Goal: Contribute content: Contribute content

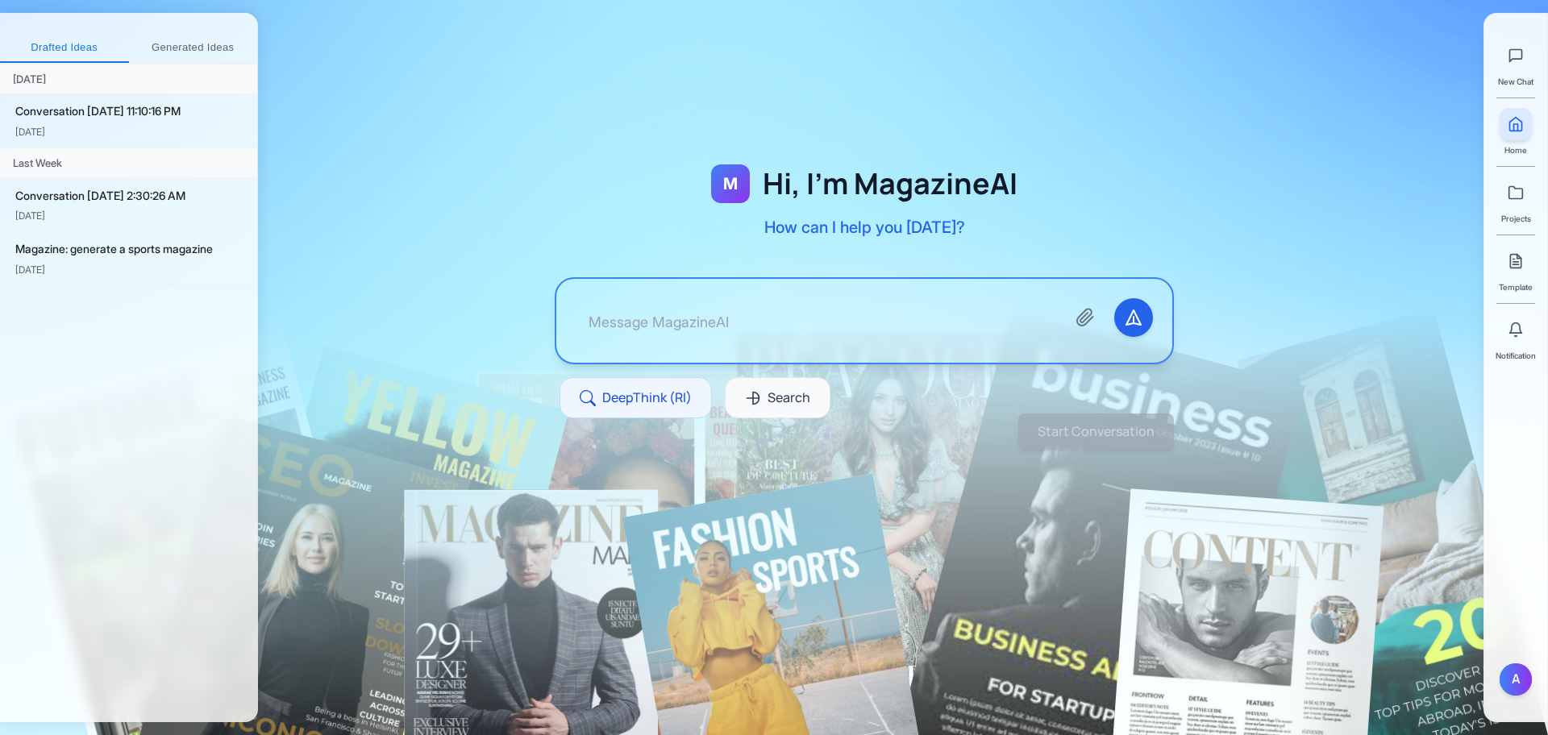
click at [1509, 282] on span "Template" at bounding box center [1516, 287] width 34 height 13
click at [1514, 262] on line at bounding box center [1517, 262] width 6 height 0
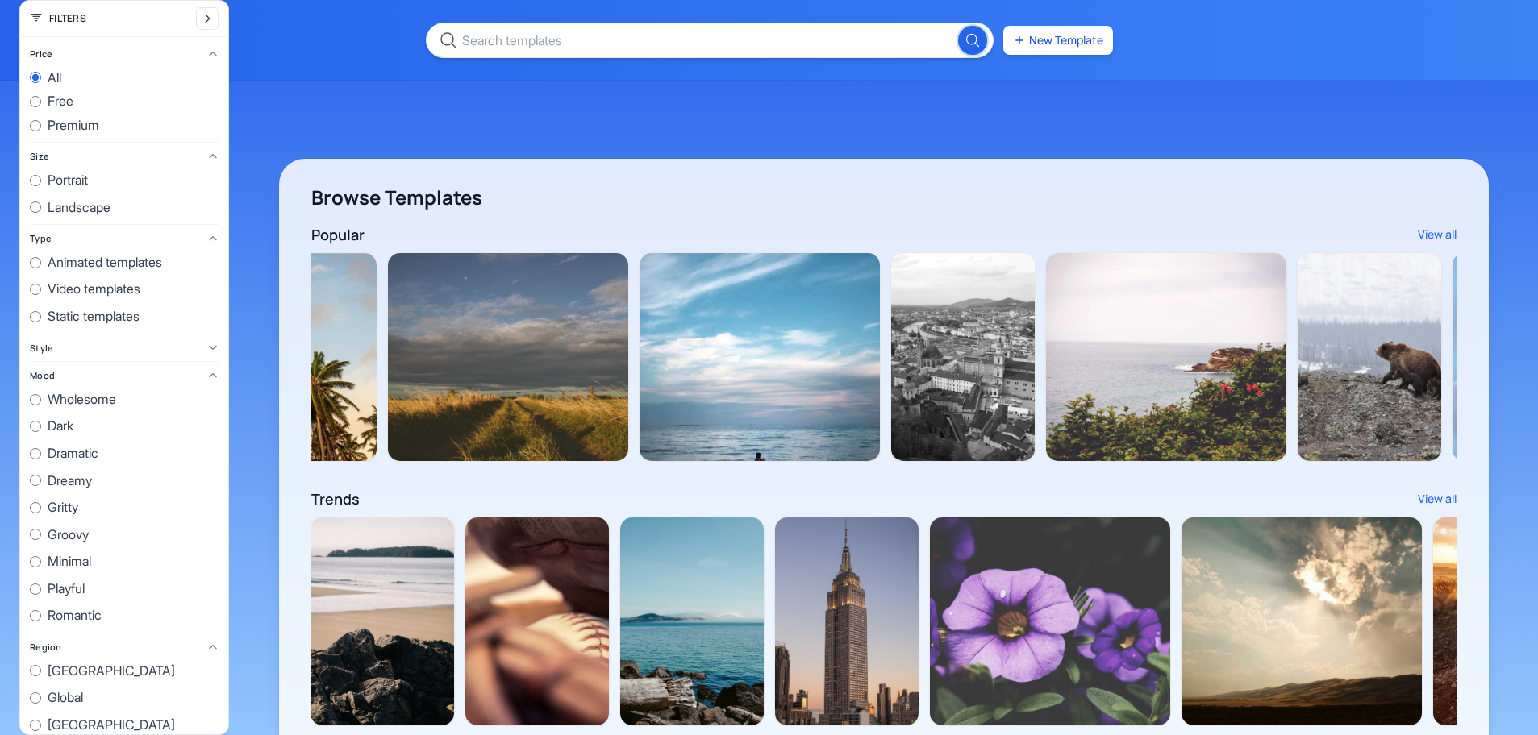
scroll to position [101, 0]
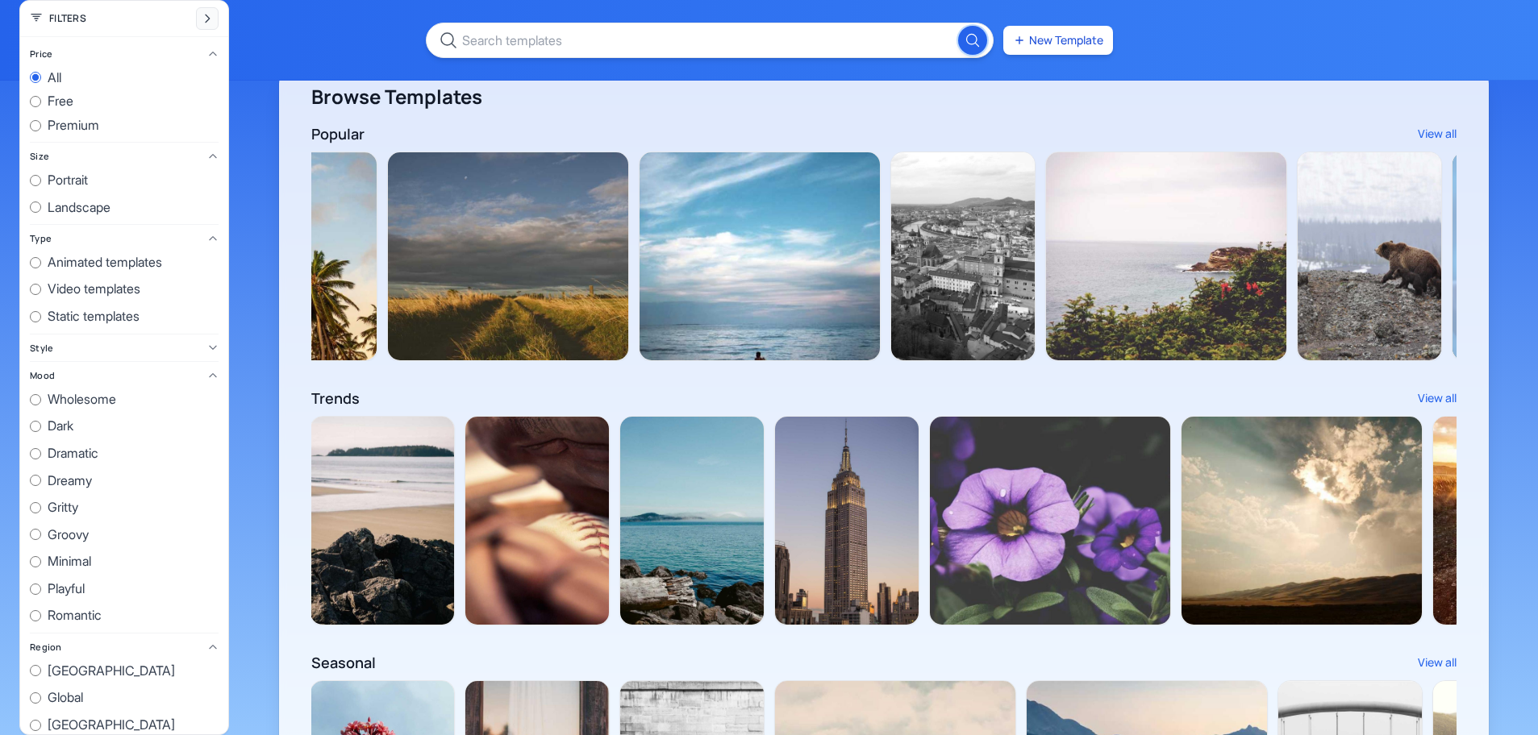
click at [205, 23] on icon "Collapse filters" at bounding box center [207, 18] width 13 height 13
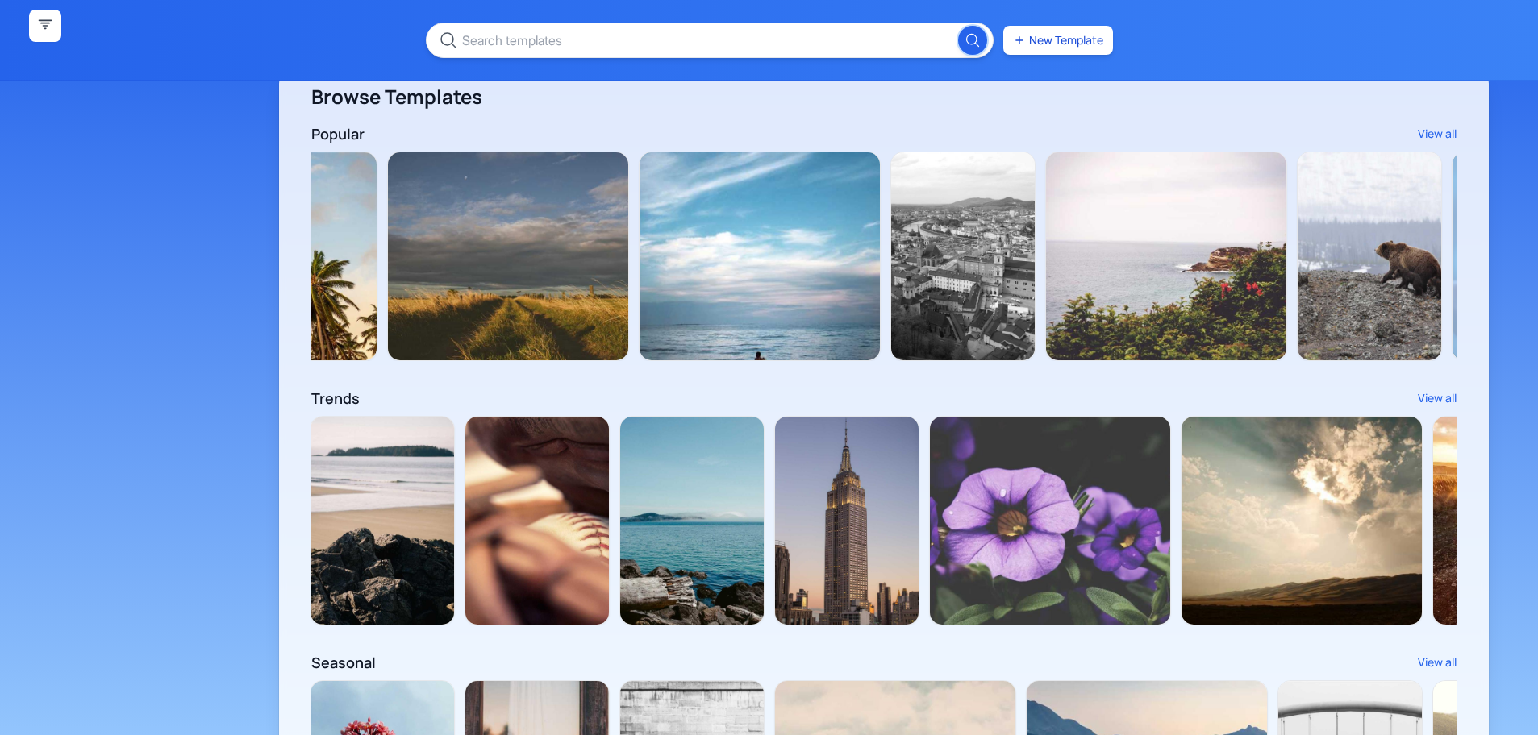
click at [42, 31] on icon "Expand filters" at bounding box center [45, 26] width 16 height 16
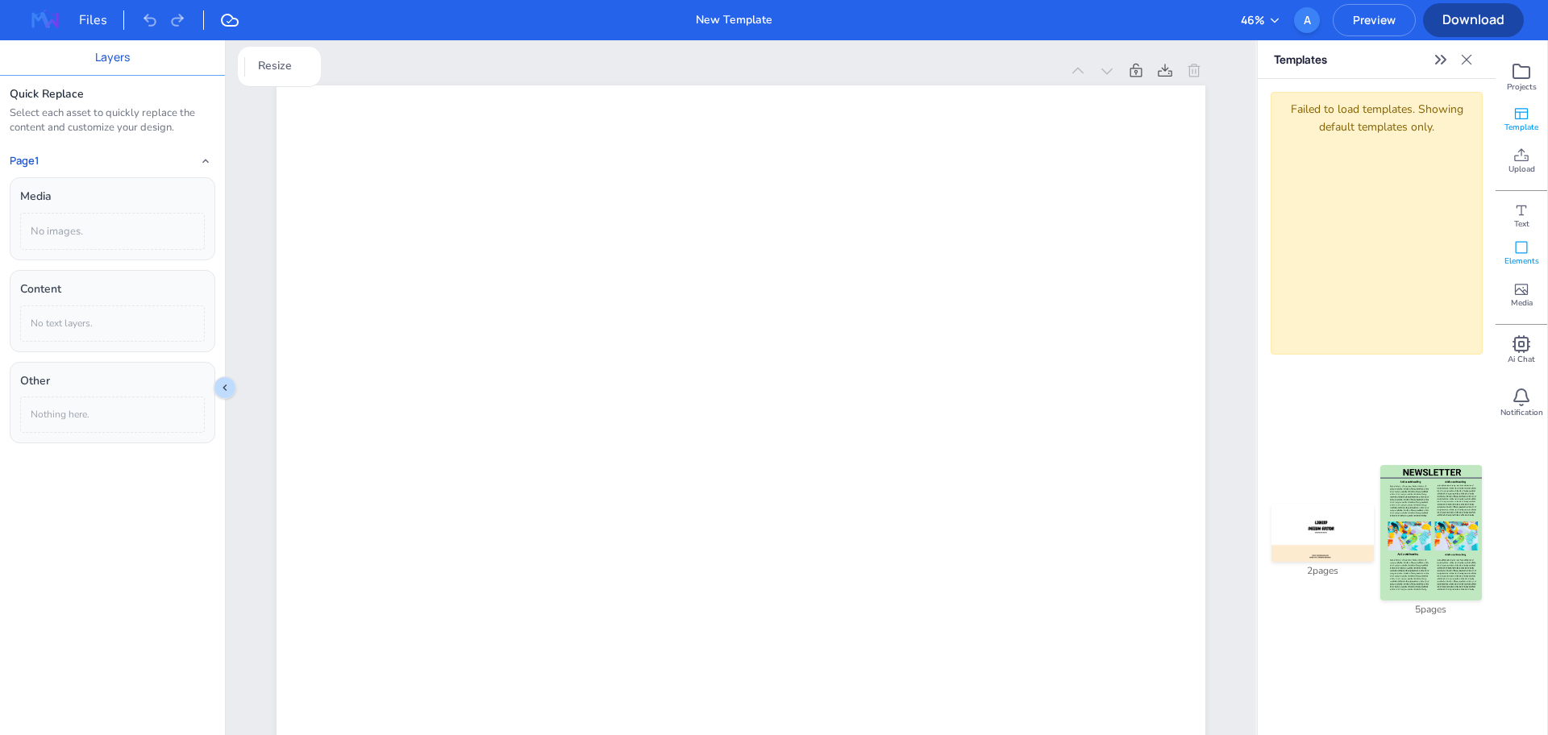
click at [1520, 253] on icon at bounding box center [1522, 248] width 12 height 12
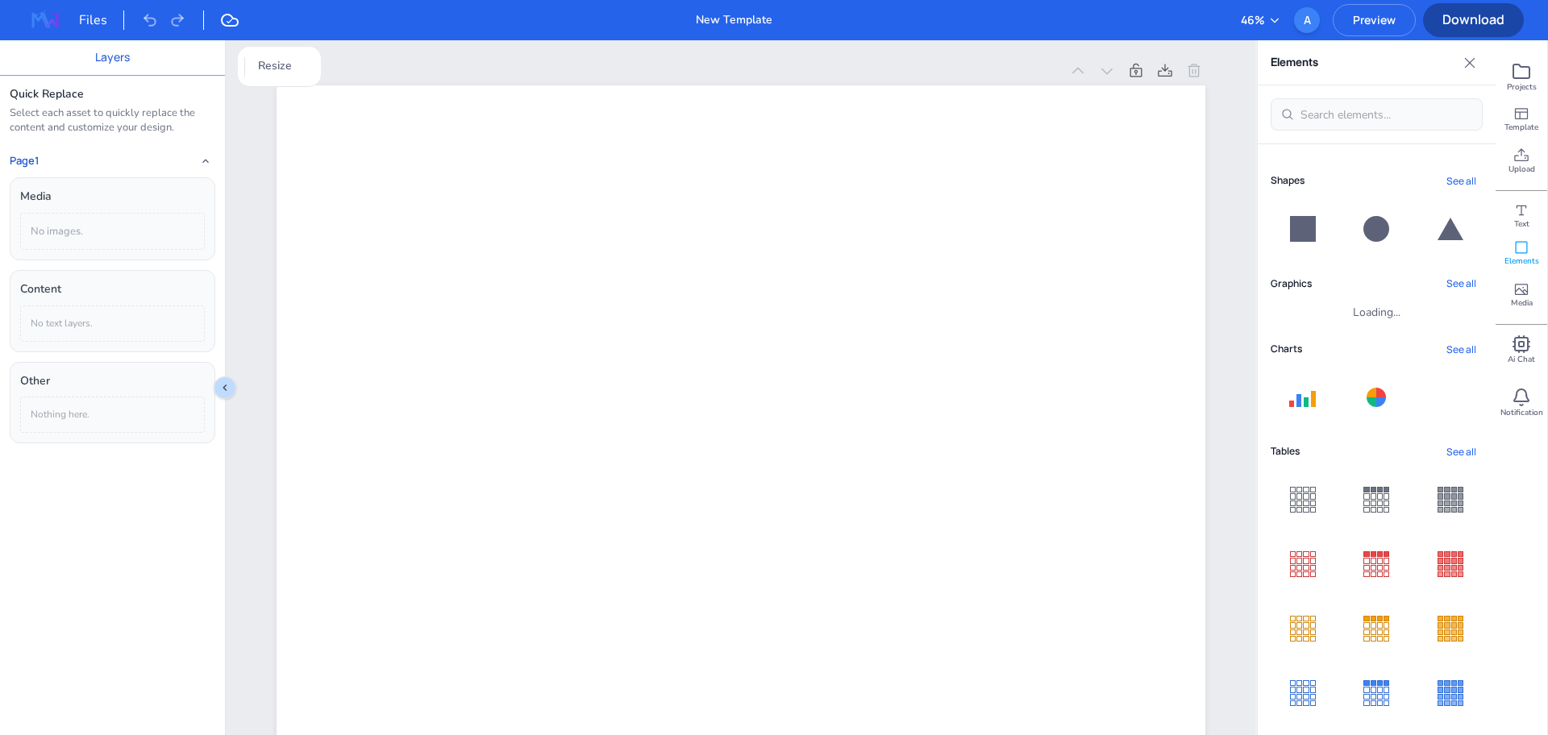
click at [1455, 181] on button "See all" at bounding box center [1461, 181] width 43 height 22
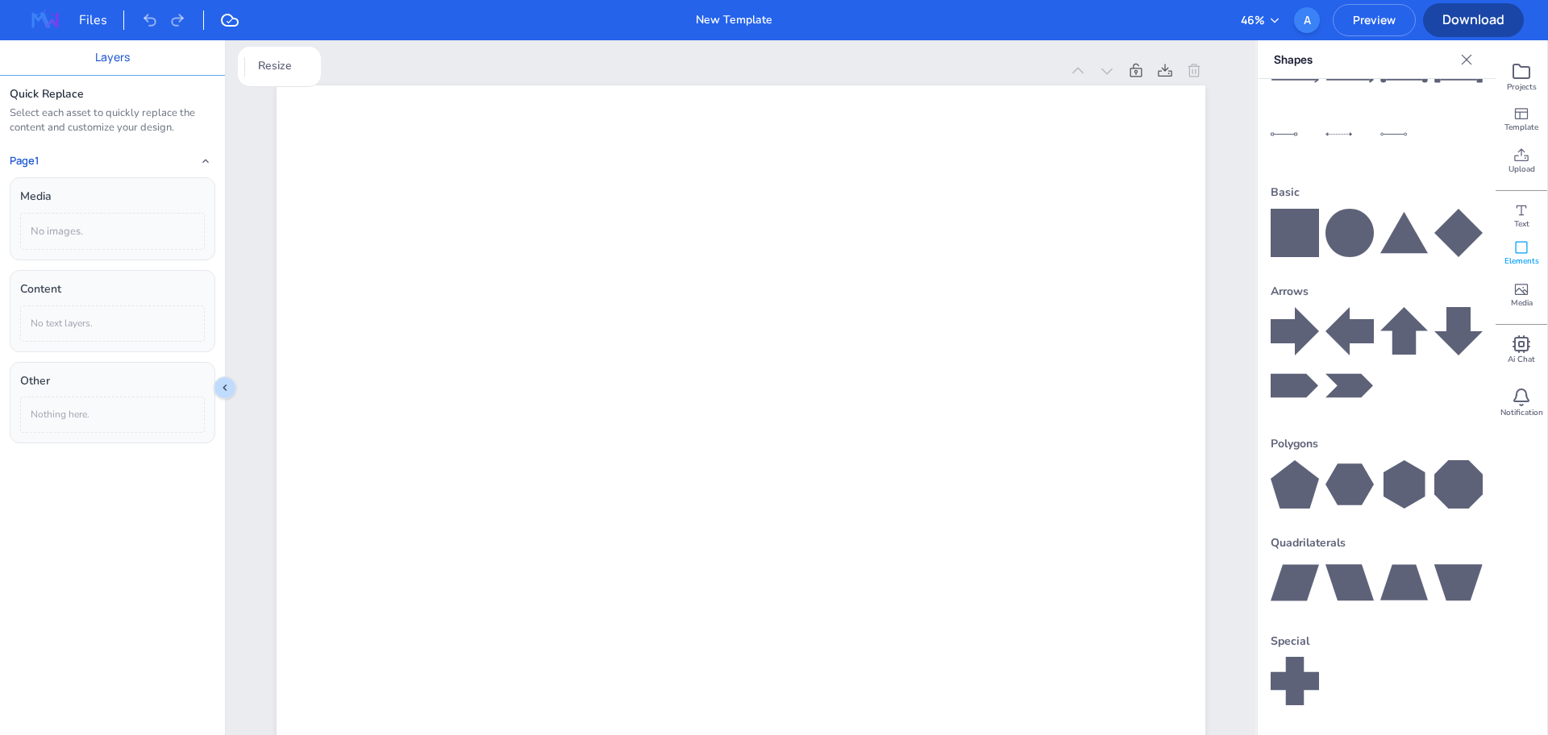
scroll to position [248, 0]
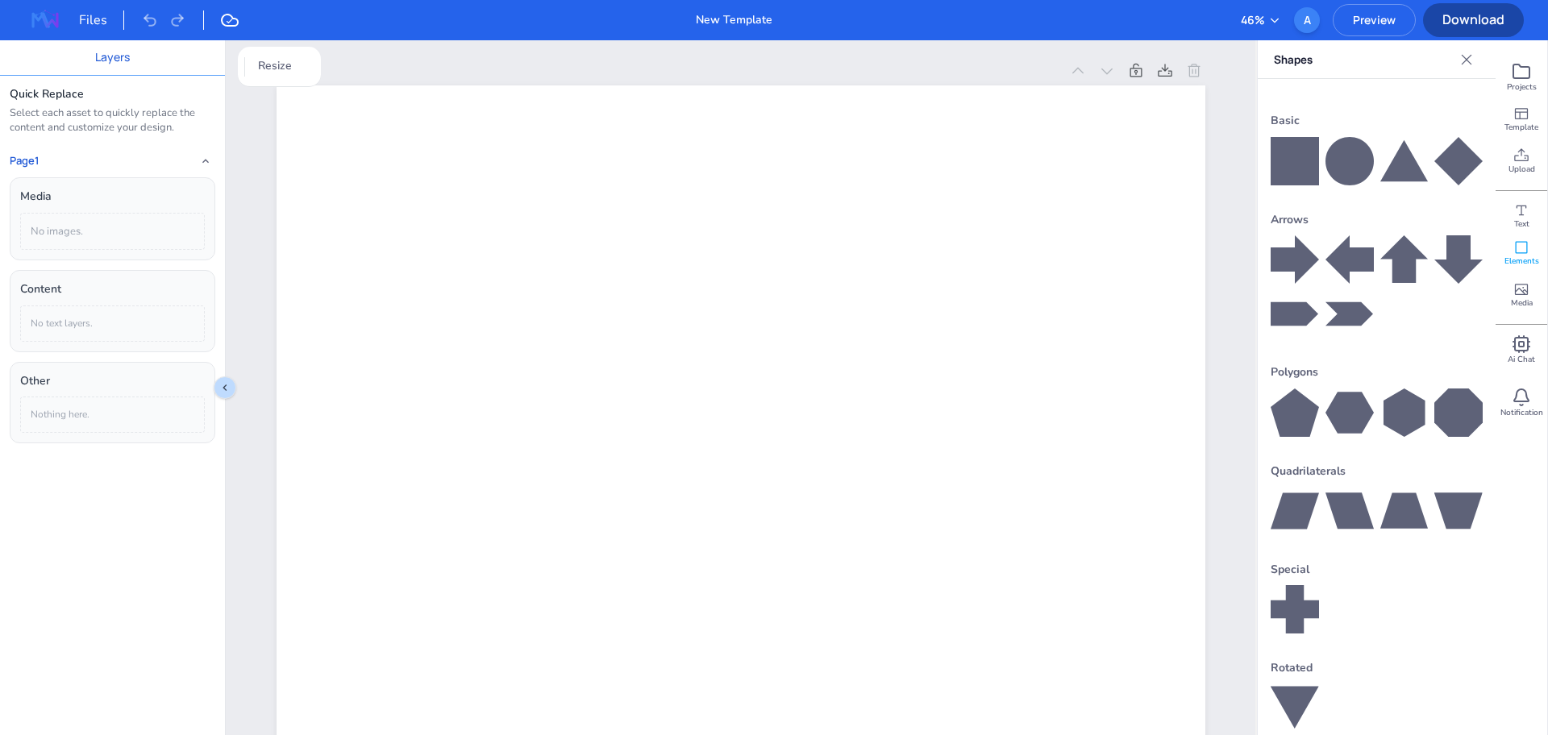
click at [1282, 506] on icon at bounding box center [1295, 511] width 48 height 48
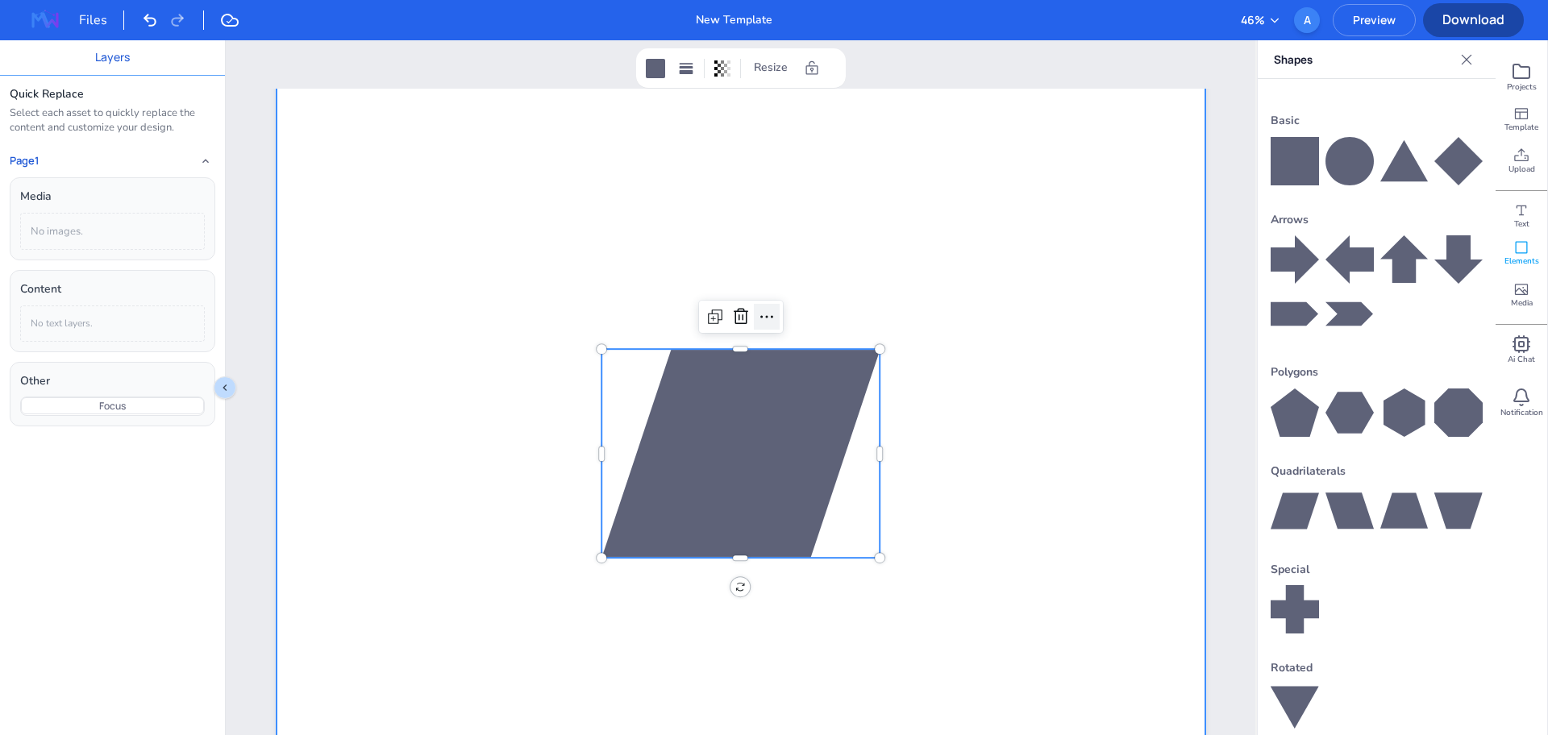
scroll to position [302, 0]
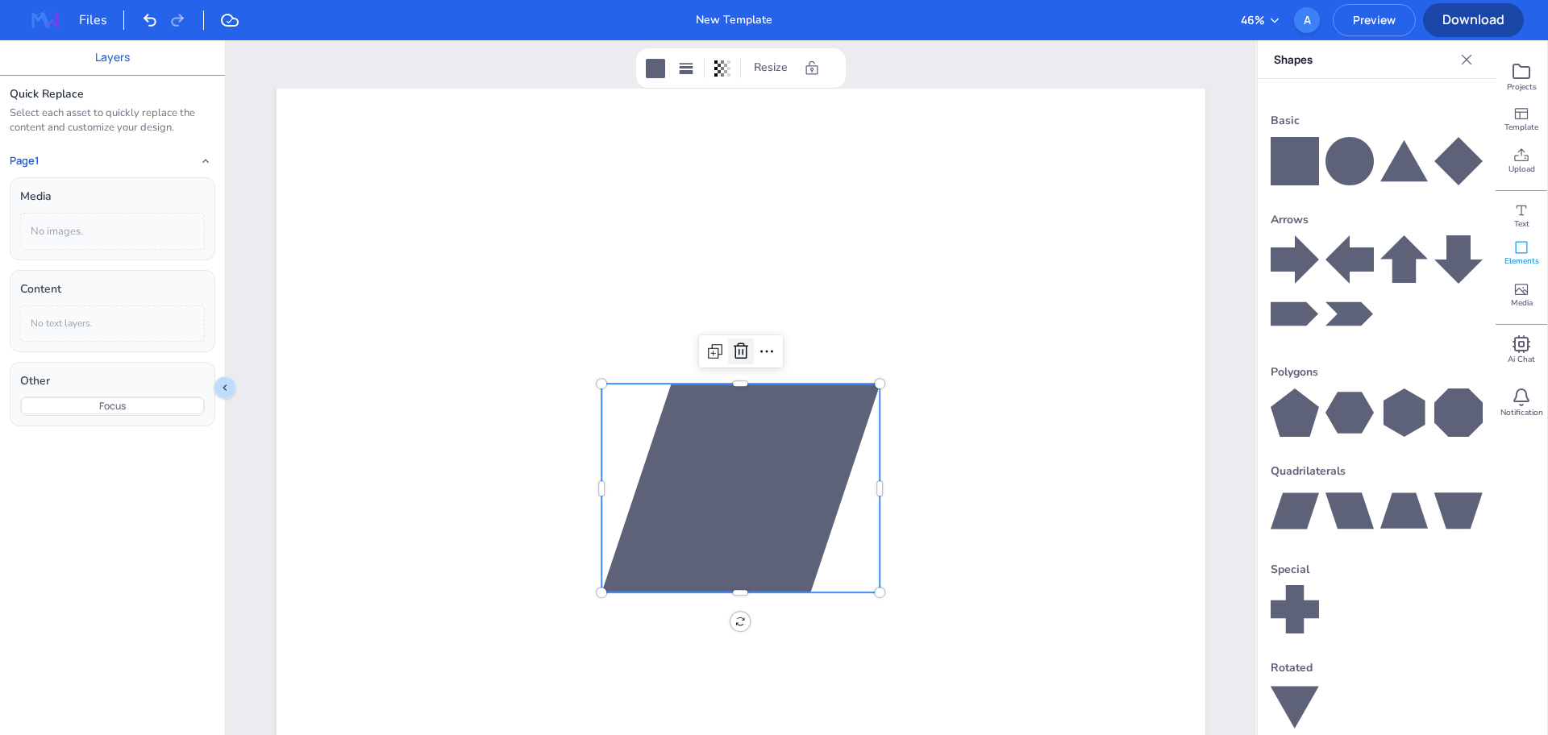
click at [734, 349] on icon at bounding box center [741, 352] width 15 height 16
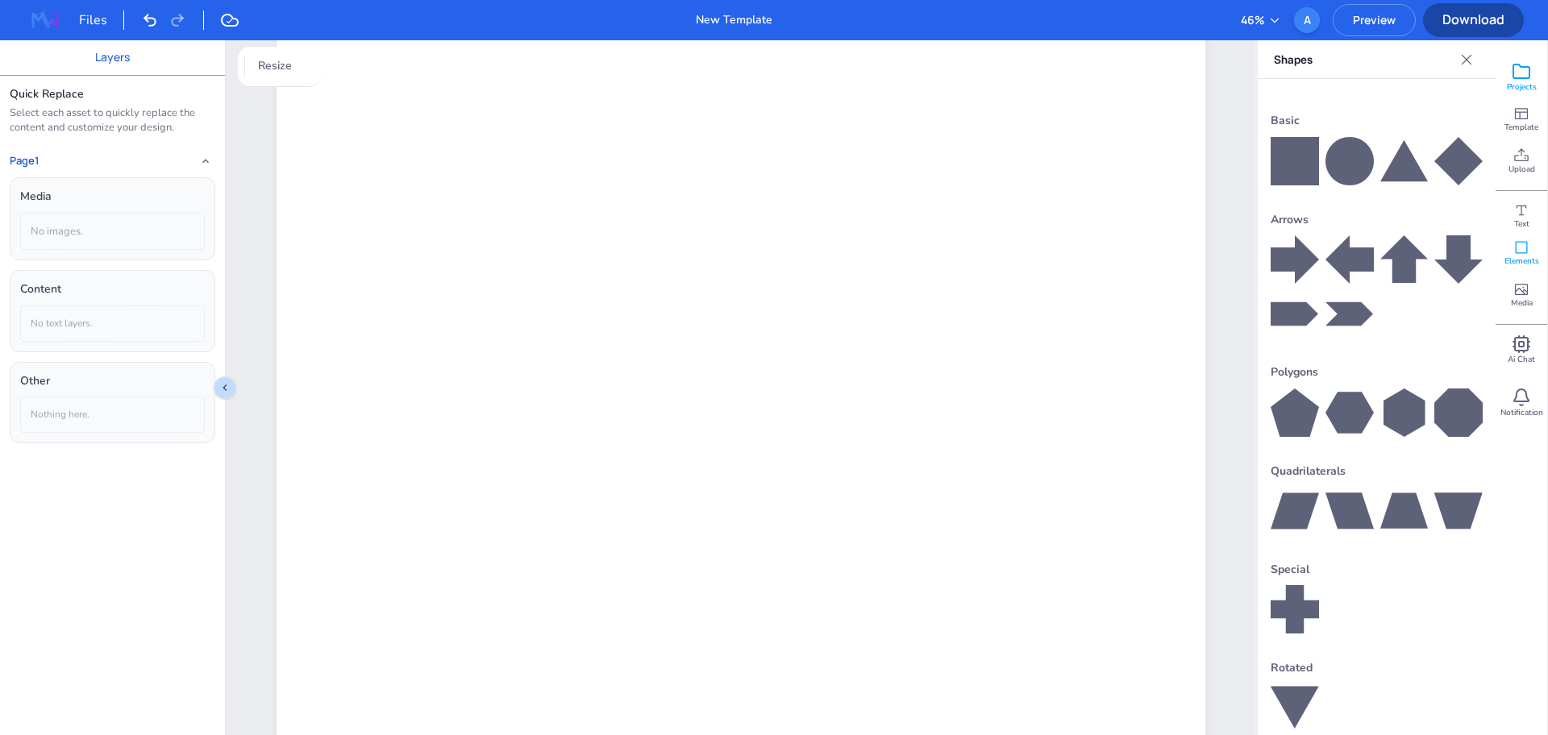
click at [1519, 81] on span "Projects" at bounding box center [1522, 86] width 30 height 11
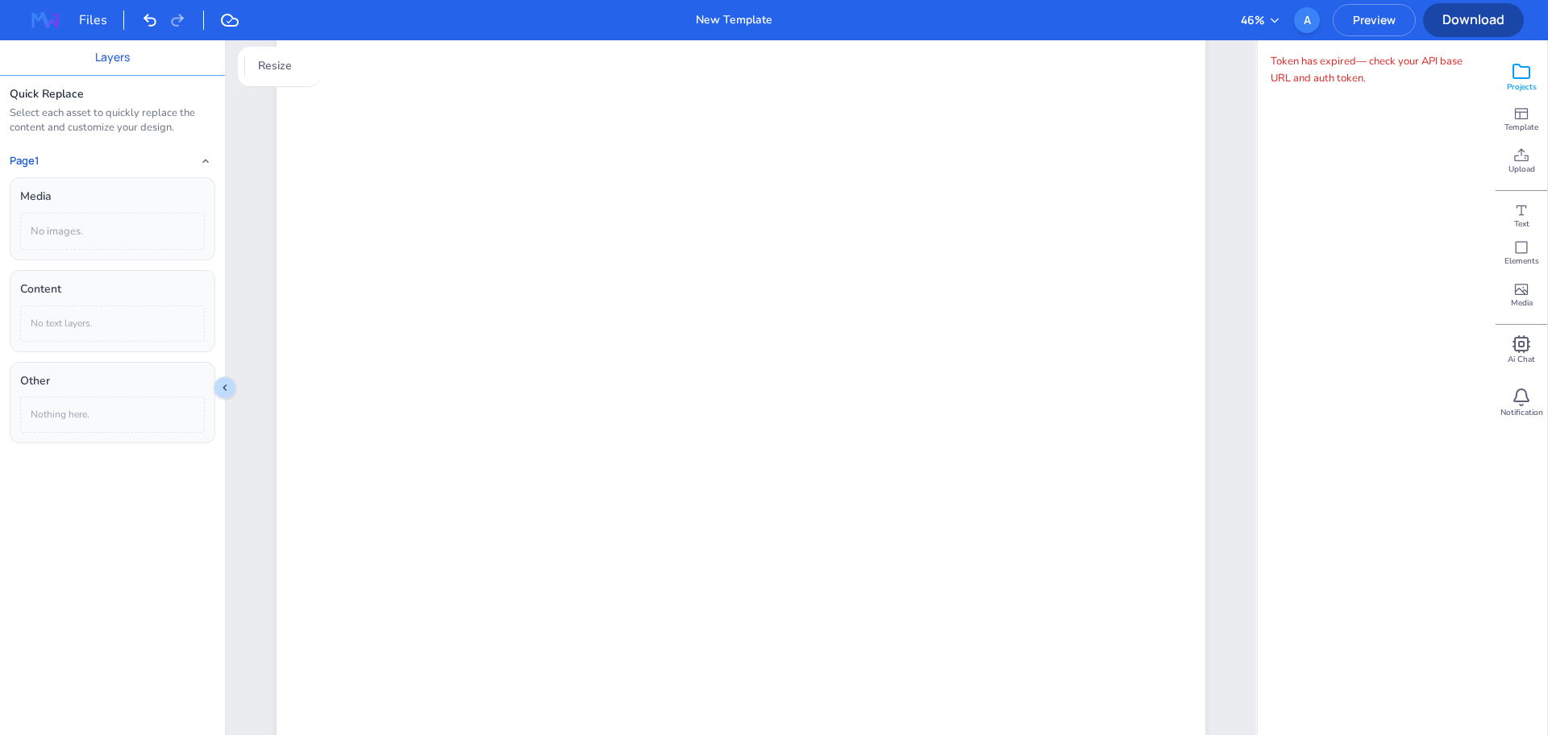
click at [1526, 77] on icon at bounding box center [1522, 72] width 16 height 14
click at [1525, 122] on span "Template" at bounding box center [1522, 127] width 34 height 11
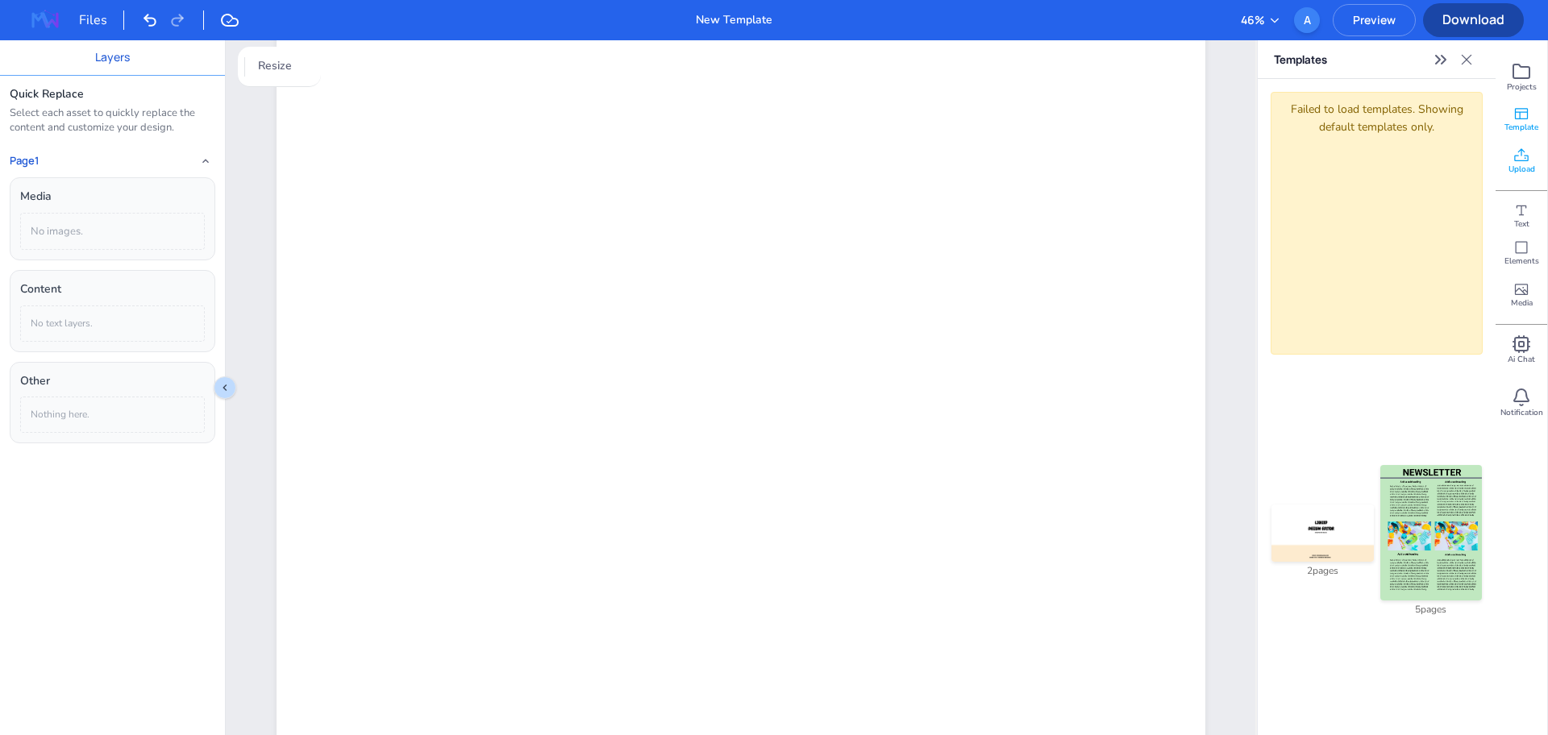
click at [1521, 164] on span "Upload" at bounding box center [1522, 169] width 27 height 11
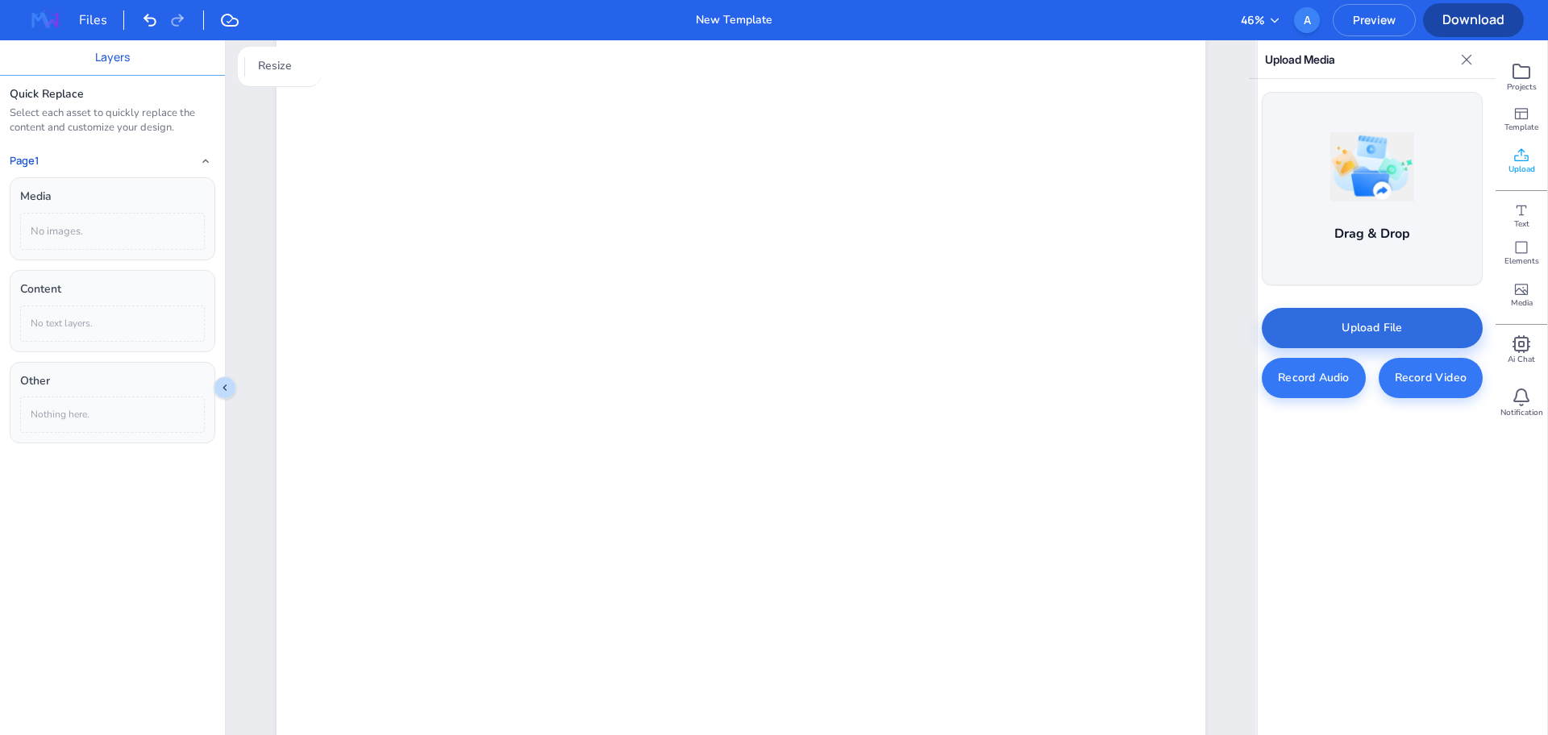
click at [1430, 325] on div "Upload File" at bounding box center [1372, 328] width 221 height 40
click at [1509, 205] on div "Text" at bounding box center [1522, 211] width 52 height 42
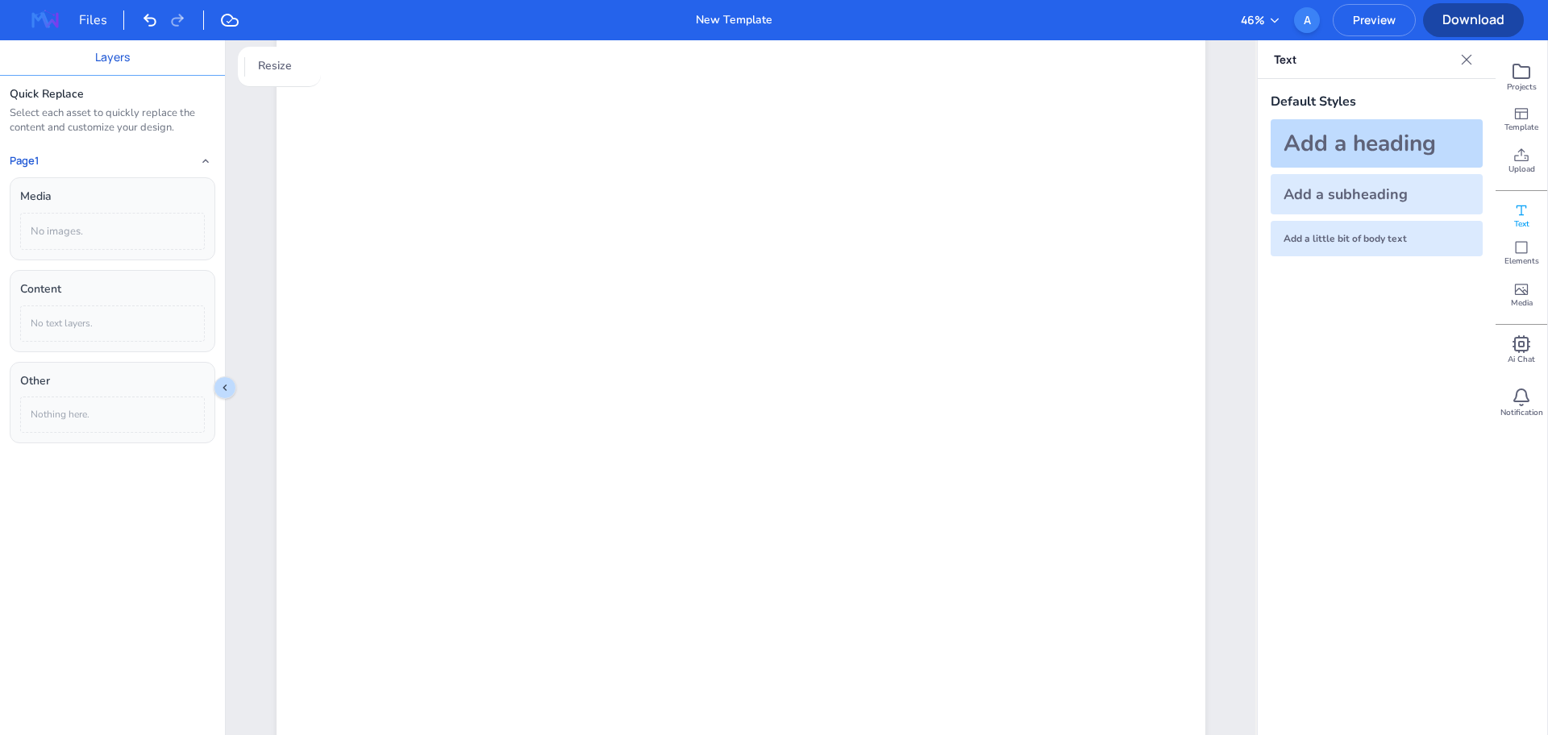
click at [1365, 133] on div "Add a heading" at bounding box center [1377, 143] width 212 height 48
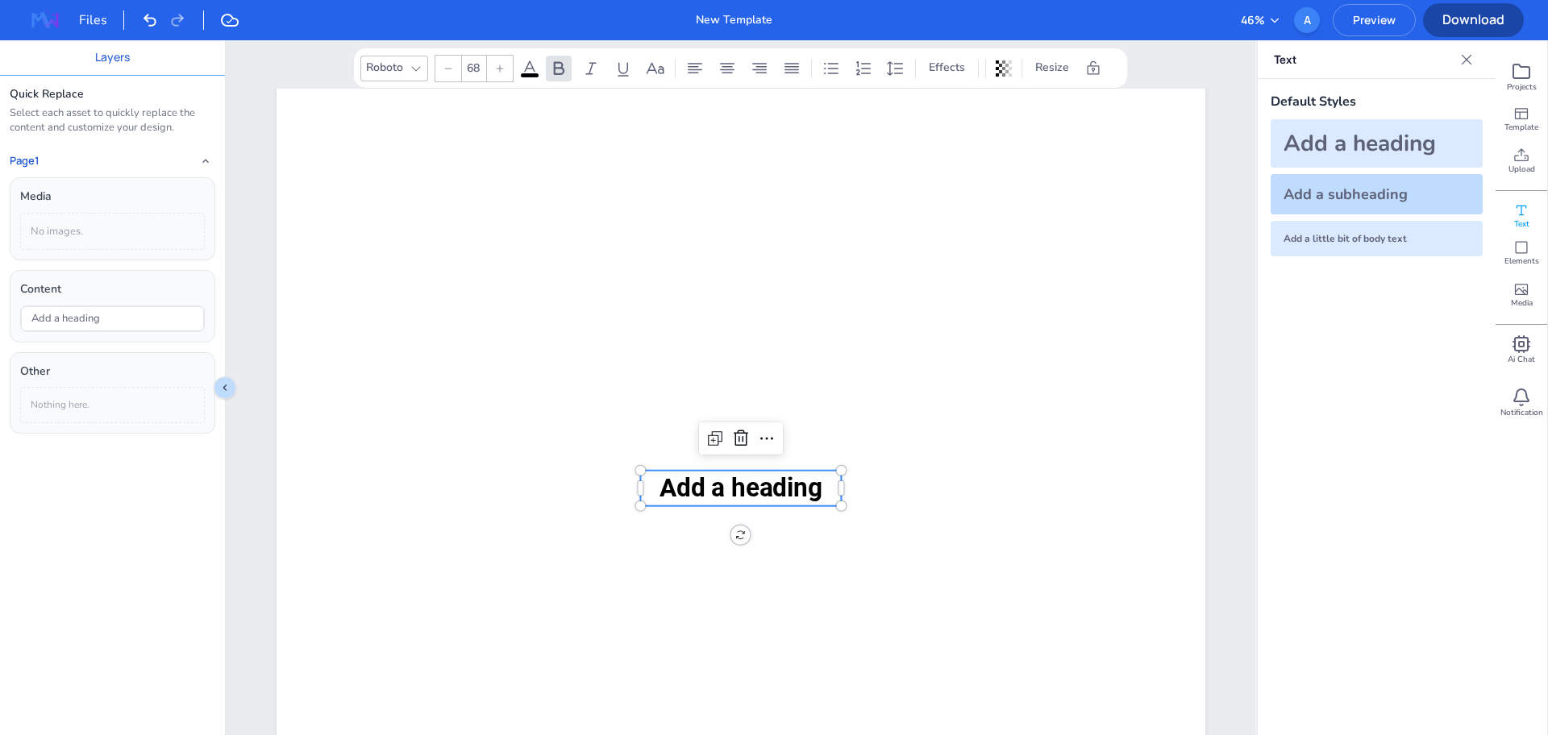
click at [1414, 189] on div "Add a subheading" at bounding box center [1377, 194] width 212 height 40
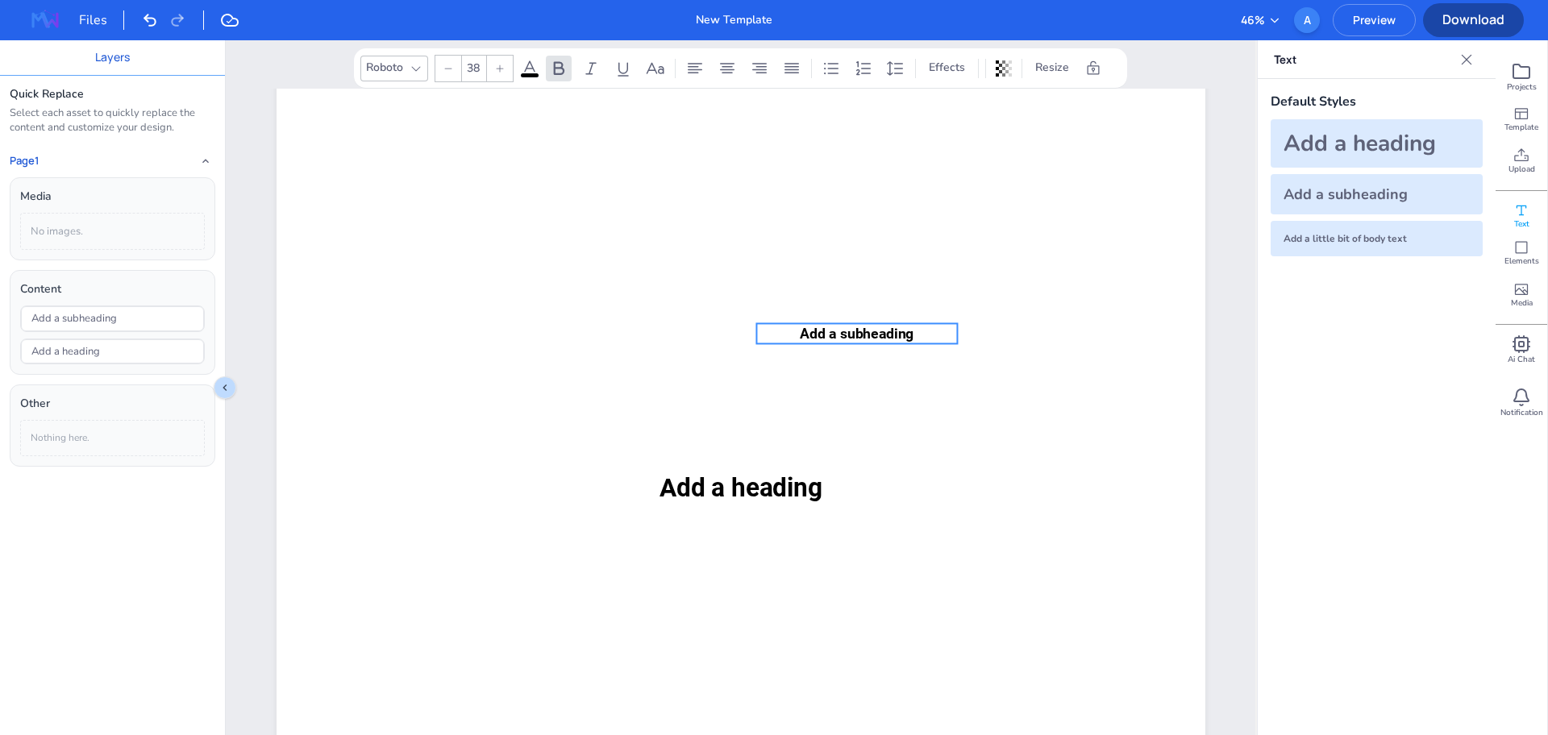
drag, startPoint x: 818, startPoint y: 445, endPoint x: 874, endPoint y: 331, distance: 126.9
click at [874, 331] on span "Add a subheading" at bounding box center [857, 333] width 114 height 16
click at [1347, 236] on div "Add a little bit of body text" at bounding box center [1377, 238] width 212 height 35
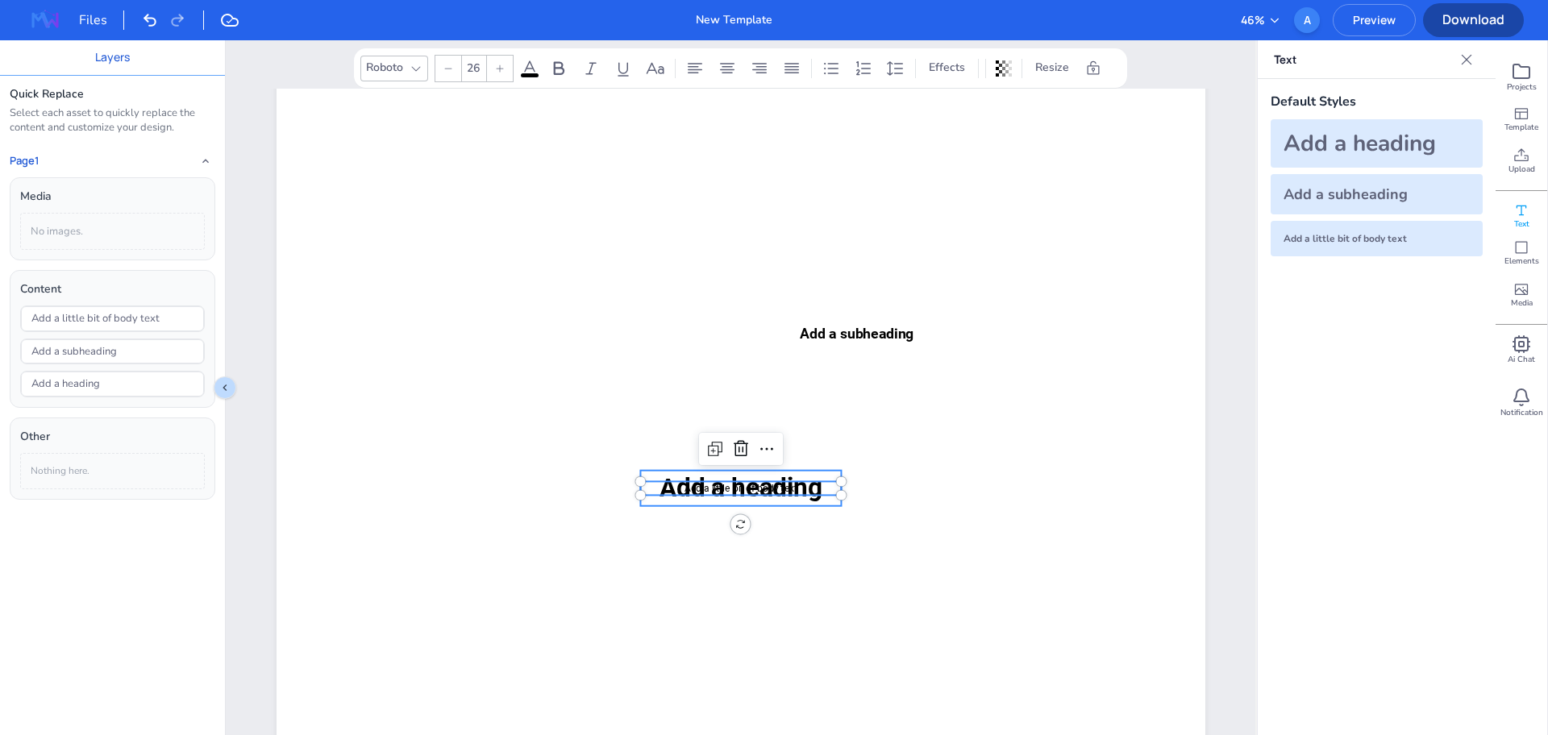
type input "68"
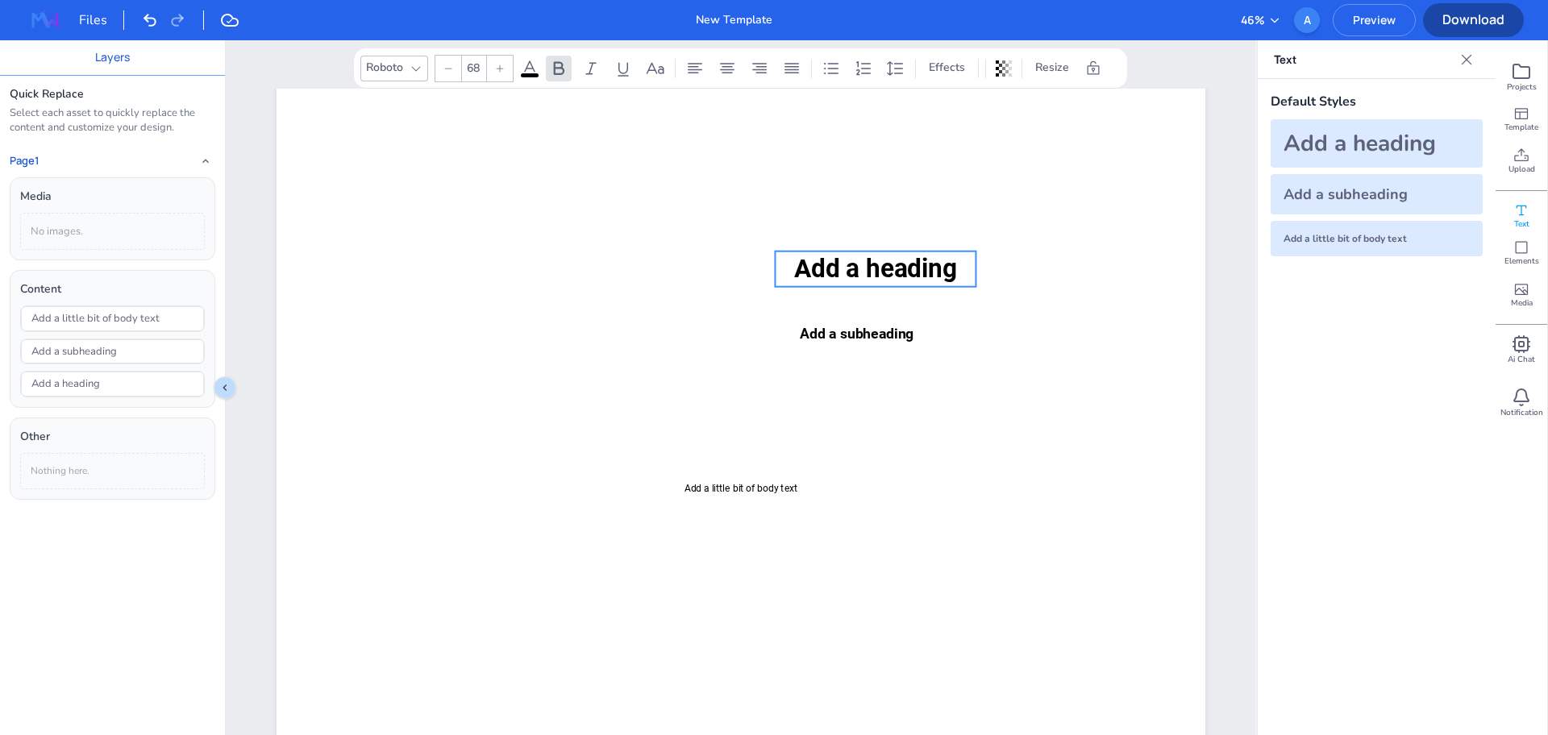
drag, startPoint x: 760, startPoint y: 479, endPoint x: 895, endPoint y: 260, distance: 257.4
click at [895, 260] on span "Add a heading" at bounding box center [875, 269] width 164 height 30
click at [911, 277] on span "Add a heading" at bounding box center [875, 269] width 164 height 30
click at [517, 73] on div "Roboto 68 Effects Resize" at bounding box center [740, 68] width 760 height 27
click at [529, 73] on span at bounding box center [530, 75] width 18 height 4
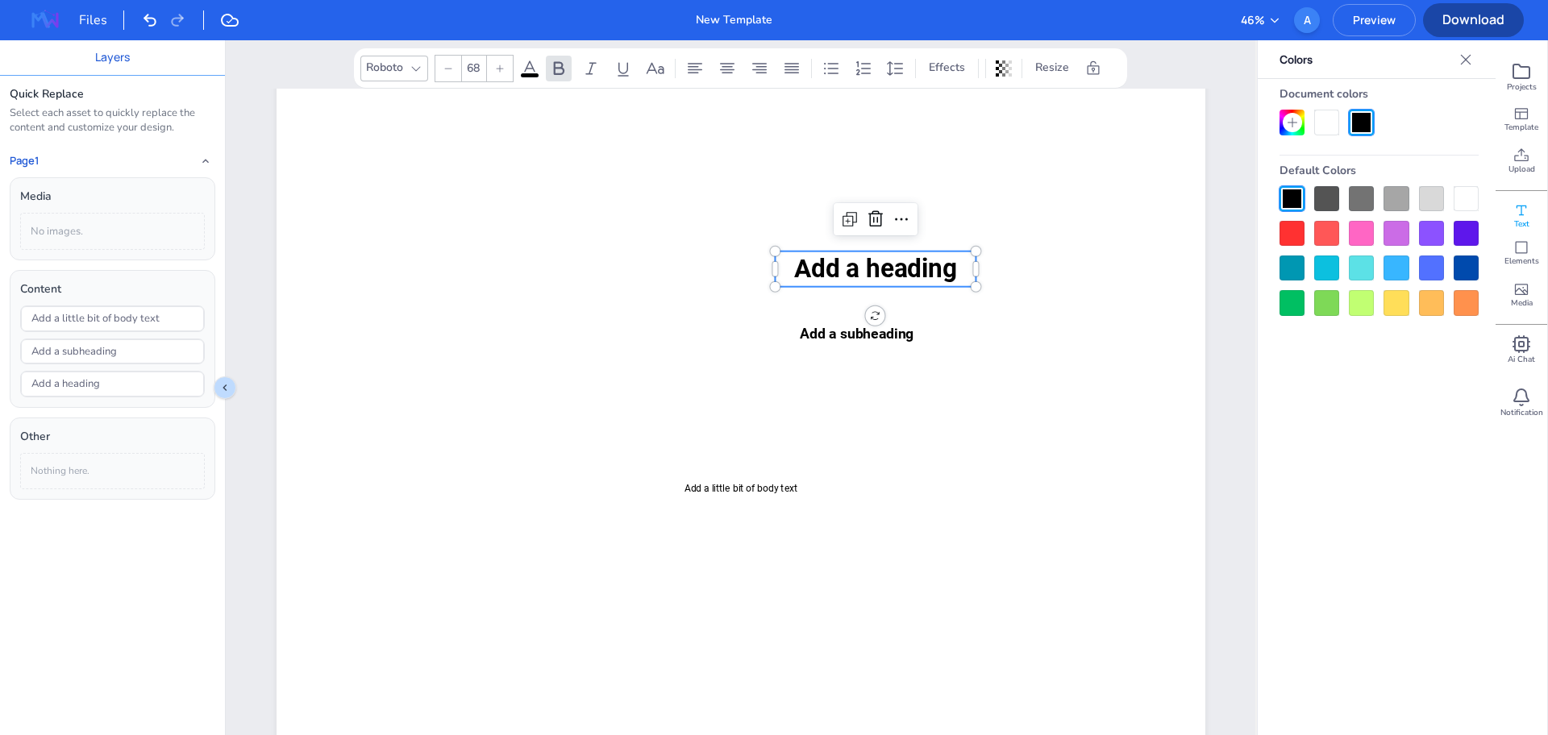
click at [1372, 240] on div at bounding box center [1361, 233] width 25 height 25
click at [1372, 277] on div at bounding box center [1361, 268] width 25 height 25
click at [1377, 300] on div at bounding box center [1379, 251] width 199 height 130
click at [1401, 306] on div at bounding box center [1396, 302] width 25 height 25
click at [1306, 130] on div at bounding box center [1379, 122] width 199 height 25
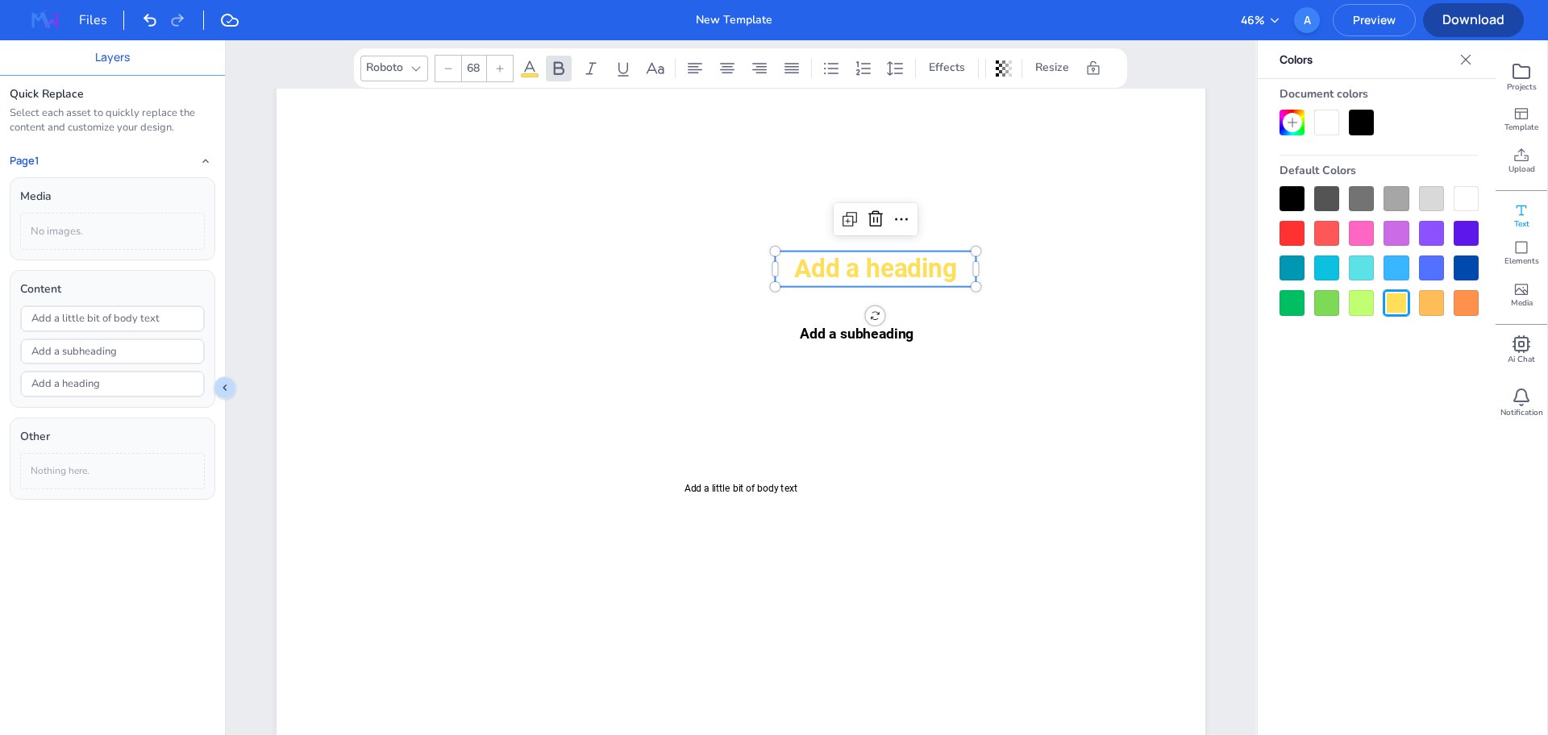
click at [1301, 127] on div at bounding box center [1292, 122] width 19 height 19
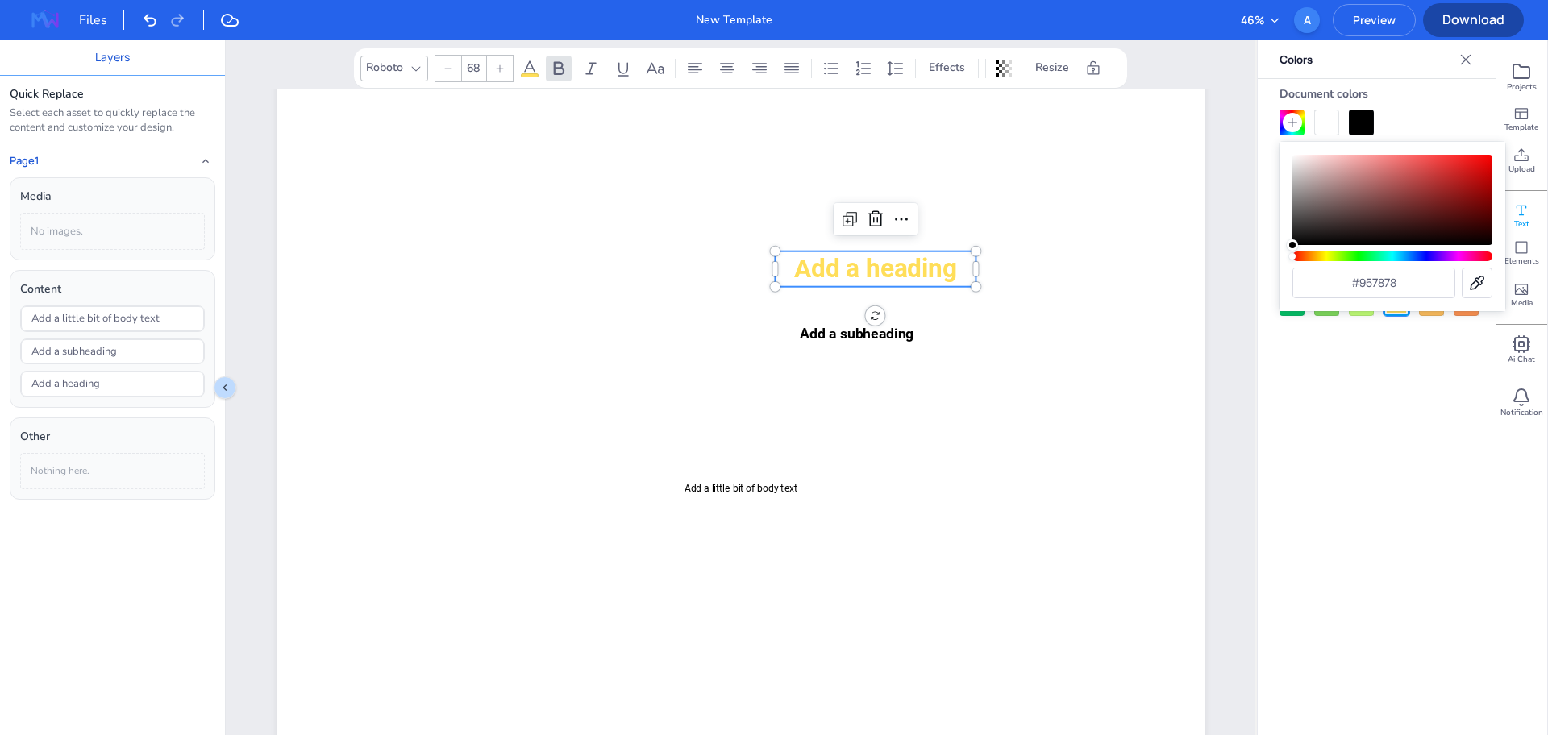
click at [1332, 192] on div "Color" at bounding box center [1393, 200] width 200 height 90
type input "#aa3a3a"
click at [1424, 185] on div "Color" at bounding box center [1393, 200] width 200 height 90
type input "38"
click at [897, 329] on span "Add a subheading" at bounding box center [857, 333] width 114 height 16
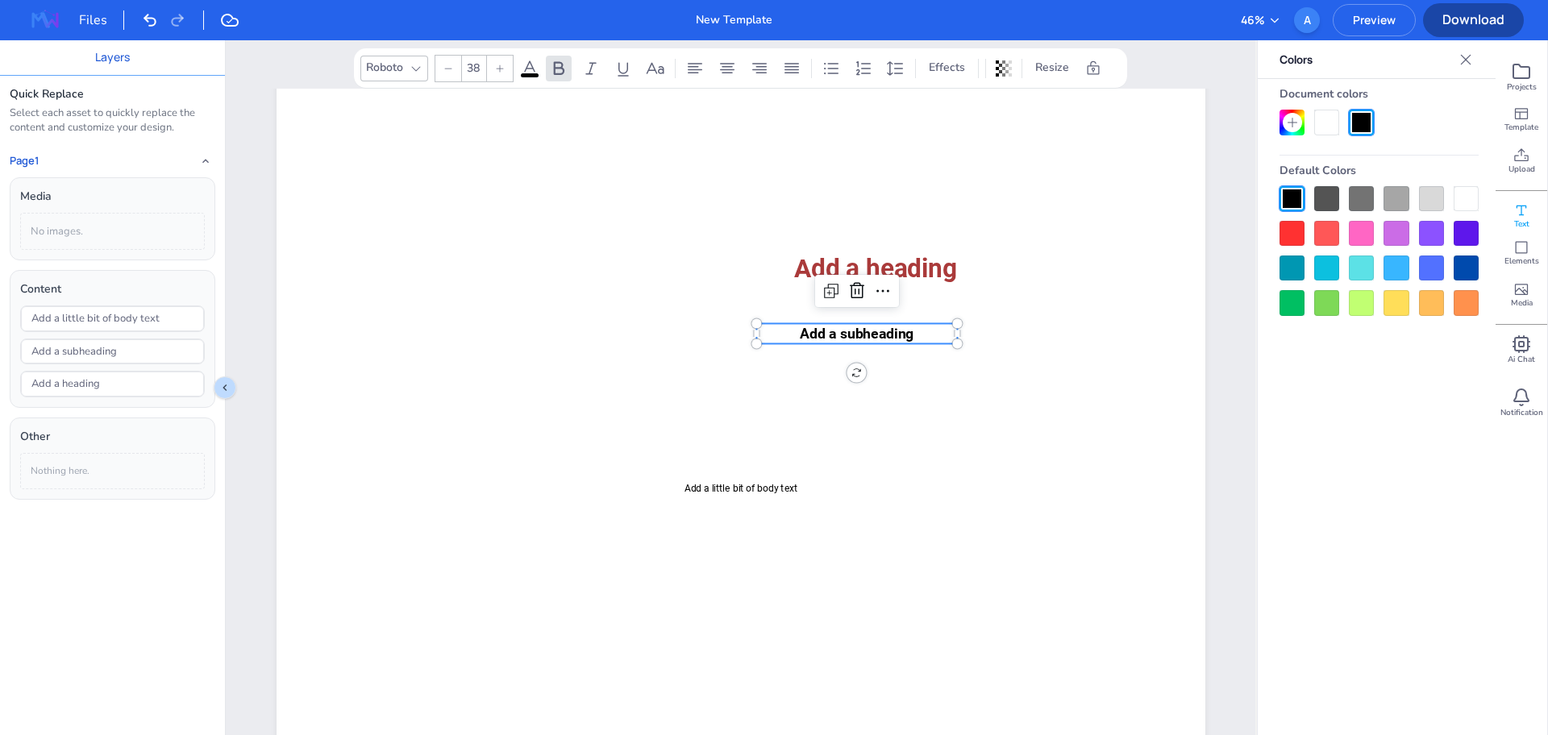
click at [1339, 251] on div at bounding box center [1379, 251] width 199 height 130
click at [1350, 233] on div at bounding box center [1361, 233] width 25 height 25
click at [1458, 252] on div at bounding box center [1379, 251] width 199 height 130
click at [1392, 298] on div at bounding box center [1396, 302] width 25 height 25
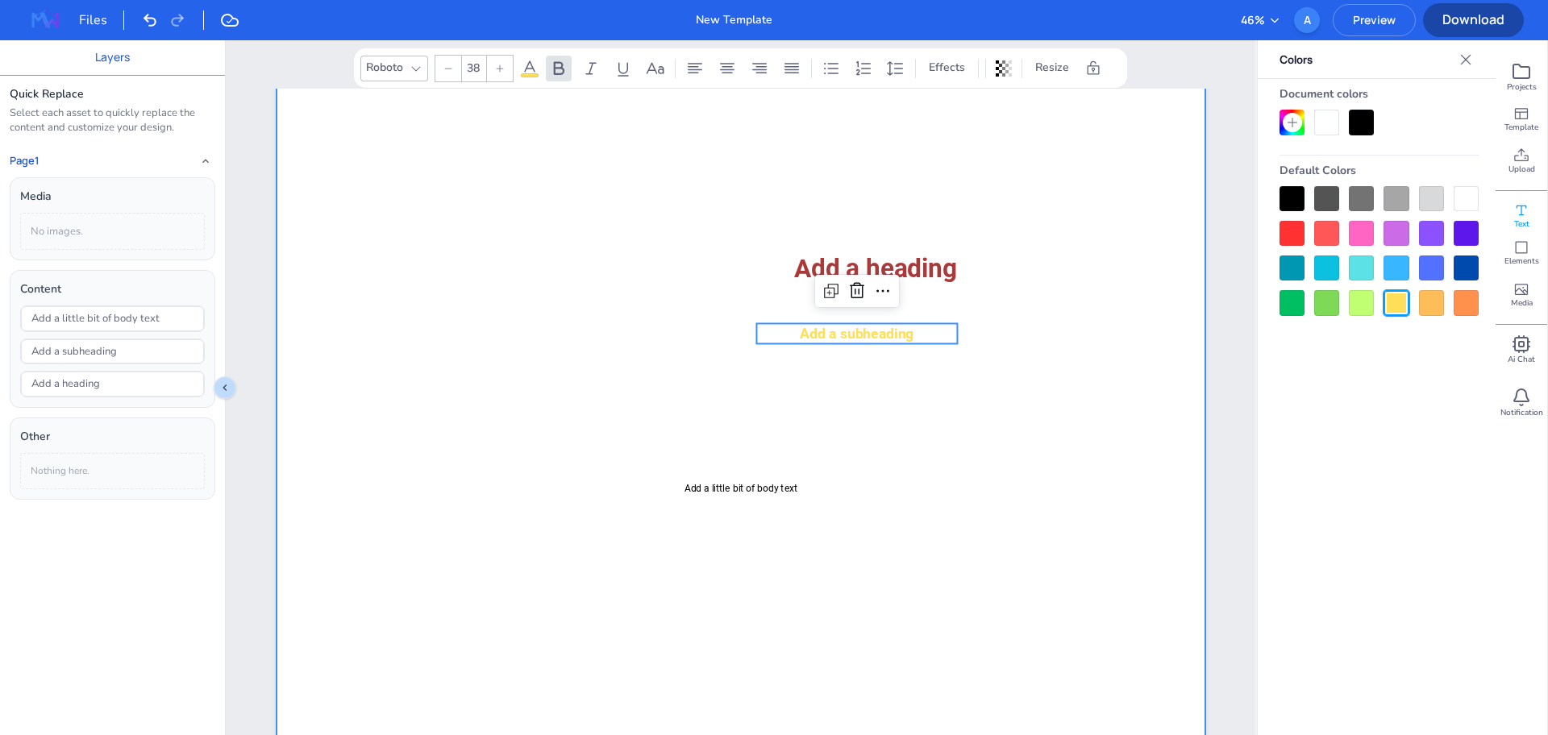
click at [769, 502] on div at bounding box center [741, 488] width 929 height 1314
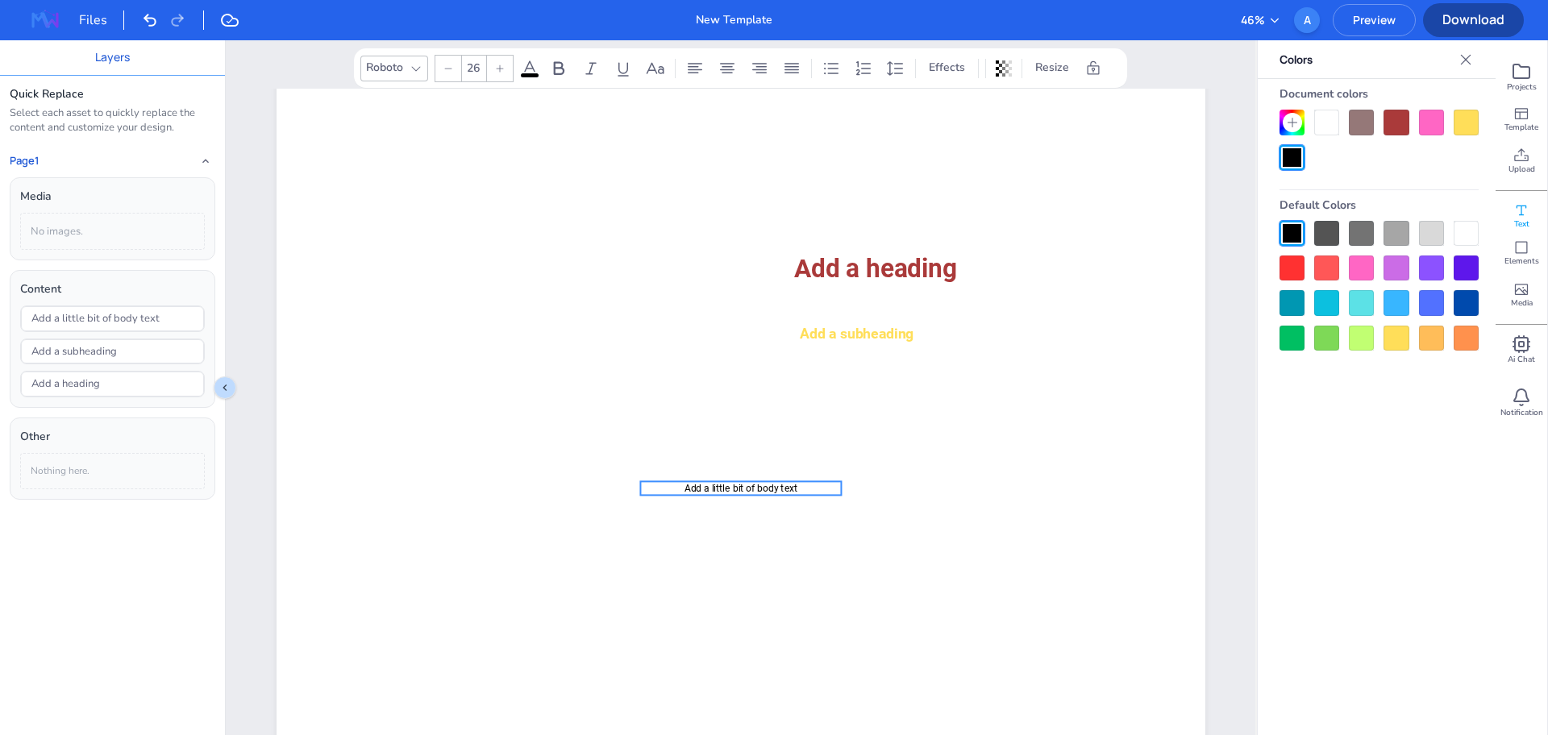
click at [773, 436] on div "Add a heading Add a subheading Add a little bit of body text" at bounding box center [741, 488] width 929 height 1314
click at [1434, 339] on div at bounding box center [1431, 338] width 25 height 25
click at [1492, 327] on div "Text Default Styles Add a heading Add a subheading Add a little bit of body text" at bounding box center [1377, 387] width 238 height 695
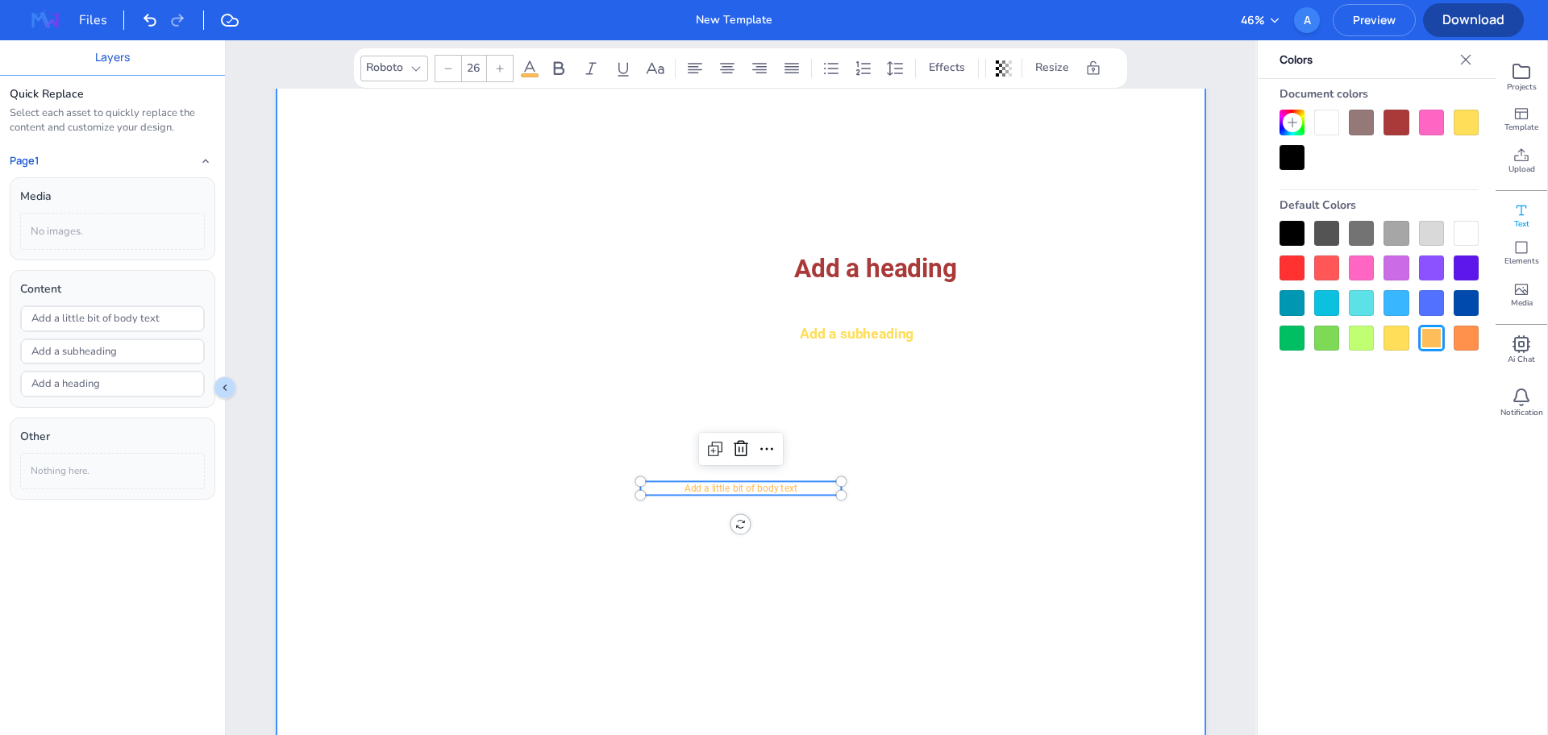
click at [797, 372] on div at bounding box center [741, 488] width 929 height 1314
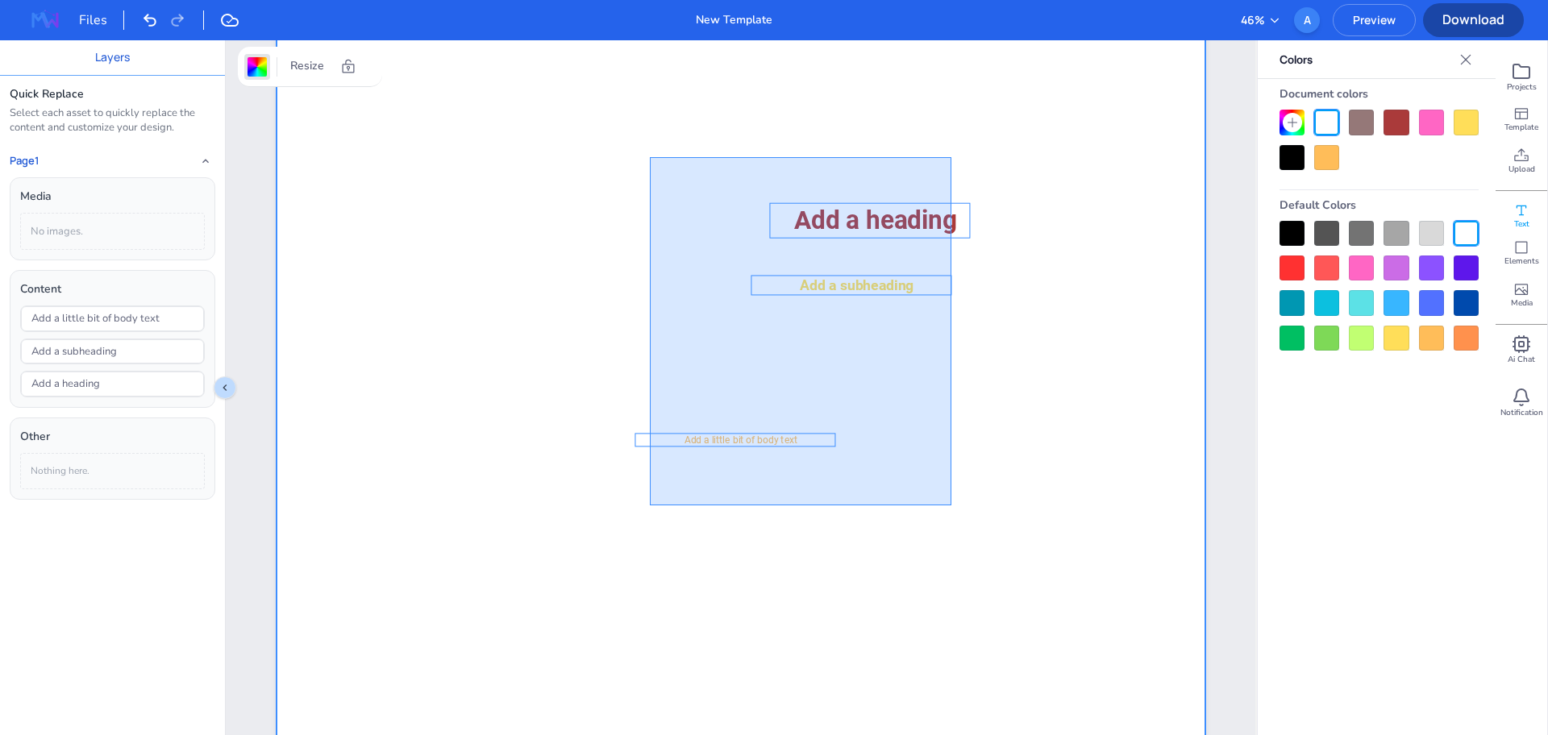
drag, startPoint x: 650, startPoint y: 157, endPoint x: 952, endPoint y: 506, distance: 460.8
click at [952, 506] on div at bounding box center [741, 440] width 929 height 1314
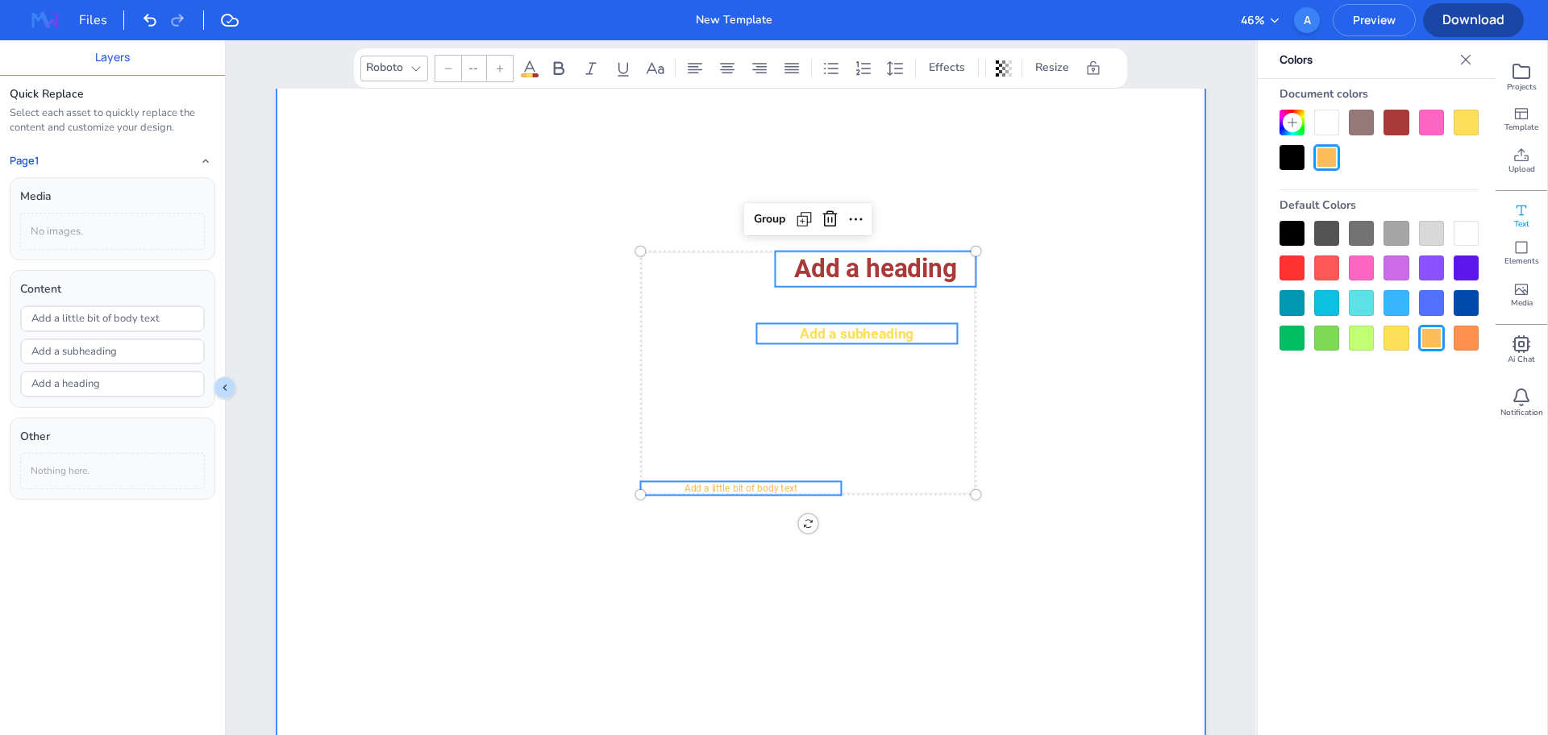
type input "--"
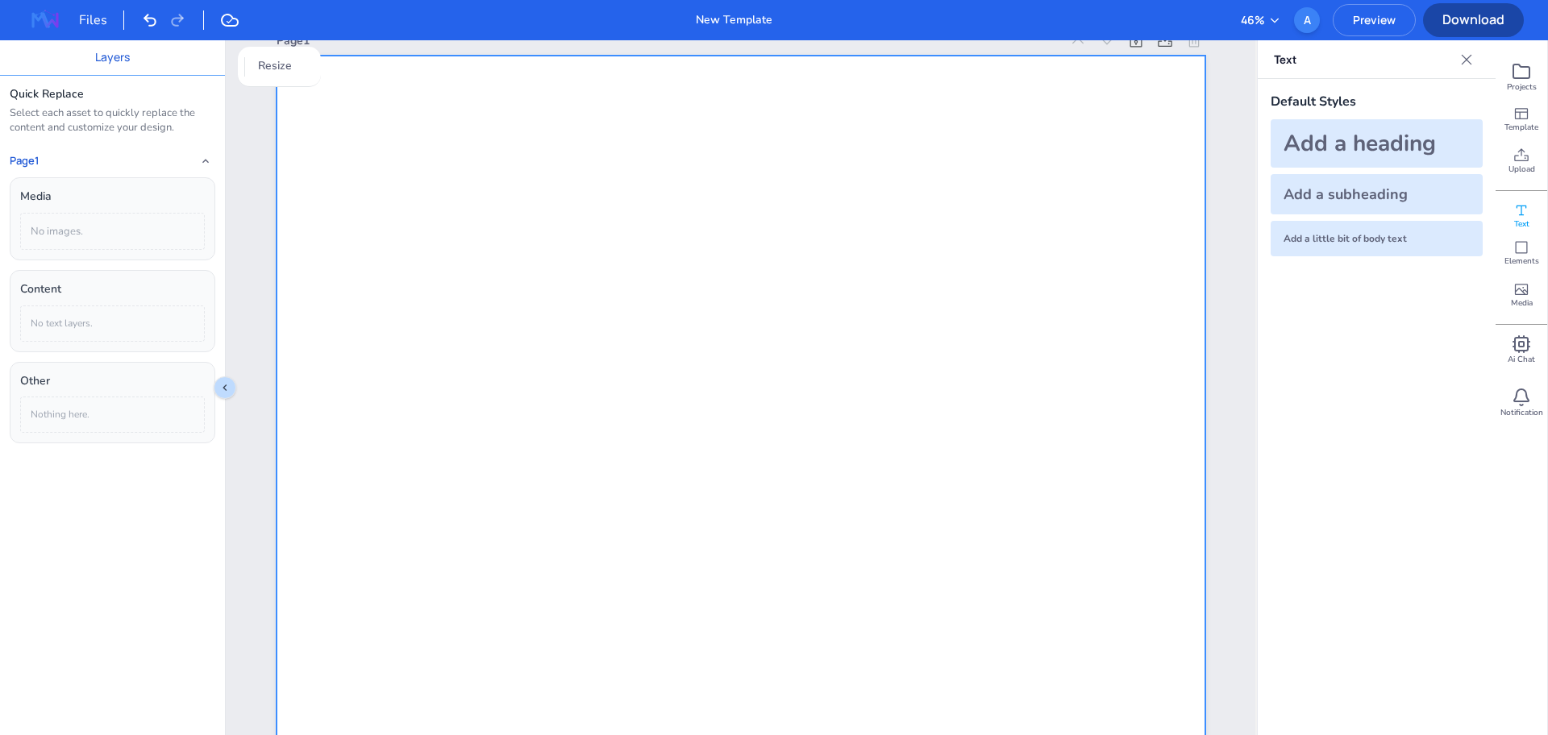
scroll to position [0, 0]
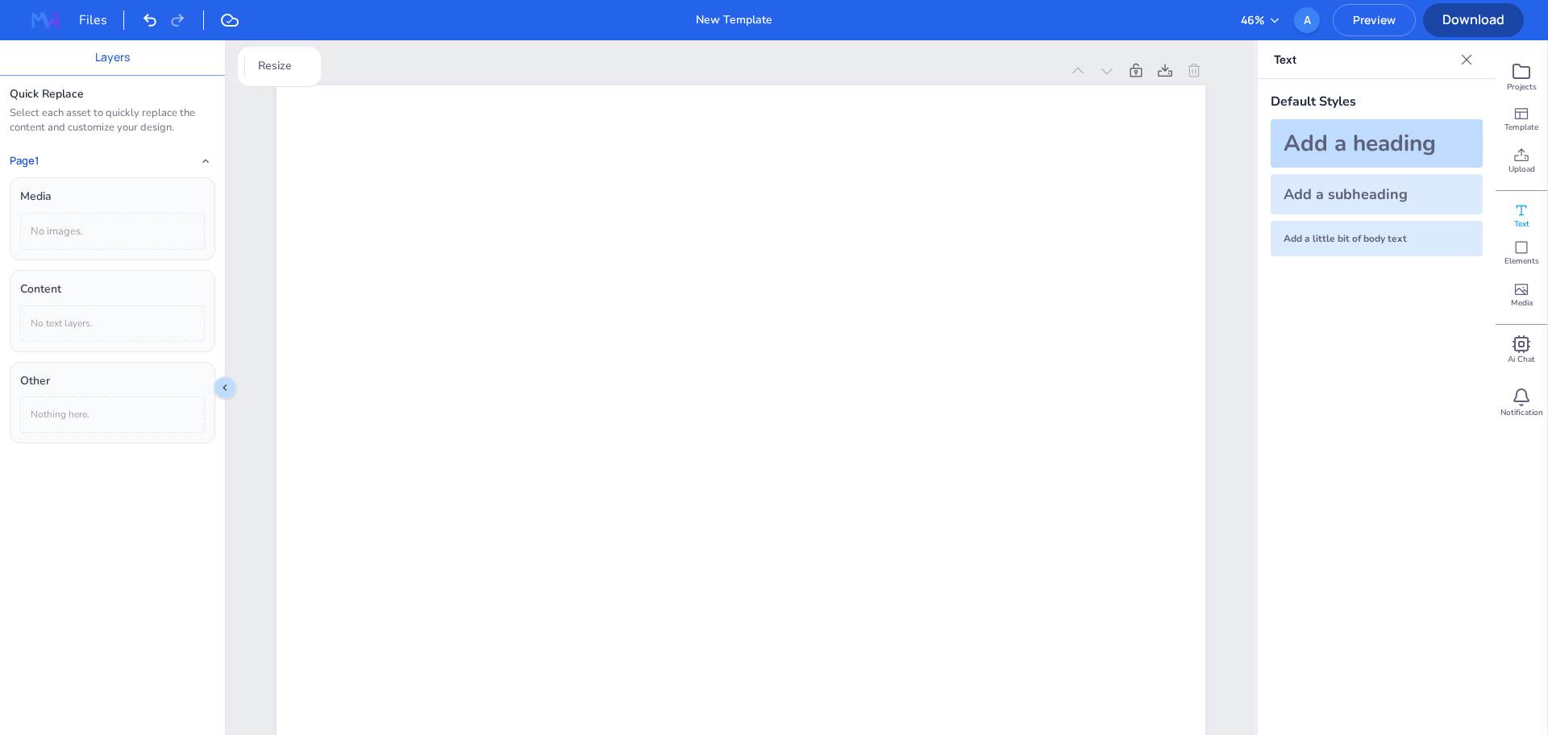
click at [1351, 157] on div "Add a heading" at bounding box center [1377, 143] width 212 height 48
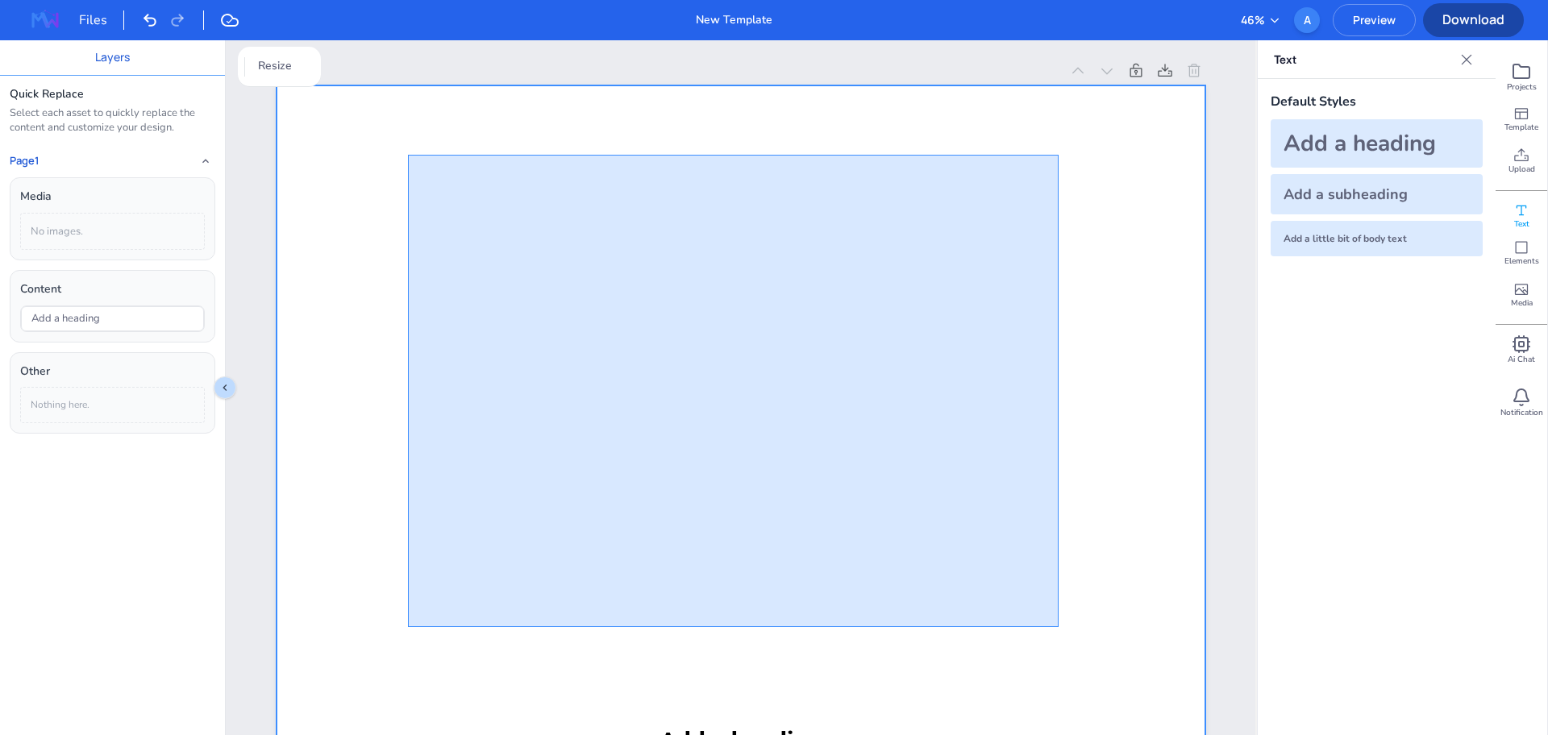
drag, startPoint x: 408, startPoint y: 155, endPoint x: 1059, endPoint y: 627, distance: 804.2
click at [1059, 627] on div at bounding box center [741, 742] width 929 height 1314
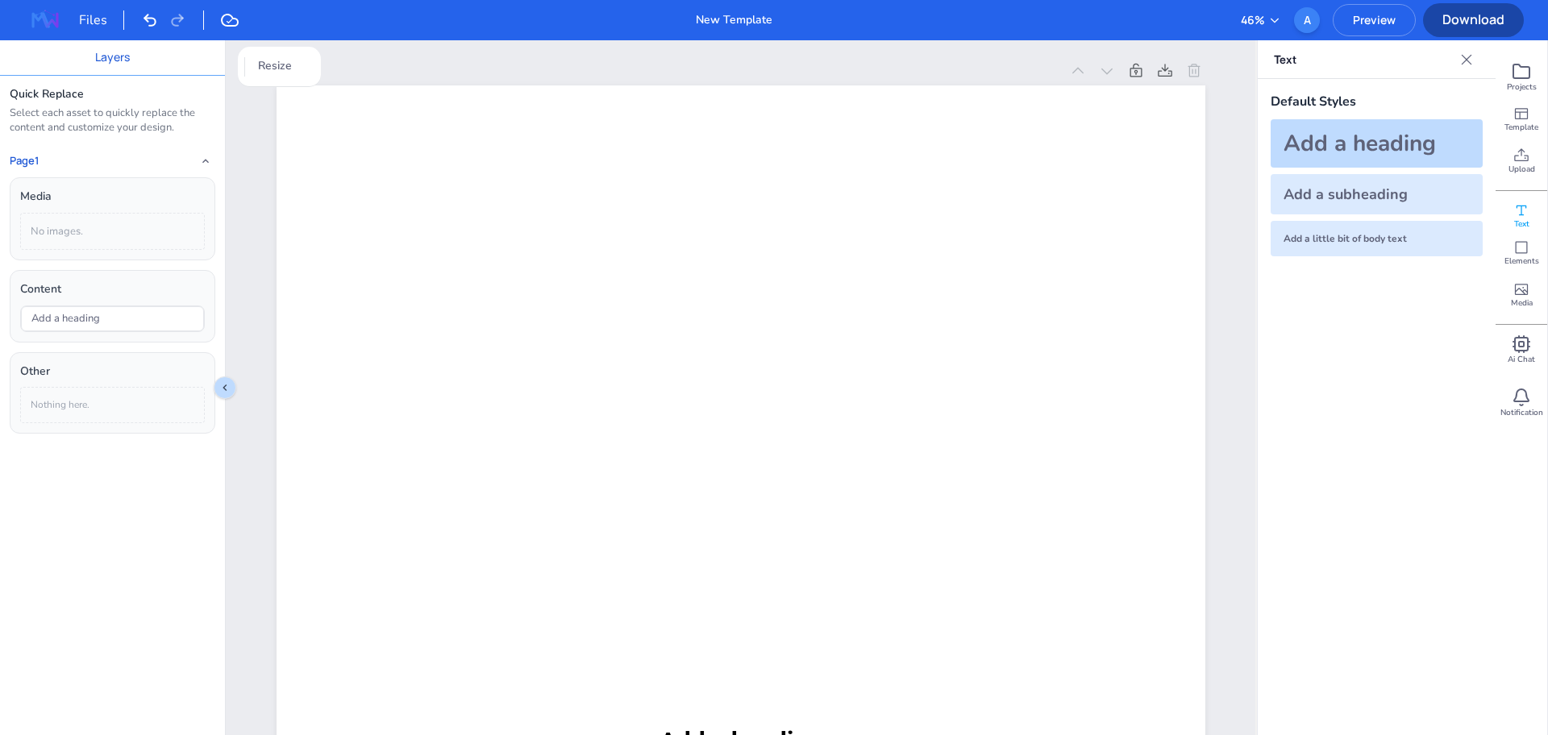
click at [1339, 124] on div "Add a heading" at bounding box center [1377, 143] width 212 height 48
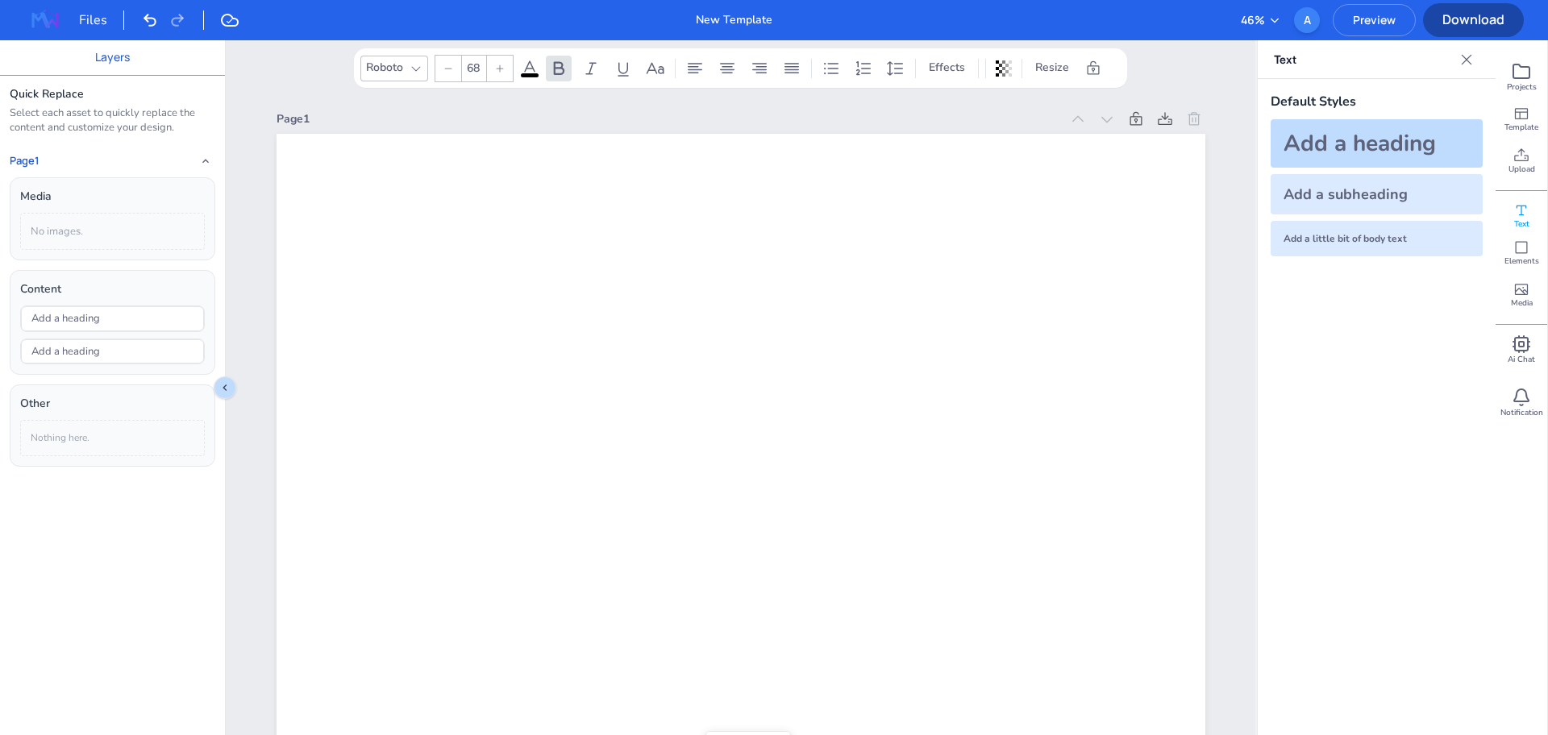
click at [1344, 136] on div "Add a heading" at bounding box center [1377, 143] width 212 height 48
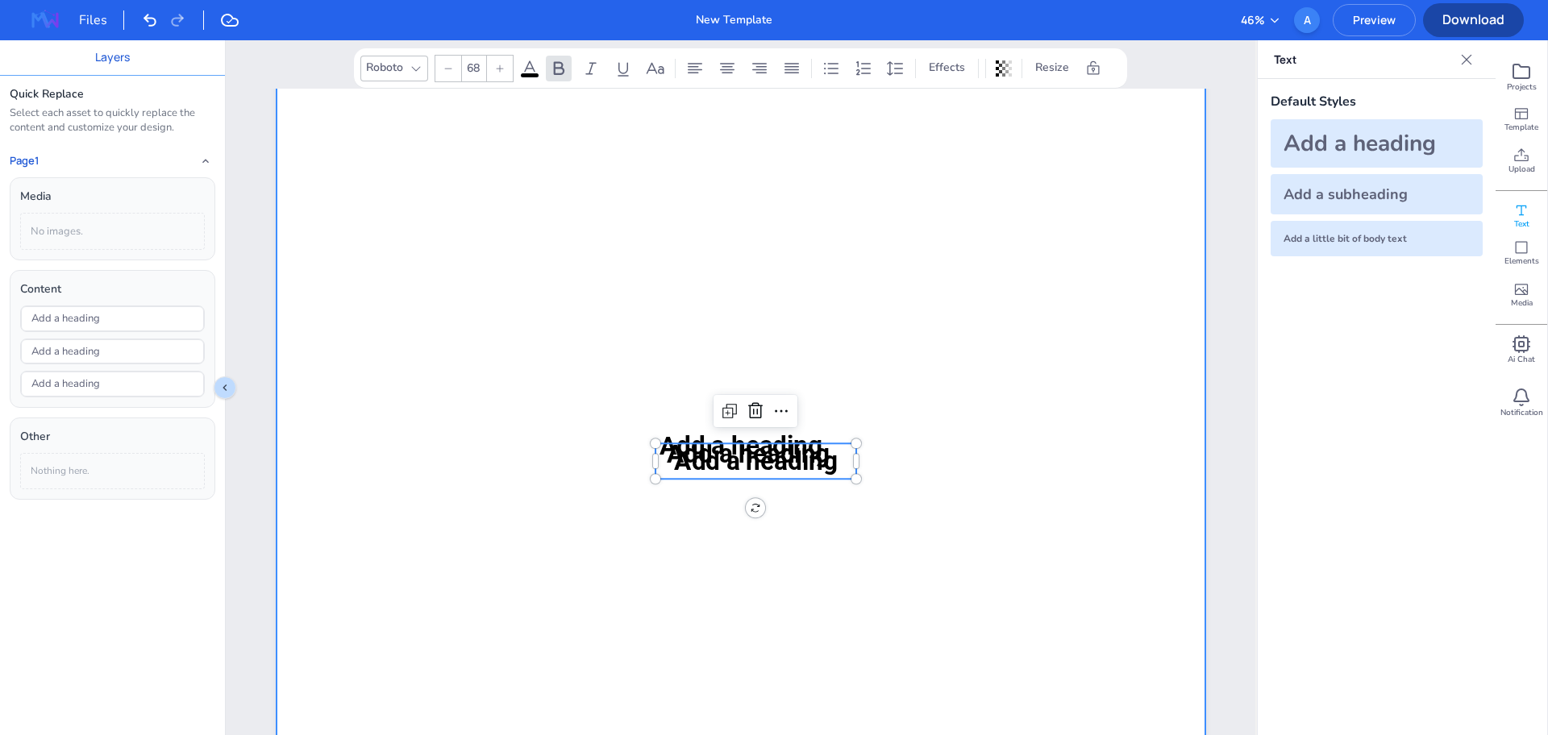
scroll to position [202, 0]
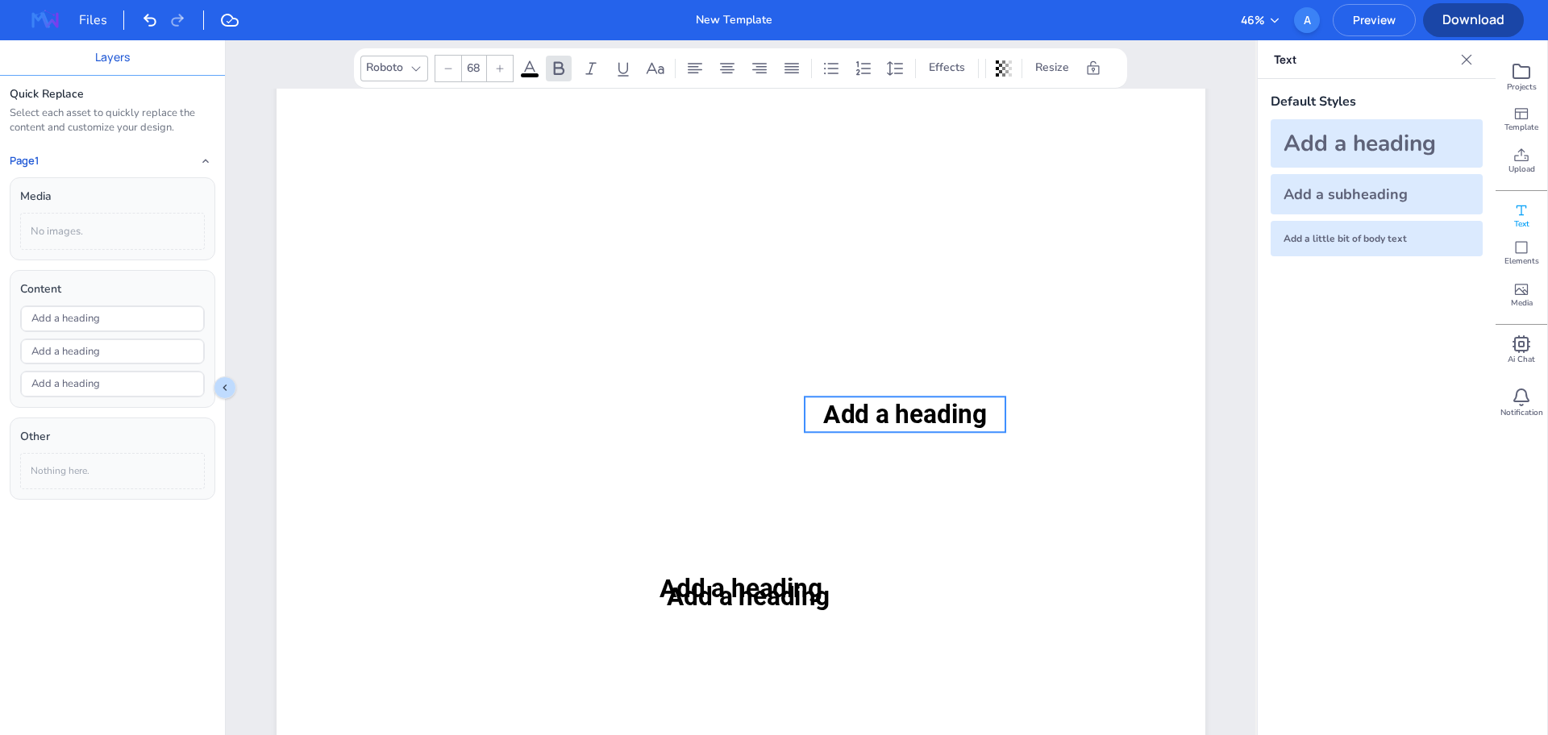
drag, startPoint x: 726, startPoint y: 601, endPoint x: 874, endPoint y: 368, distance: 276.3
click at [874, 400] on span "Add a heading" at bounding box center [905, 415] width 164 height 30
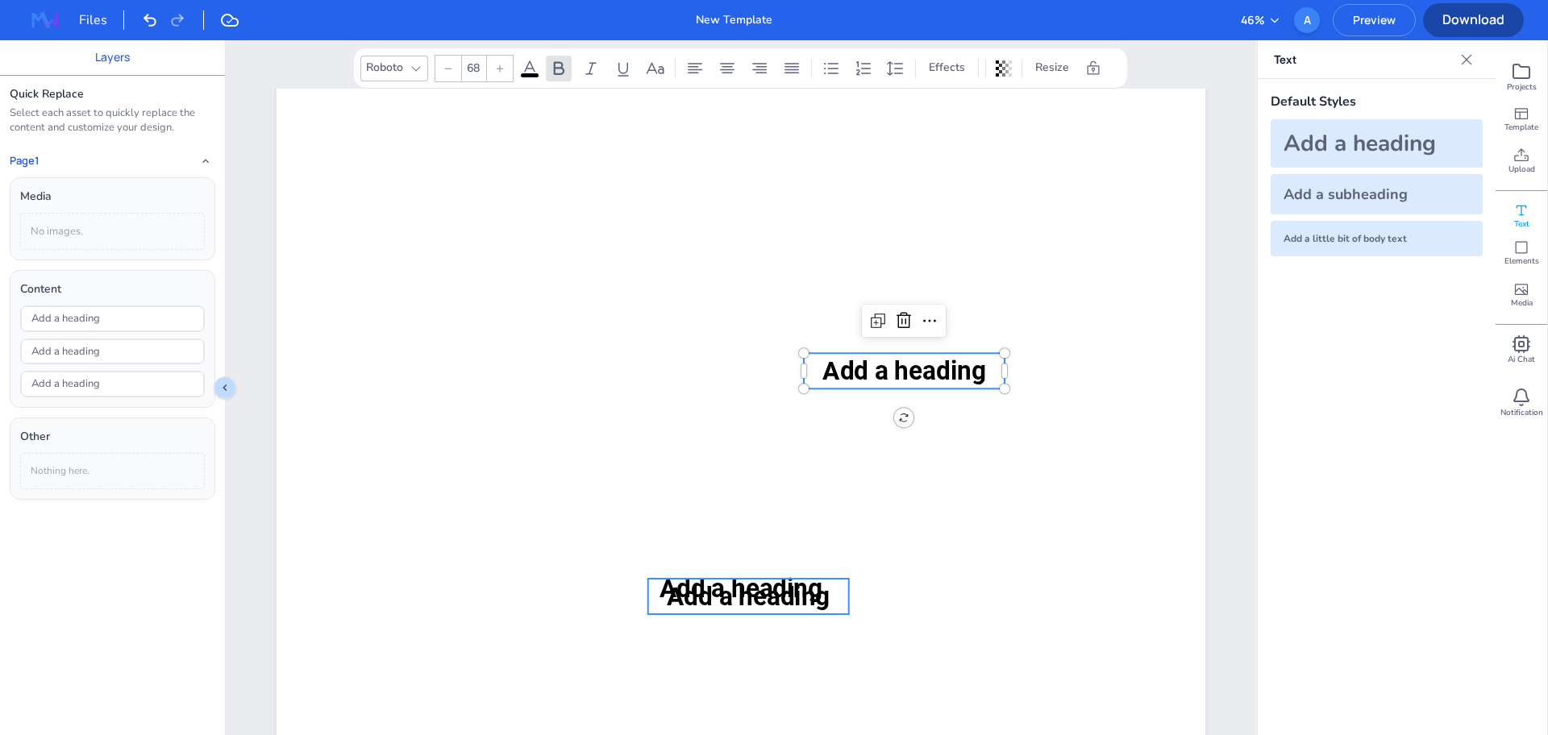
type input "68"
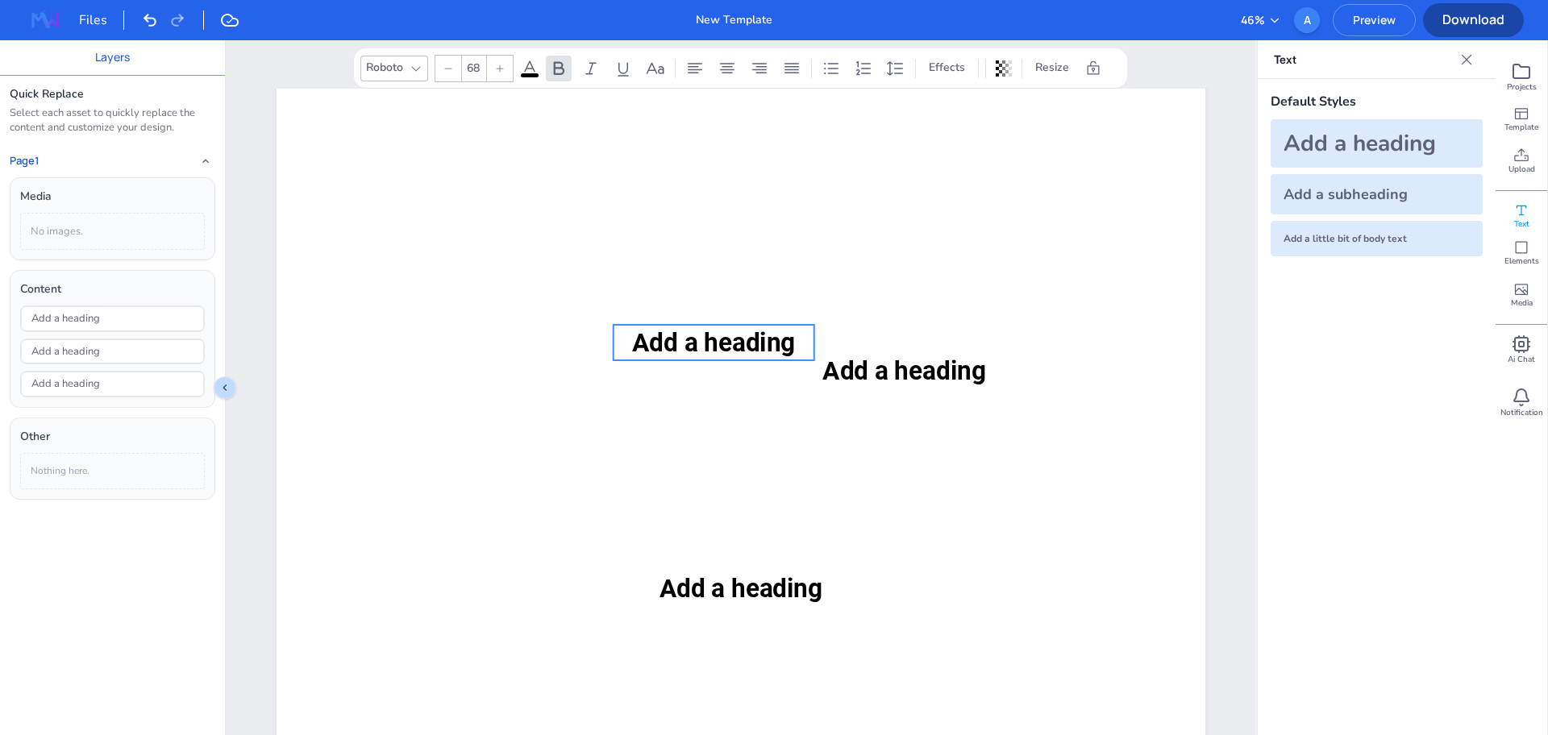
drag, startPoint x: 761, startPoint y: 599, endPoint x: 723, endPoint y: 348, distance: 253.6
click at [723, 348] on span "Add a heading" at bounding box center [714, 342] width 164 height 30
click at [706, 295] on icon at bounding box center [713, 292] width 15 height 16
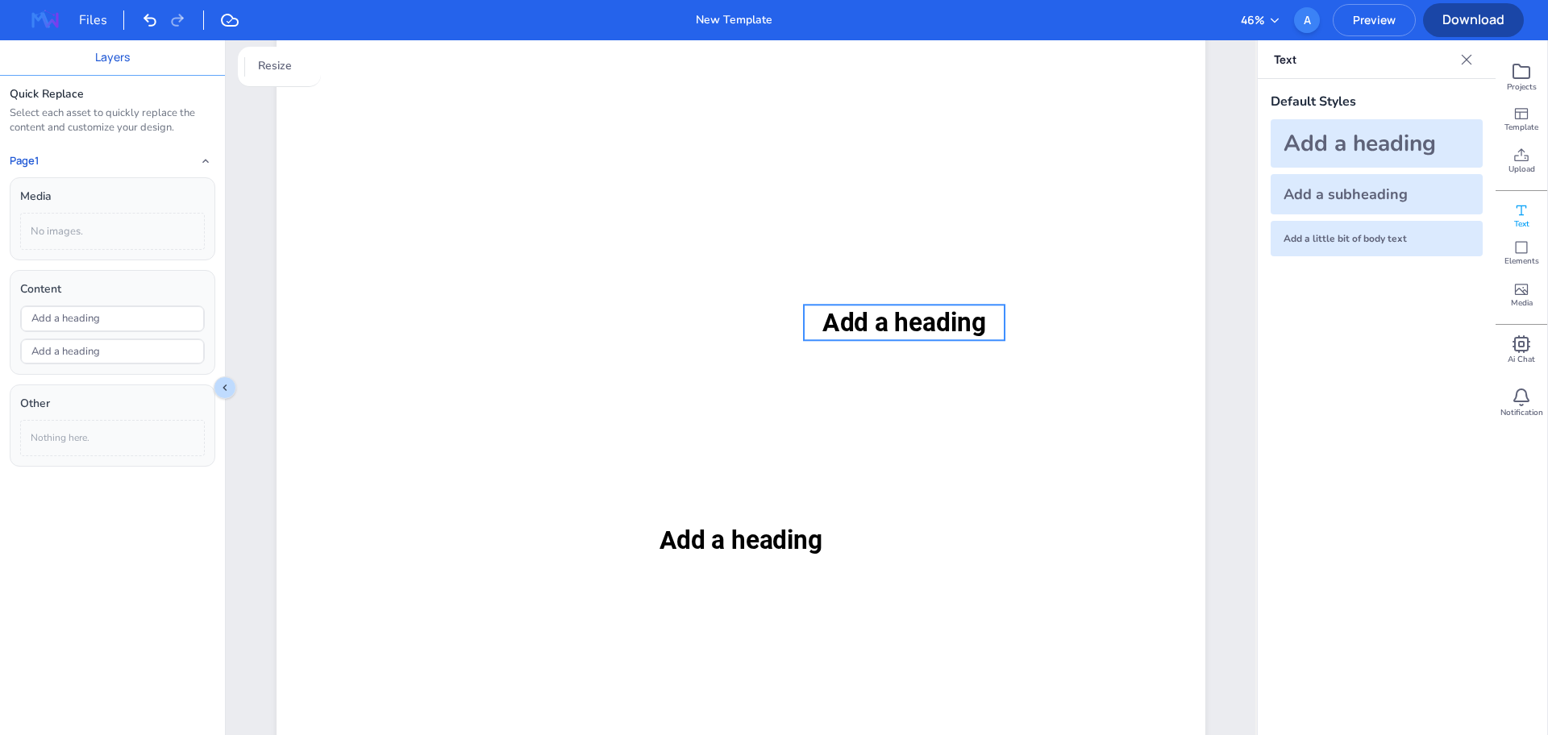
click at [872, 319] on div "Add a heading Add a heading" at bounding box center [741, 541] width 929 height 1314
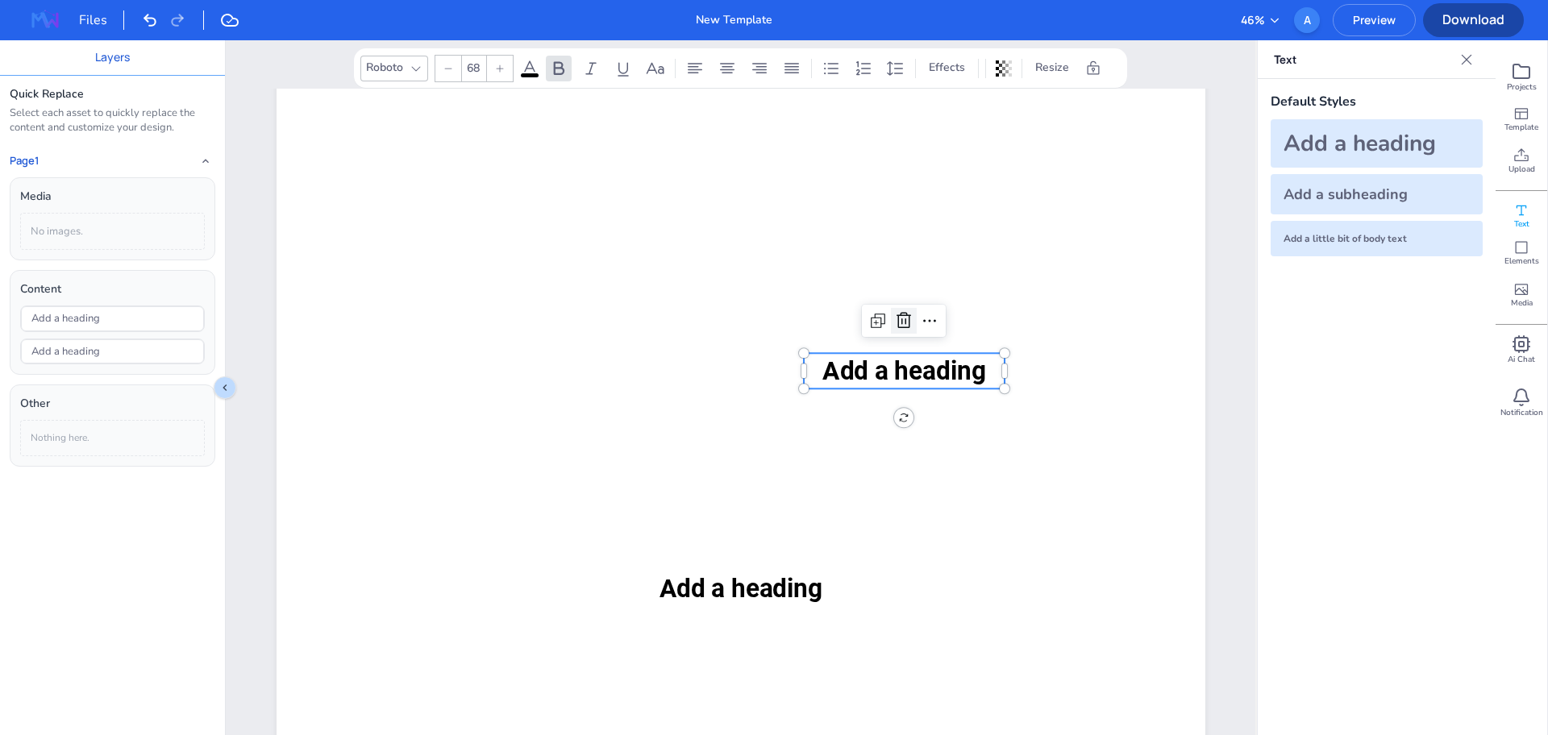
click at [901, 321] on icon at bounding box center [904, 321] width 15 height 16
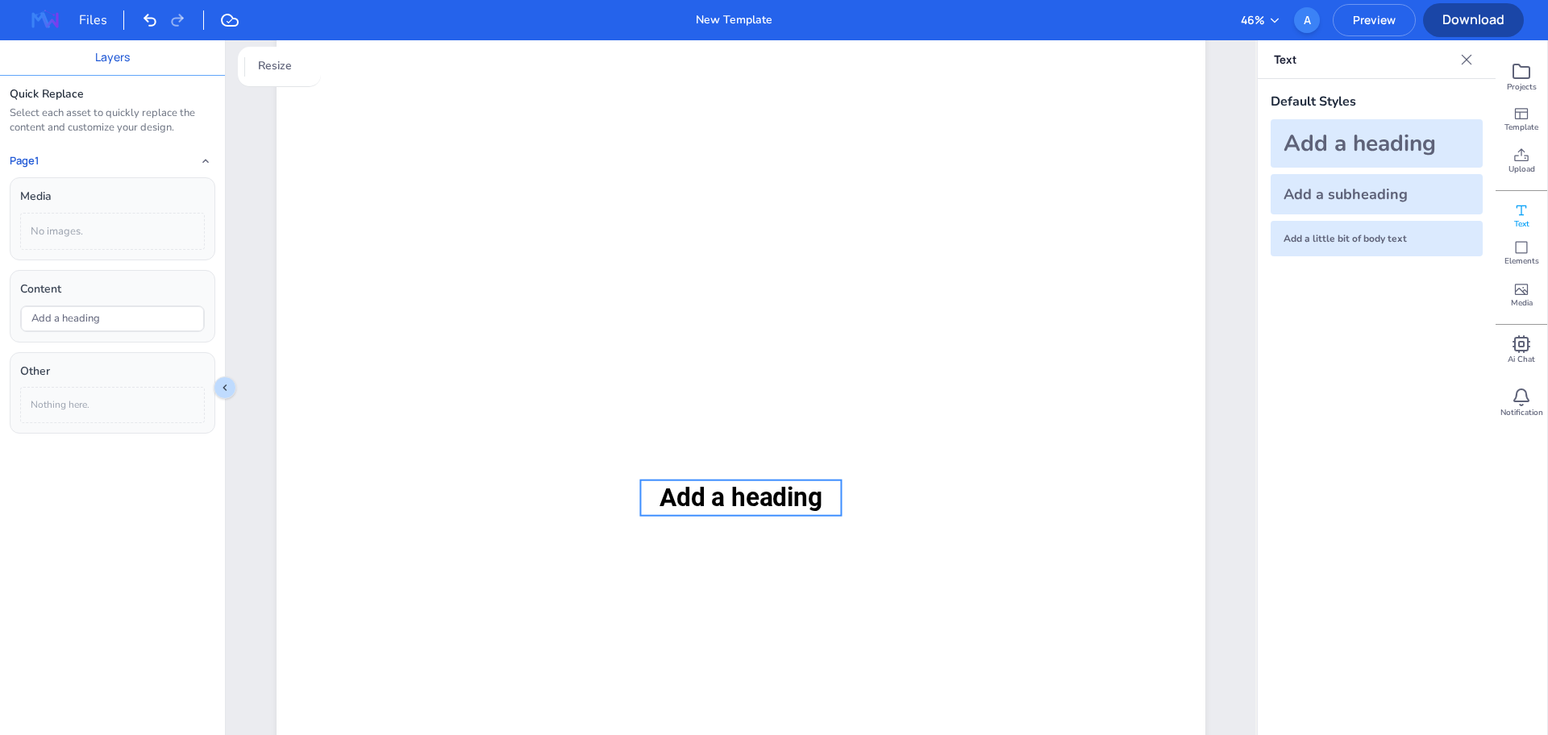
scroll to position [101, 0]
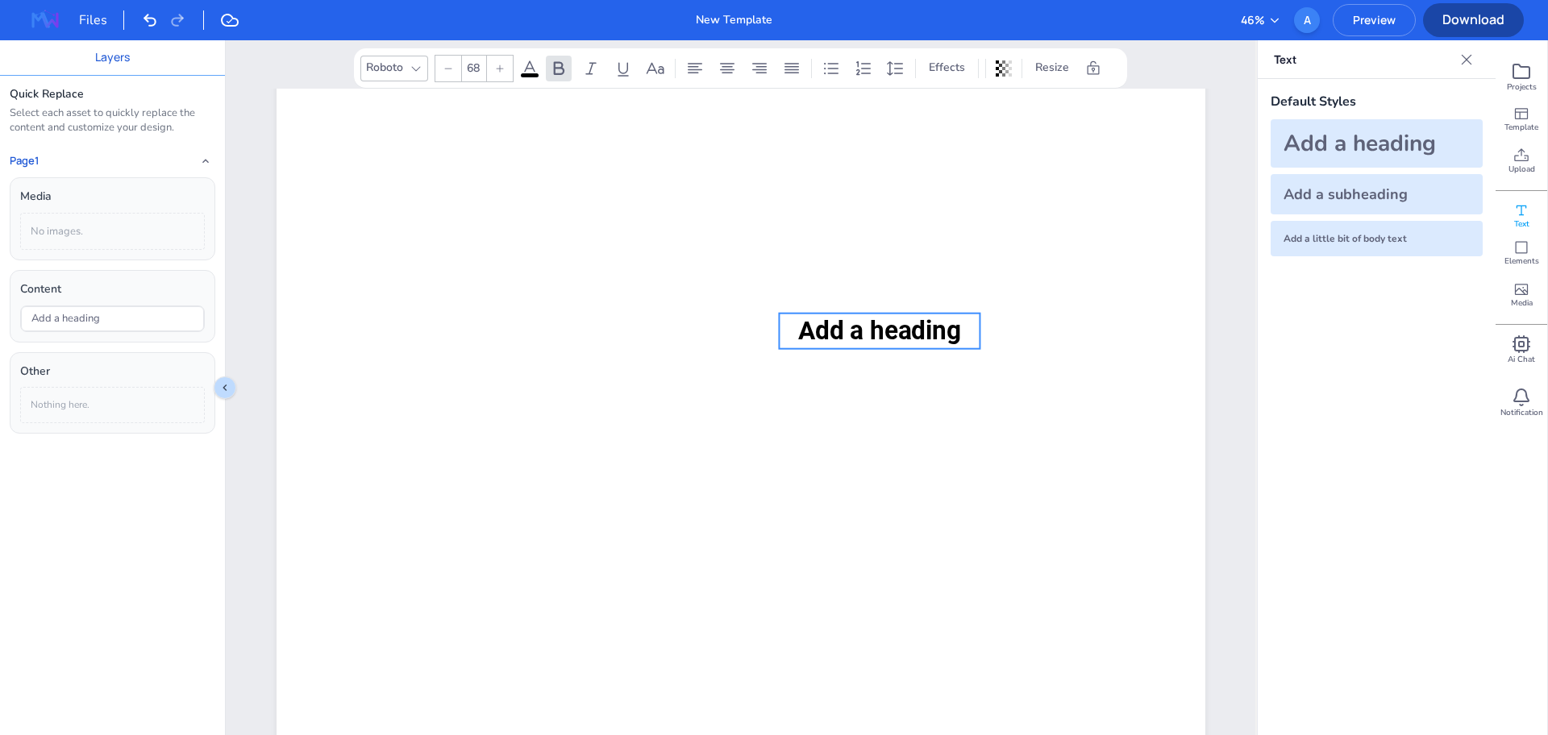
drag, startPoint x: 765, startPoint y: 624, endPoint x: 904, endPoint y: 265, distance: 384.7
click at [904, 33] on div "Add a heading" at bounding box center [741, 33] width 929 height 0
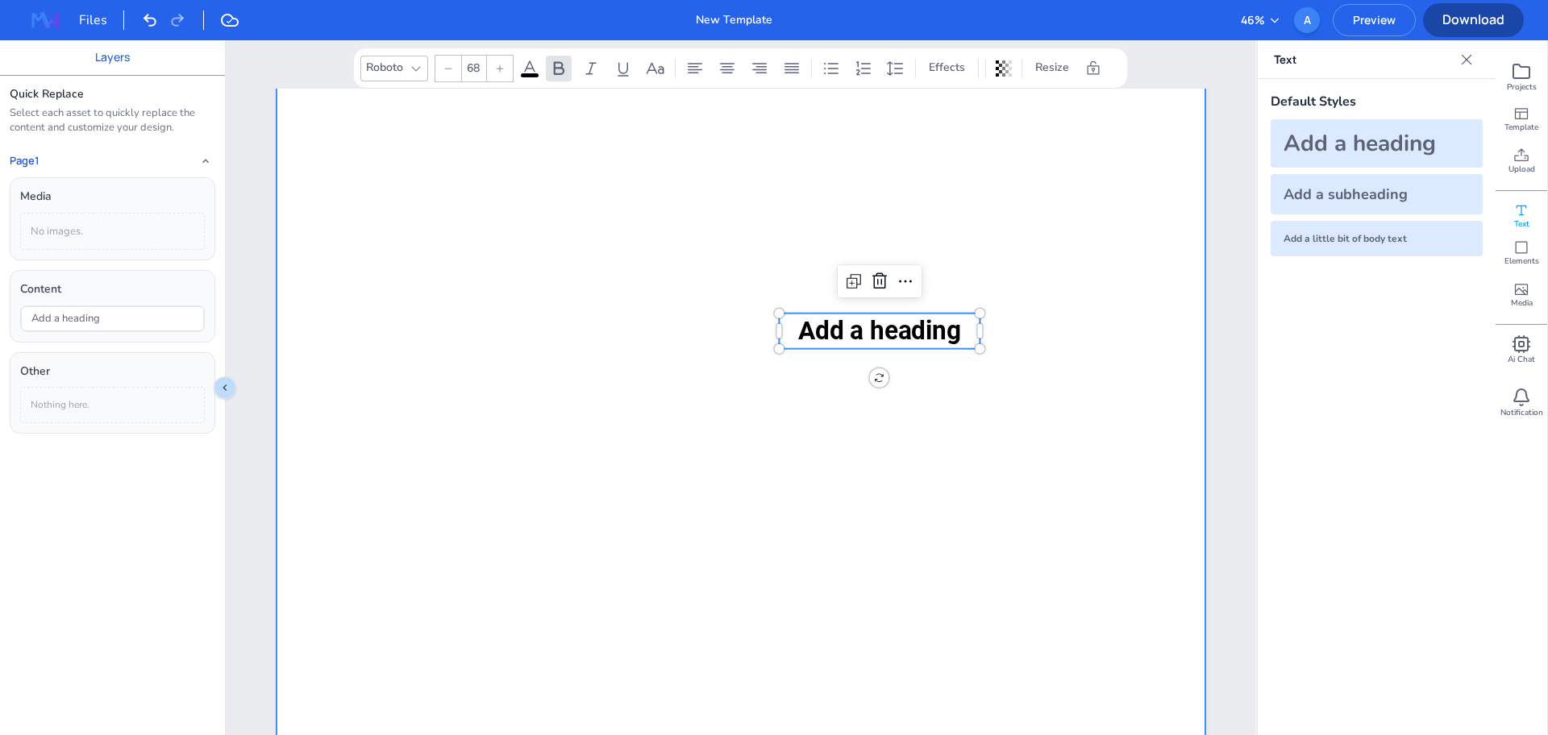
scroll to position [0, 0]
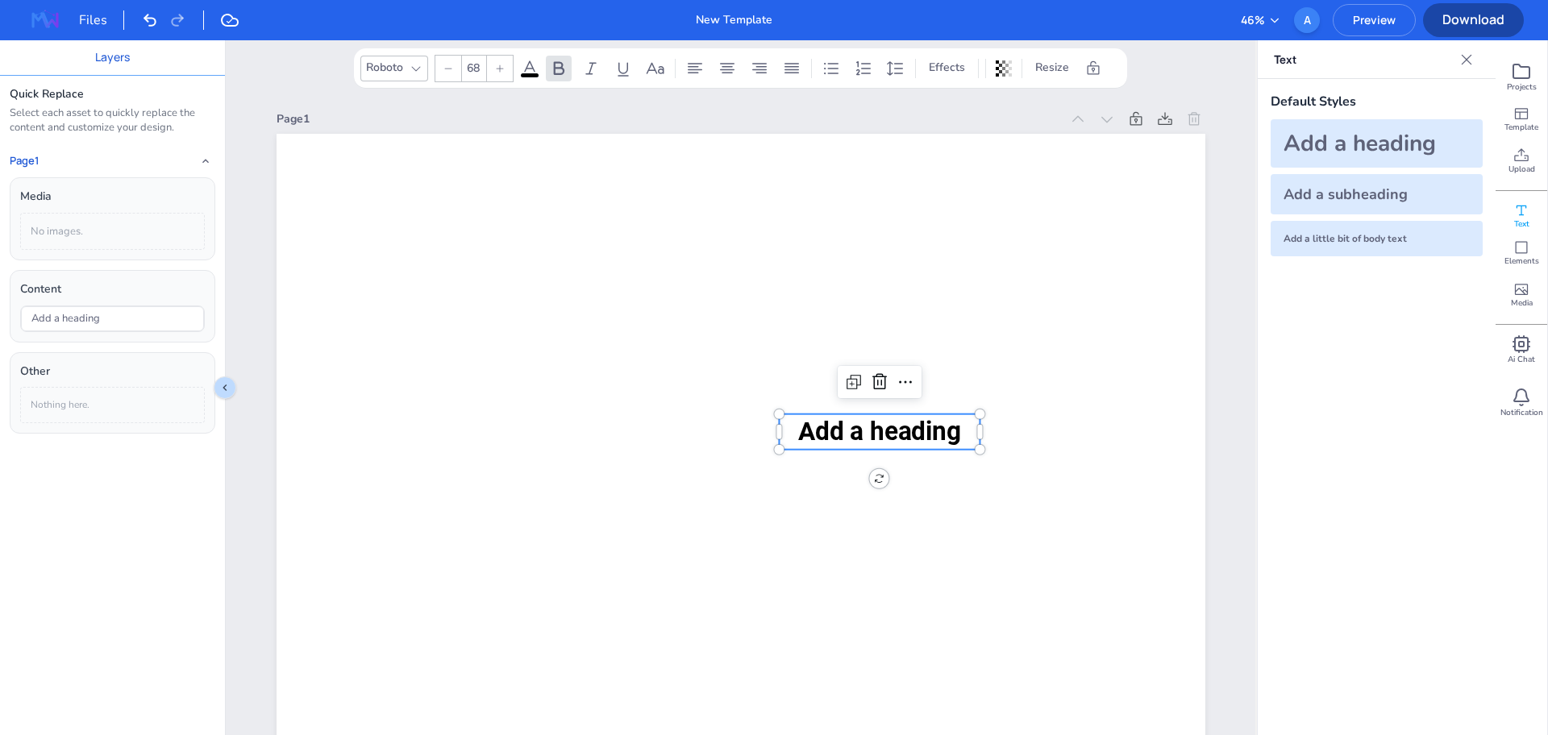
click at [532, 71] on icon at bounding box center [529, 68] width 19 height 19
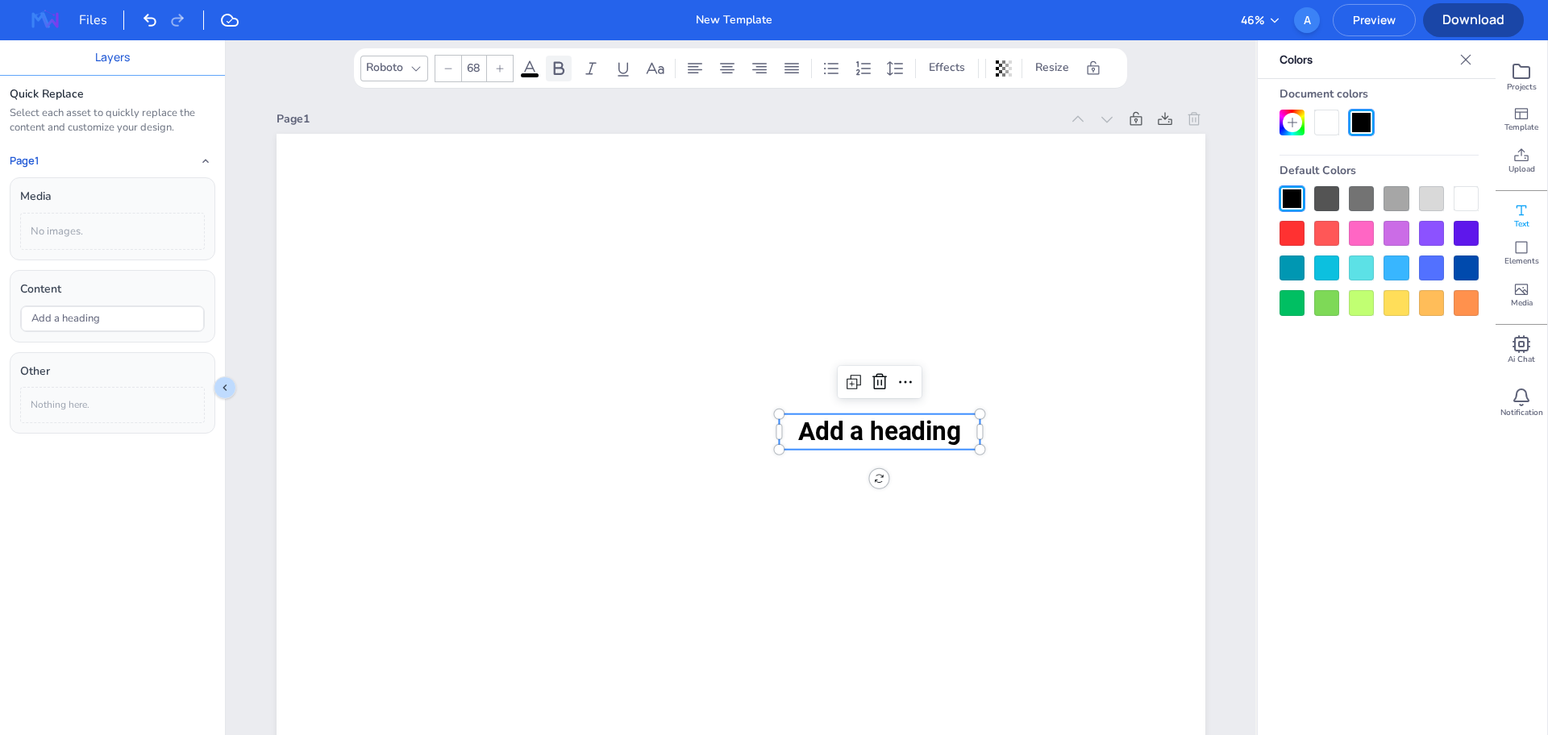
click at [557, 67] on icon at bounding box center [559, 68] width 10 height 14
click at [582, 74] on icon at bounding box center [590, 68] width 19 height 19
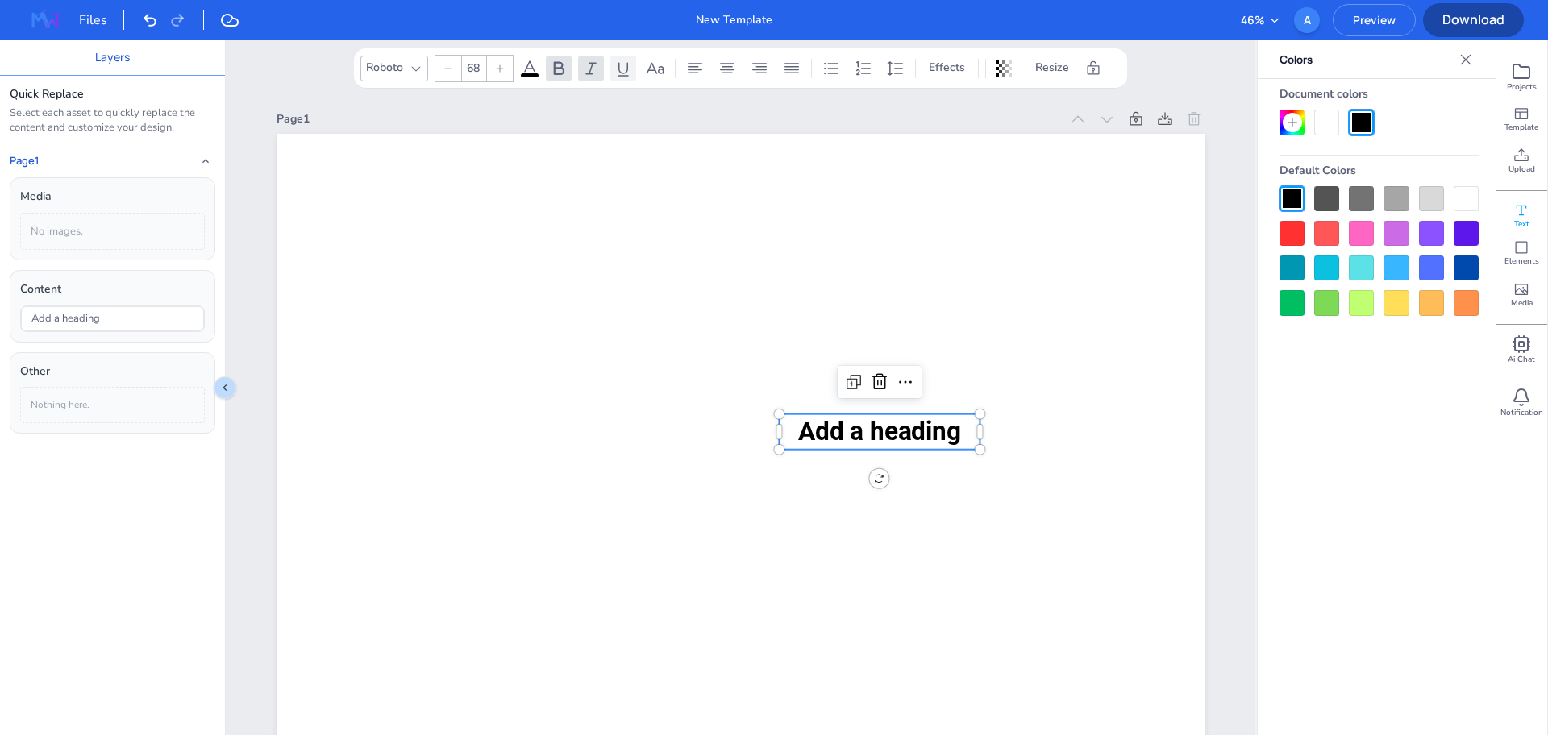
click at [625, 69] on icon at bounding box center [623, 68] width 19 height 19
click at [595, 77] on icon at bounding box center [590, 68] width 19 height 19
click at [622, 69] on icon at bounding box center [623, 68] width 19 height 19
click at [548, 69] on div at bounding box center [559, 69] width 26 height 26
click at [654, 69] on icon at bounding box center [656, 67] width 18 height 11
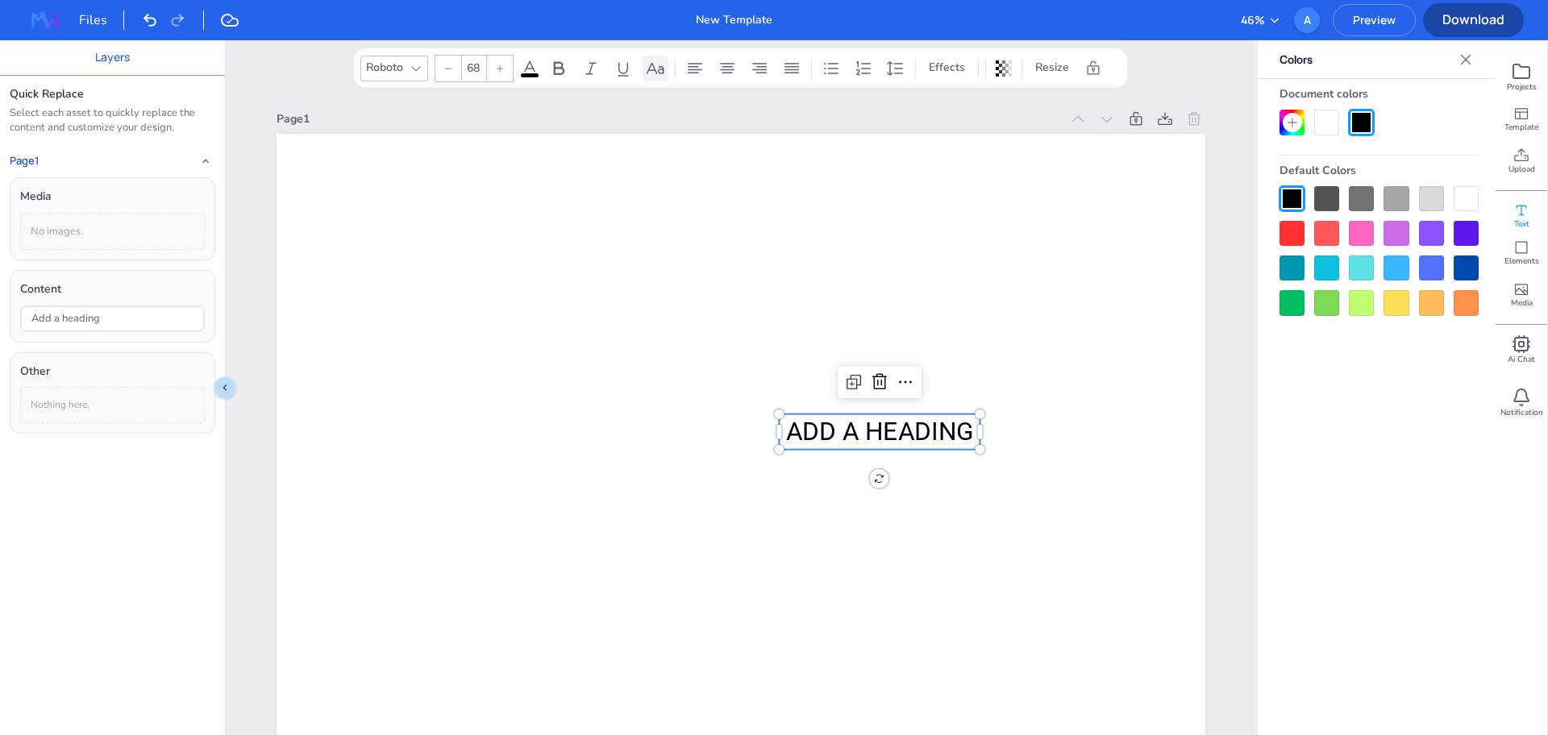
click at [654, 69] on icon at bounding box center [656, 67] width 18 height 11
click at [687, 72] on icon at bounding box center [694, 68] width 19 height 19
click at [731, 76] on icon at bounding box center [727, 68] width 19 height 19
click at [759, 72] on icon at bounding box center [759, 68] width 15 height 10
click at [798, 76] on icon at bounding box center [791, 68] width 19 height 19
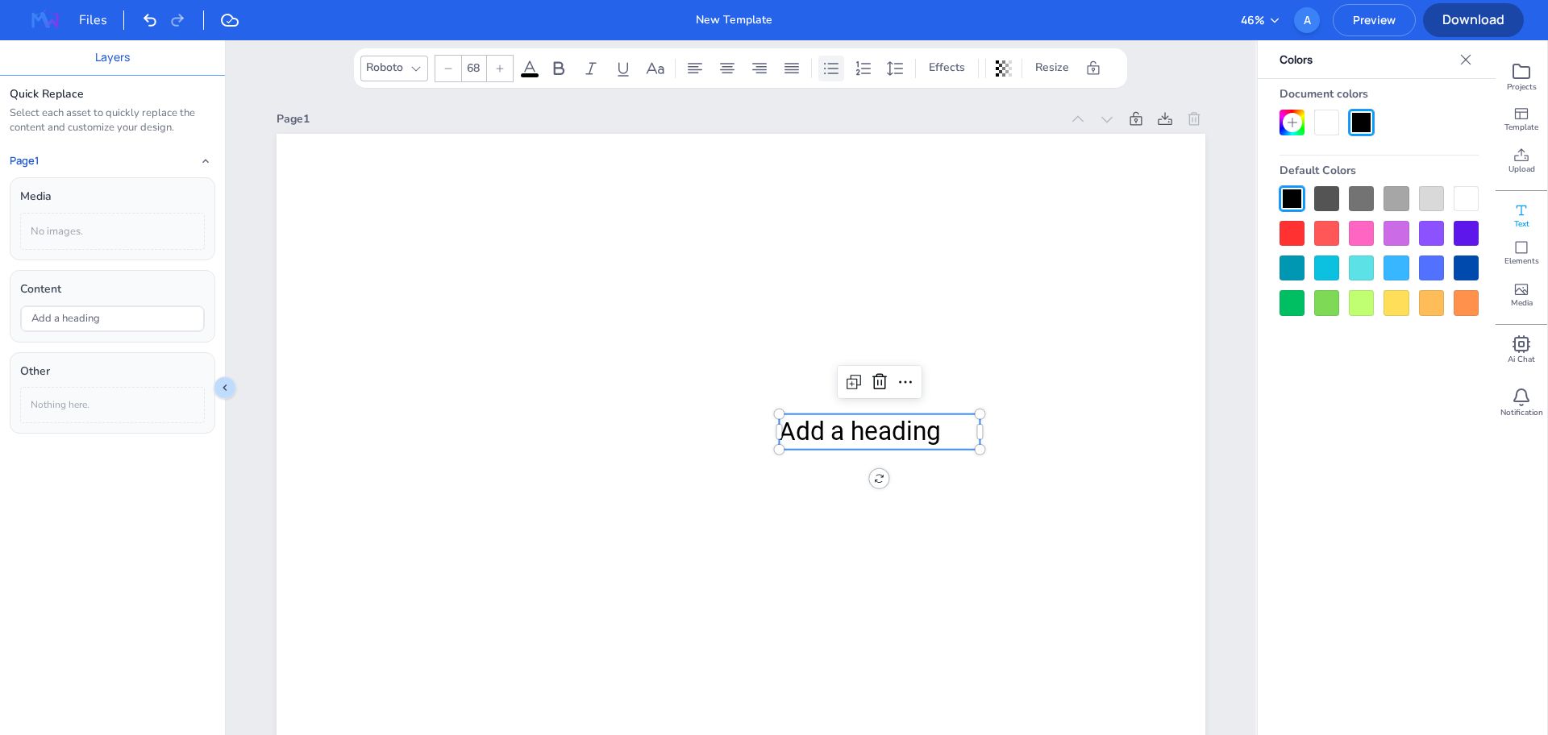
click at [827, 77] on icon at bounding box center [831, 68] width 19 height 19
click at [860, 72] on icon at bounding box center [863, 67] width 15 height 14
click at [882, 69] on div "Roboto 68 Effects Resize" at bounding box center [740, 68] width 760 height 27
click at [891, 69] on icon at bounding box center [895, 68] width 19 height 19
click at [577, 130] on div "Page 1" at bounding box center [741, 119] width 929 height 23
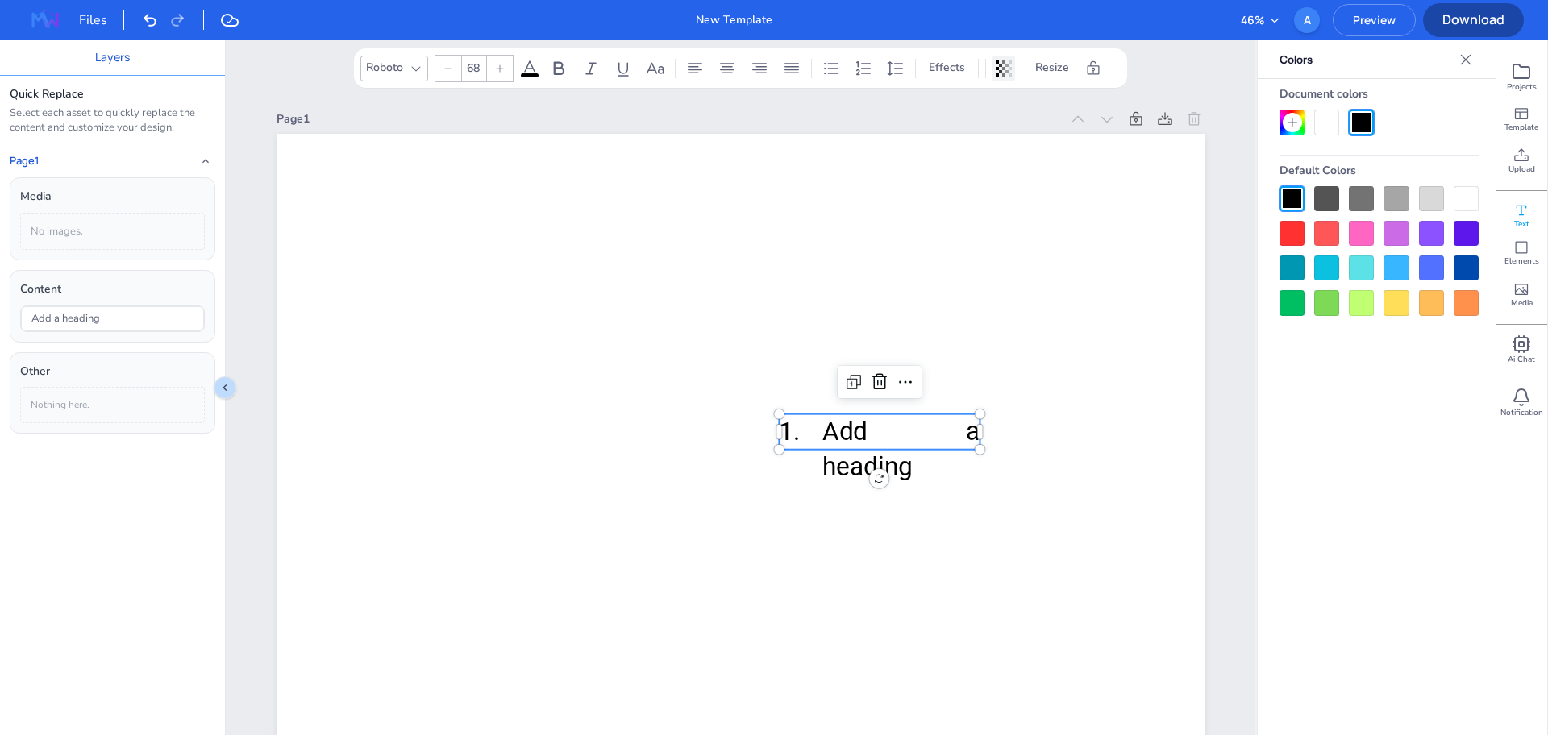
click at [1000, 73] on icon at bounding box center [1004, 68] width 16 height 16
type input "100"
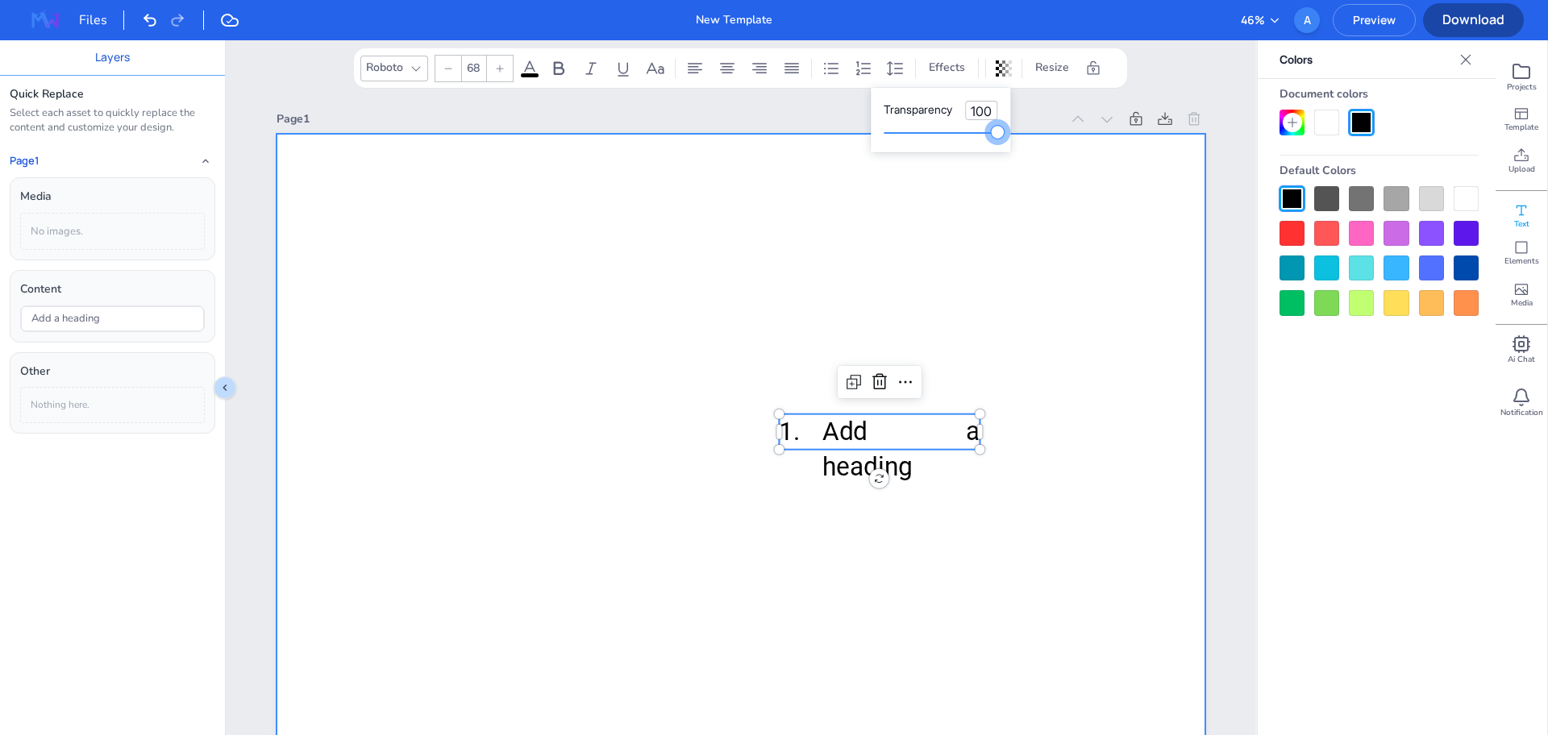
drag, startPoint x: 1008, startPoint y: 133, endPoint x: 1085, endPoint y: 148, distance: 78.8
click at [1085, 148] on body "Files New Template 46 % A Preview Layers Quick Replace Select each asset to qui…" at bounding box center [774, 367] width 1548 height 735
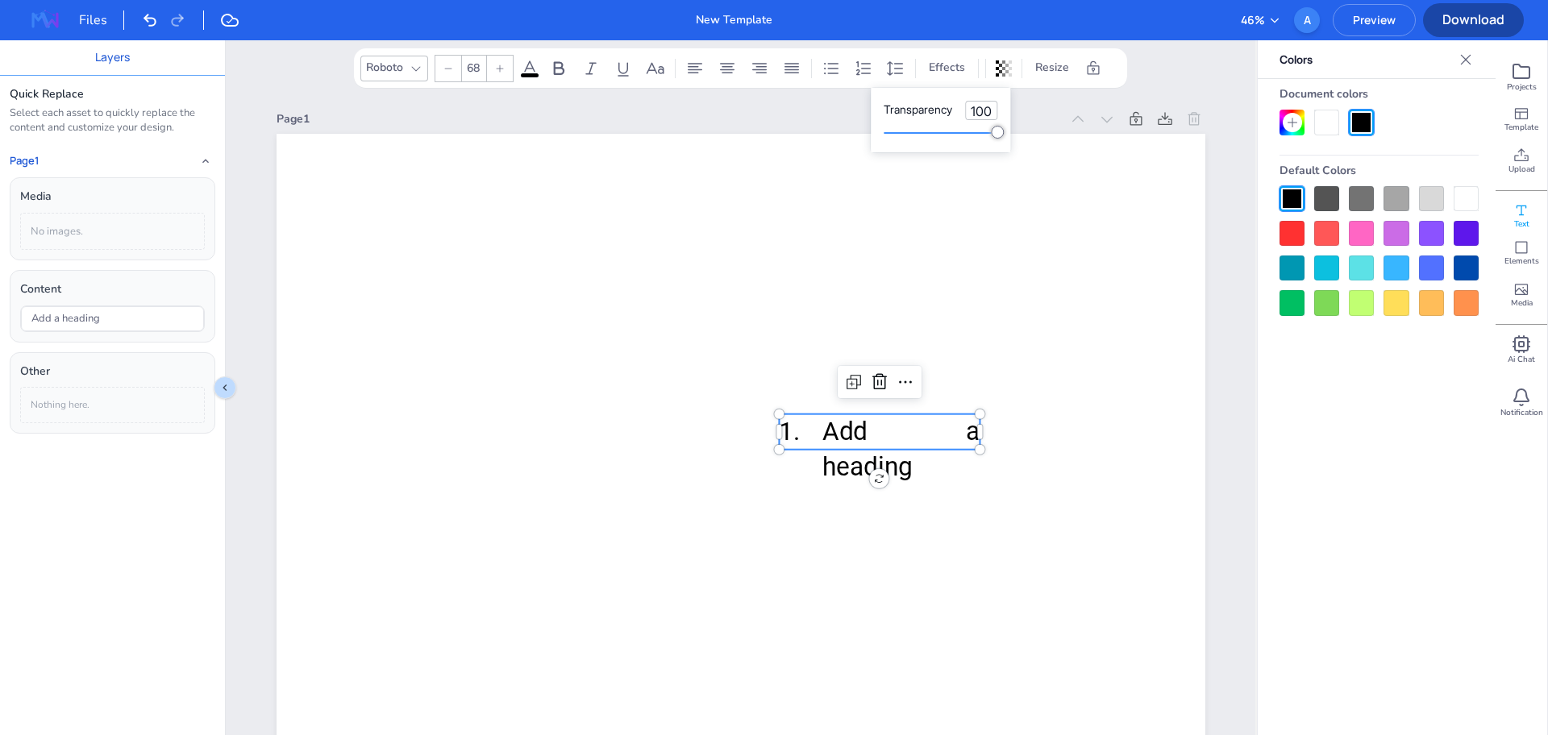
click at [389, 71] on div "Roboto" at bounding box center [385, 68] width 44 height 24
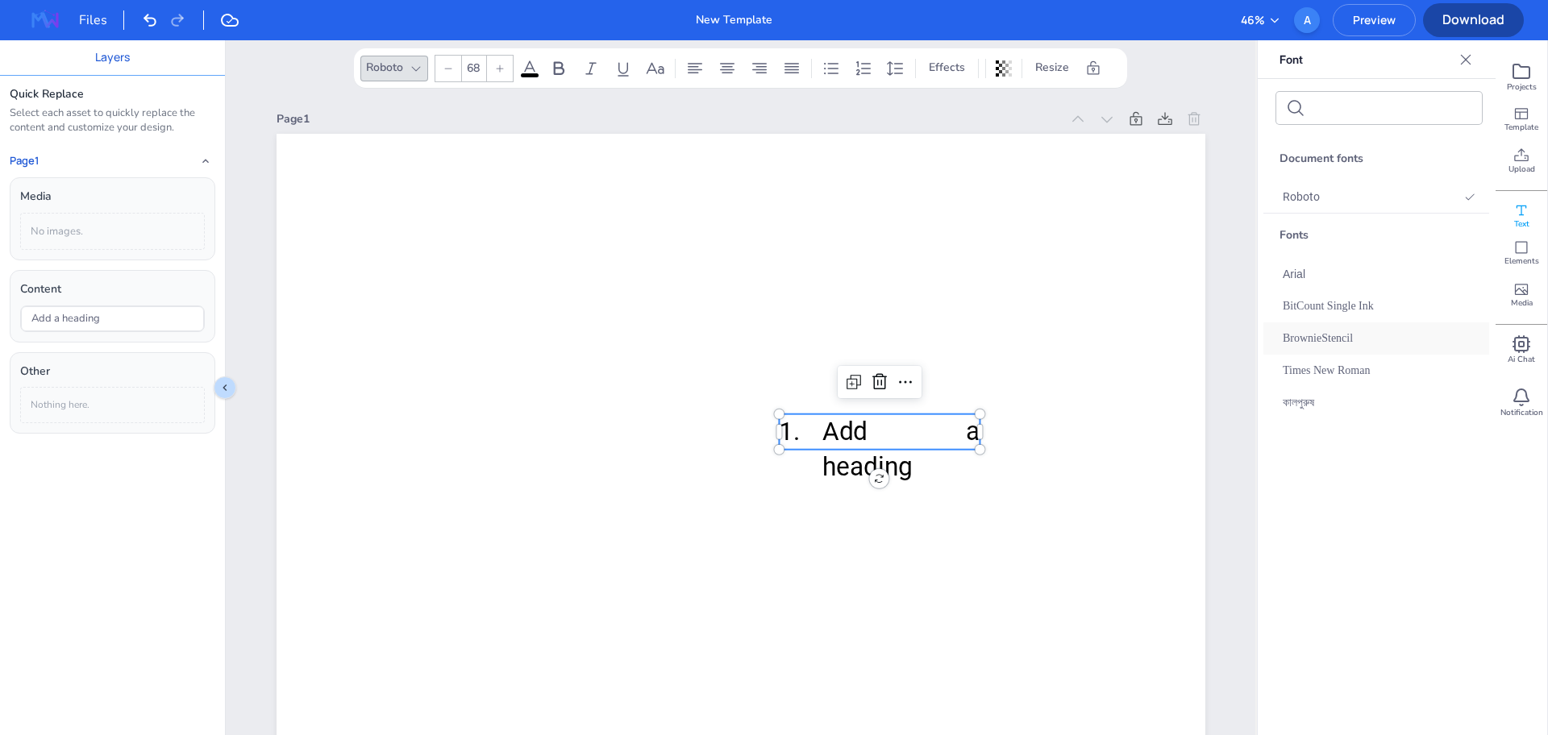
click at [1348, 338] on span "BrownieStencil" at bounding box center [1318, 339] width 70 height 18
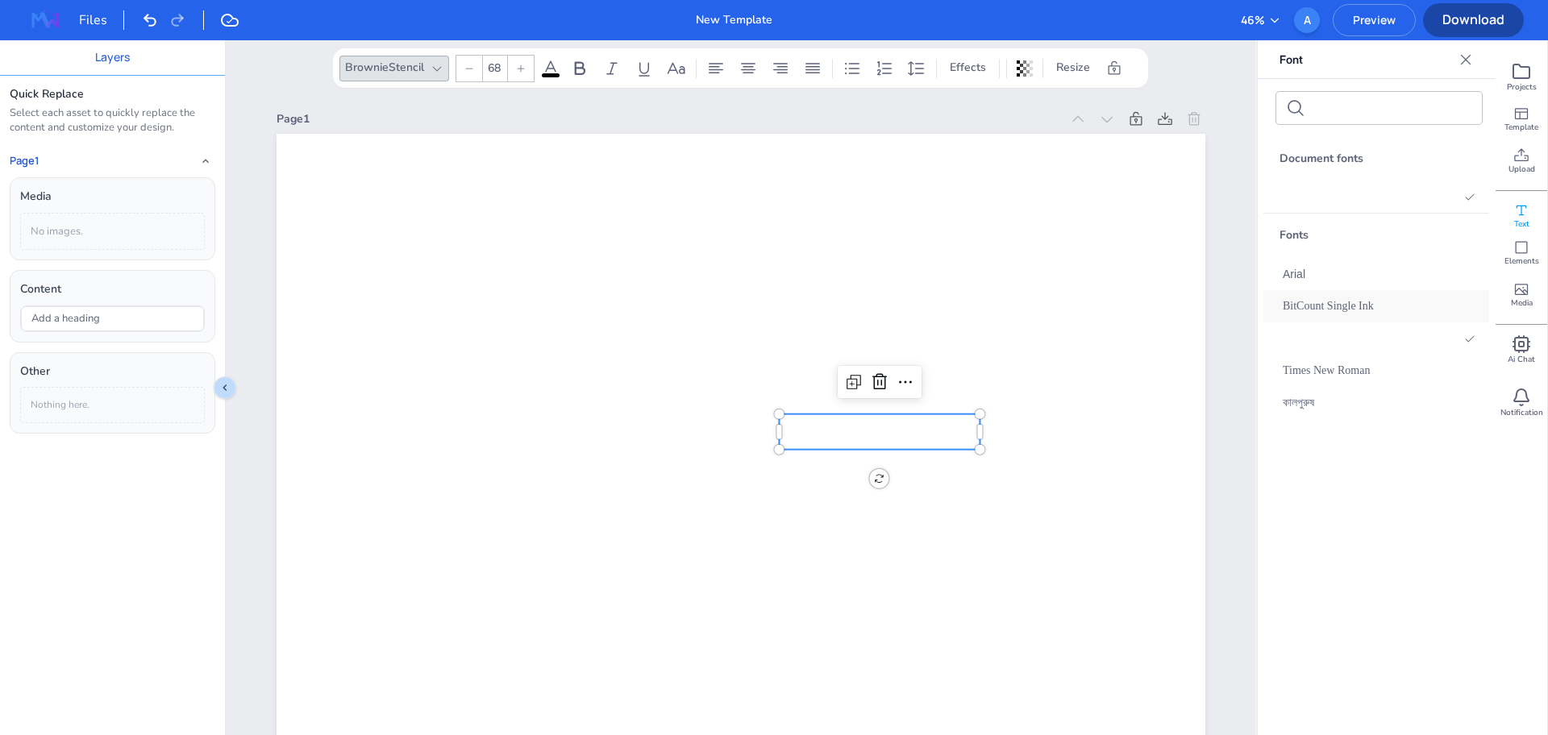
click at [1342, 317] on div "BitCount Single Ink" at bounding box center [1379, 306] width 231 height 32
click at [1310, 371] on span "Times New Roman" at bounding box center [1326, 371] width 87 height 18
click at [1325, 296] on div "BitCount Single Ink" at bounding box center [1379, 306] width 231 height 32
click at [1310, 273] on div "Arial" at bounding box center [1379, 274] width 231 height 32
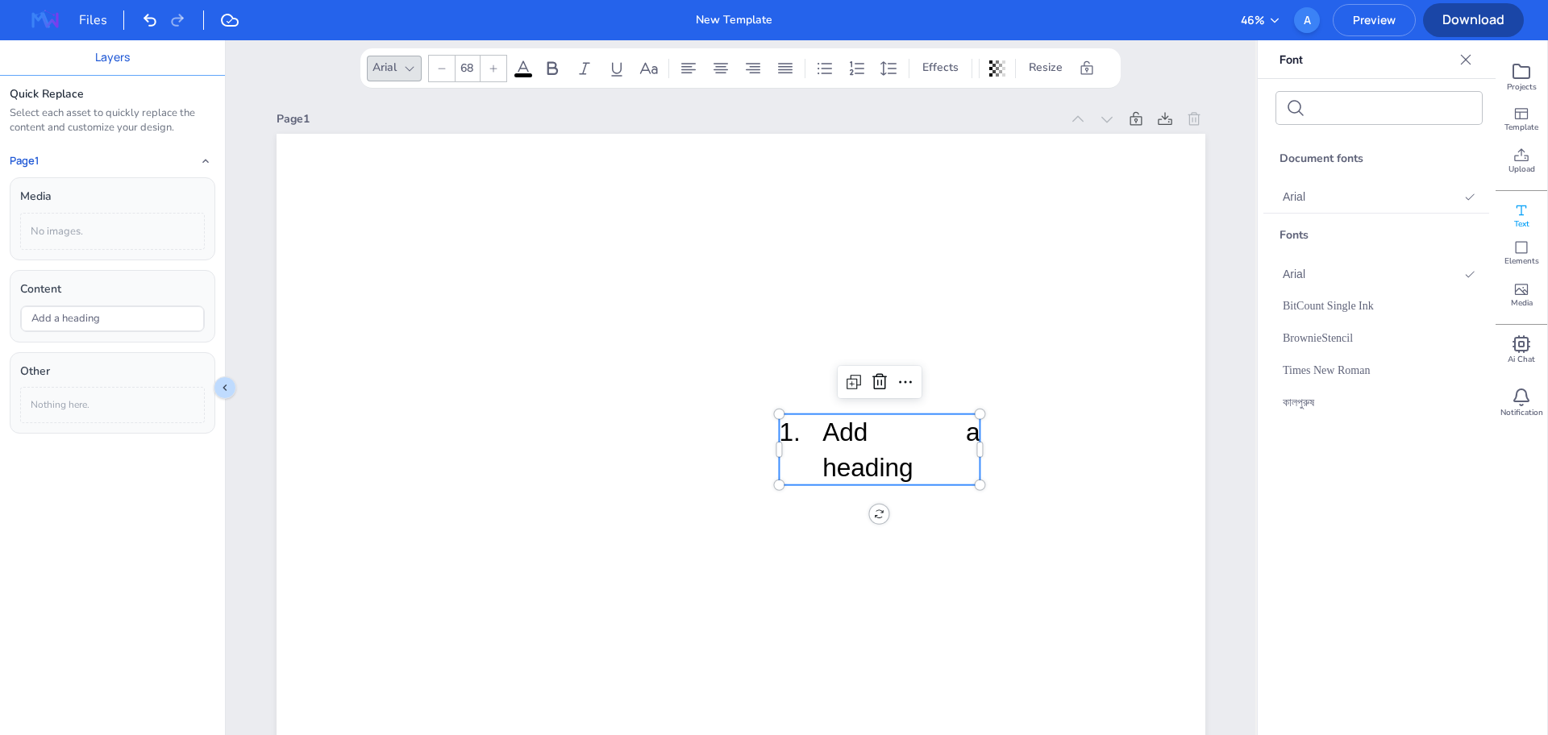
click at [1301, 237] on div "Fonts" at bounding box center [1379, 236] width 231 height 44
click at [1319, 197] on div "Arial" at bounding box center [1379, 197] width 231 height 32
click at [1452, 253] on div "Fonts" at bounding box center [1379, 236] width 231 height 44
click at [1455, 277] on div "Arial" at bounding box center [1379, 274] width 231 height 32
click at [1436, 290] on div "BitCount Single Ink" at bounding box center [1379, 306] width 231 height 32
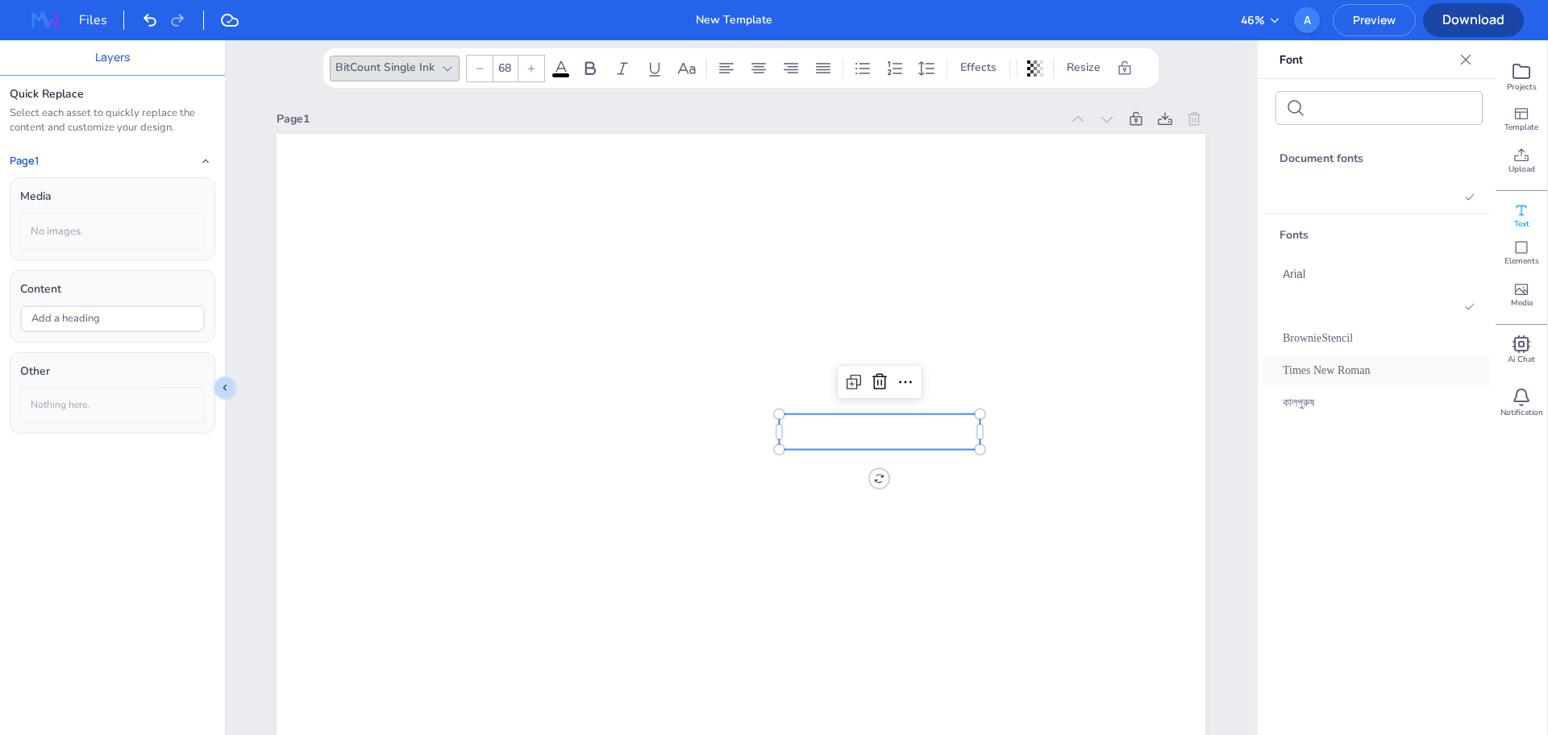
click at [1404, 355] on div "Times New Roman" at bounding box center [1379, 371] width 231 height 32
click at [1460, 52] on icon at bounding box center [1466, 60] width 16 height 16
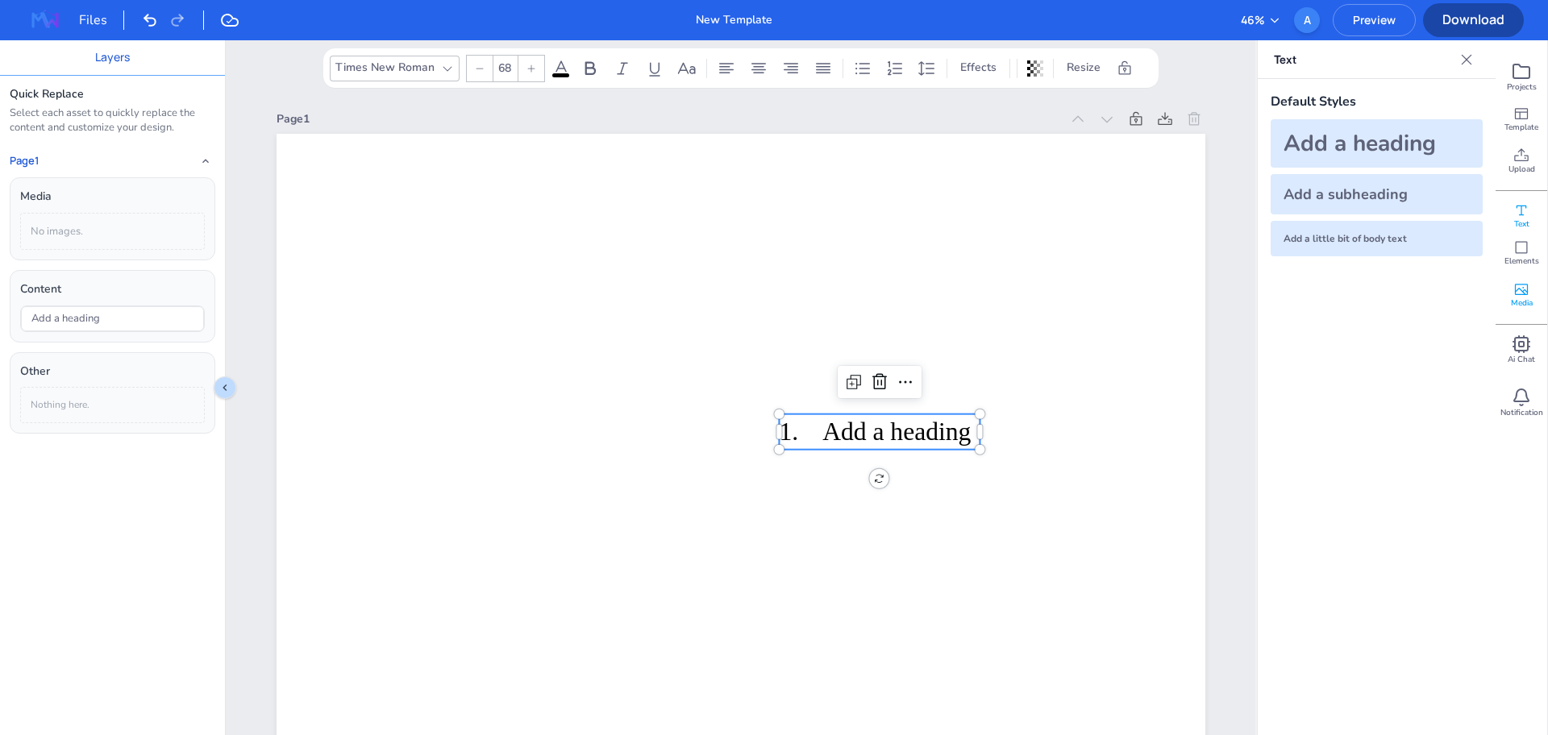
click at [1526, 291] on icon at bounding box center [1521, 289] width 13 height 11
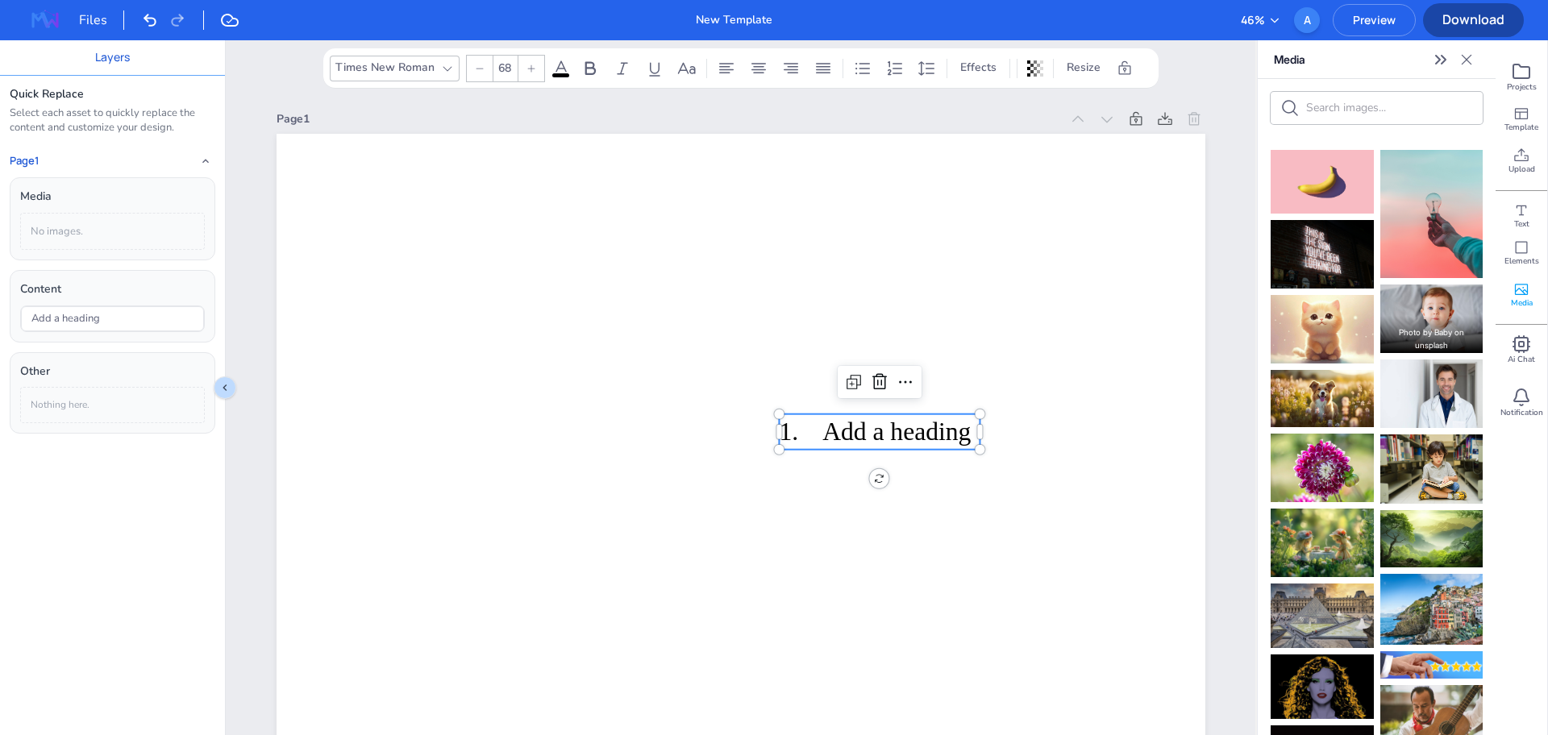
click at [1418, 319] on p "Photo by Baby on unsplash" at bounding box center [1431, 334] width 103 height 37
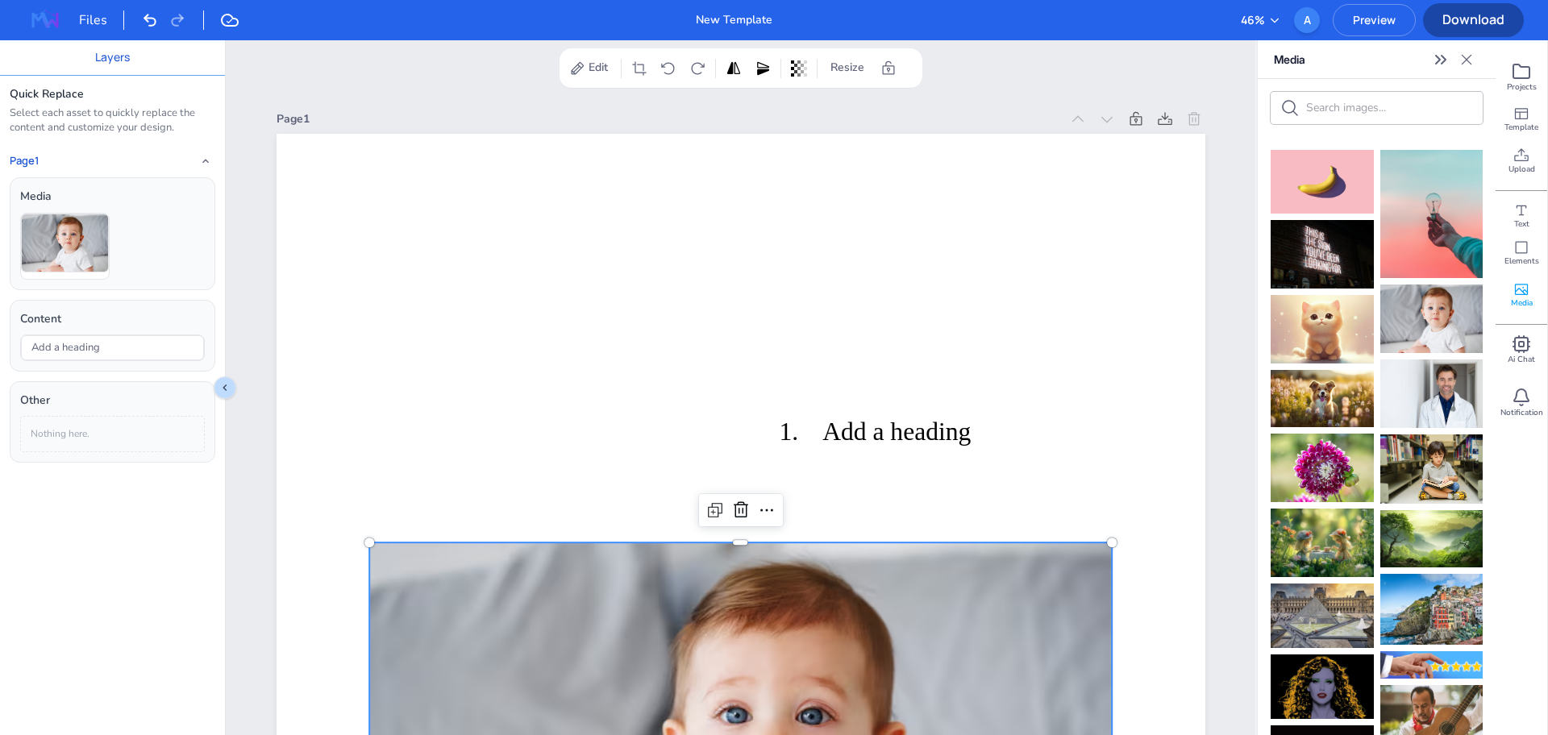
click at [1333, 106] on input "text" at bounding box center [1389, 107] width 167 height 15
type input "babyy"
click at [1472, 57] on icon "Close" at bounding box center [1467, 60] width 16 height 16
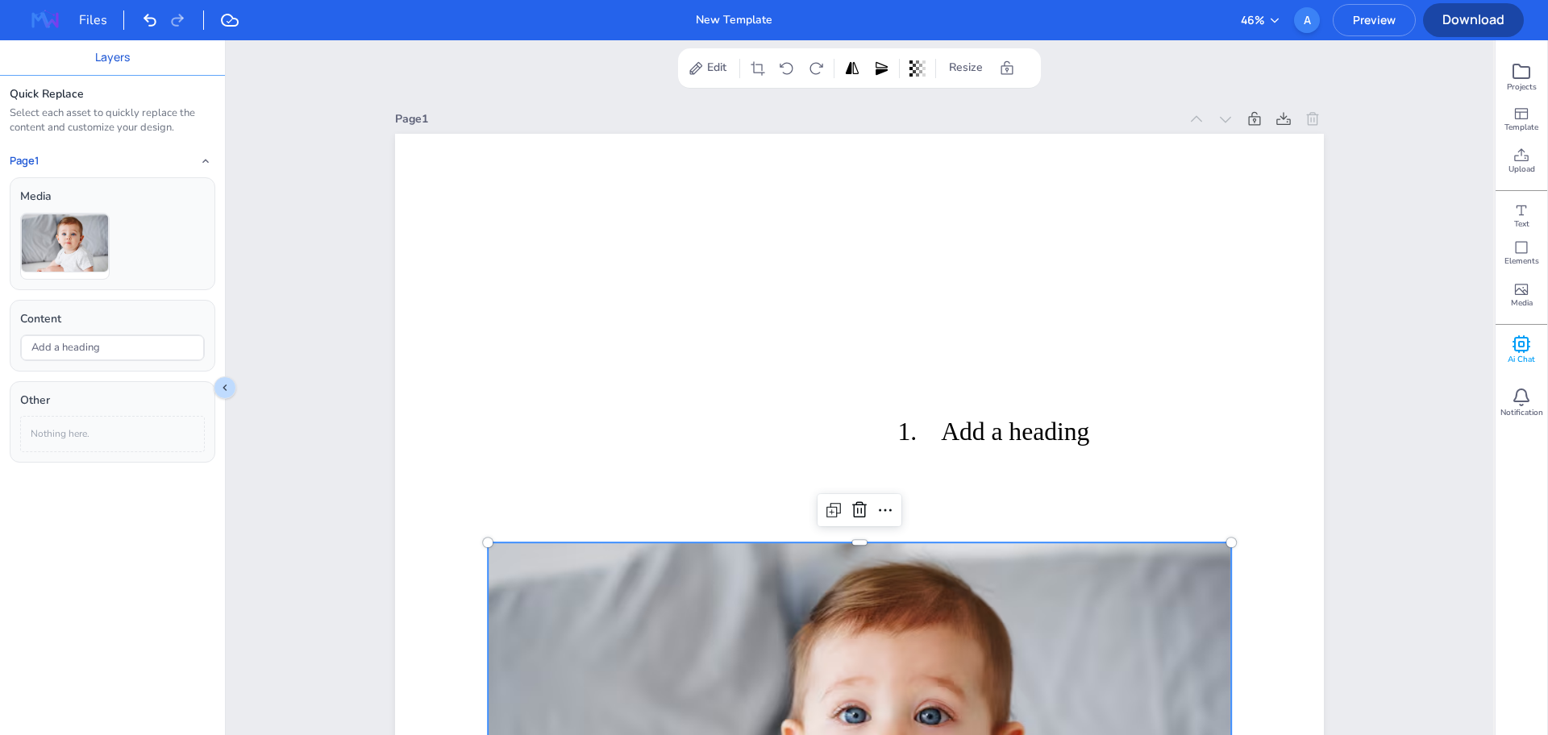
click at [1524, 342] on rect at bounding box center [1521, 344] width 5 height 5
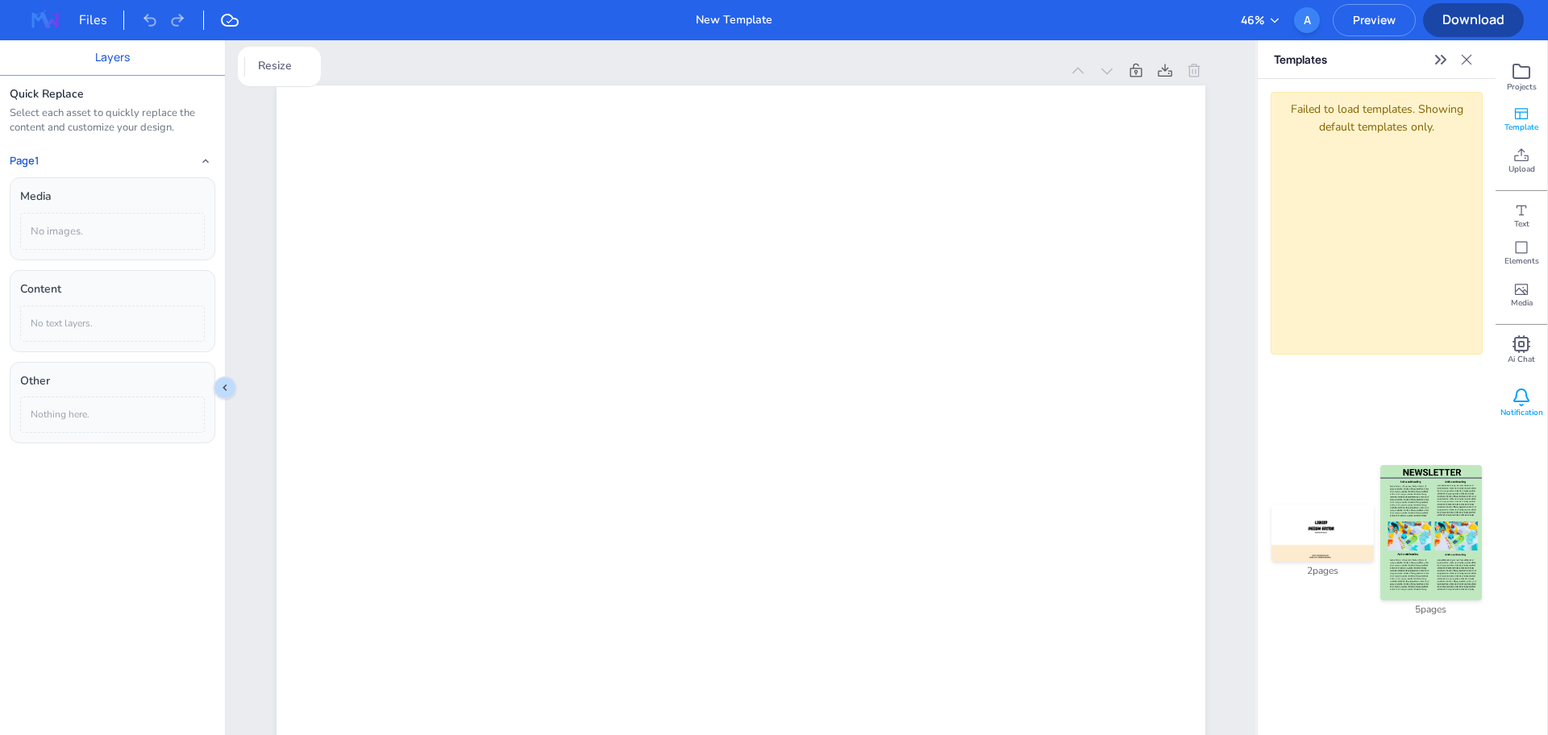
click at [1546, 412] on div "Notification" at bounding box center [1522, 403] width 52 height 42
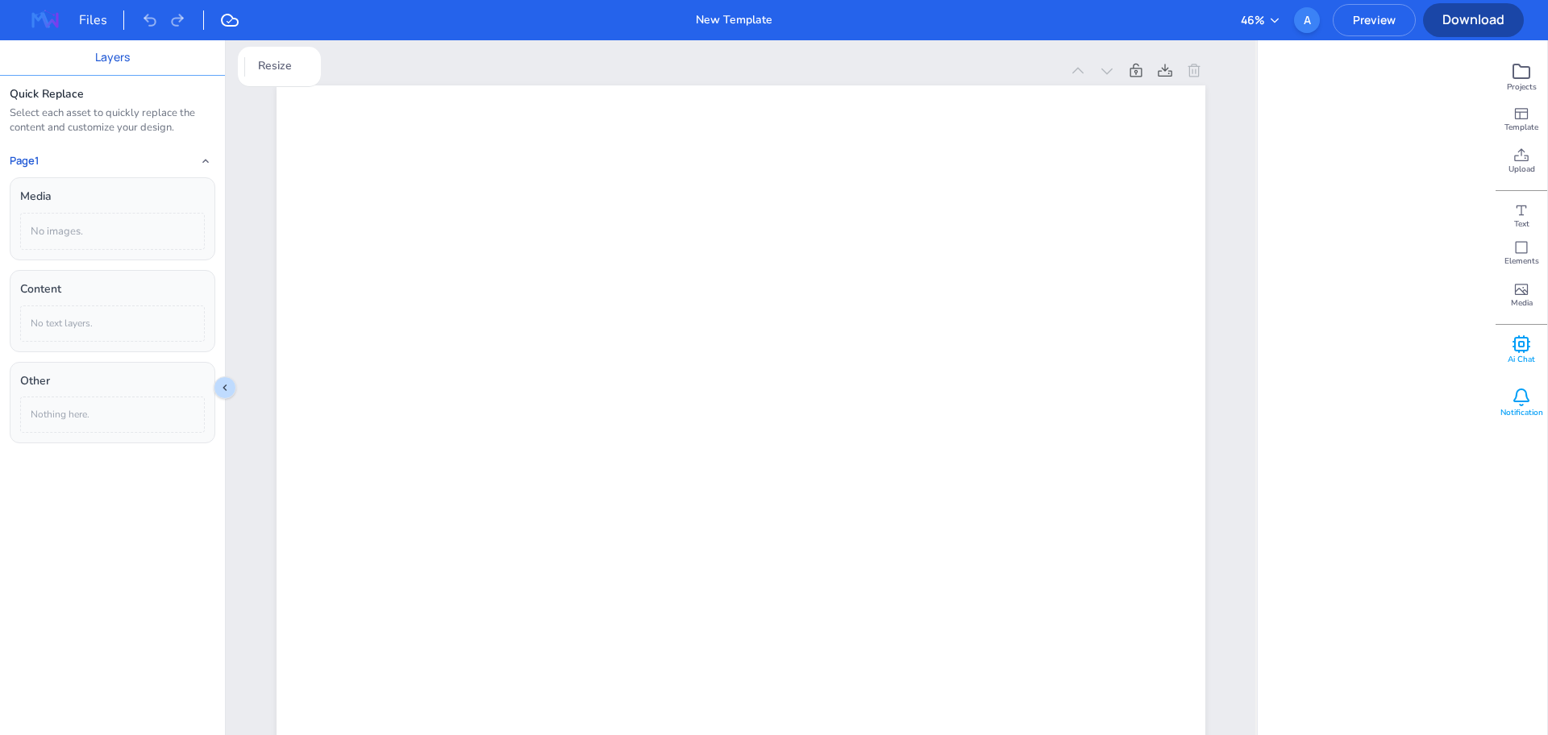
click at [1511, 354] on span "Ai Chat" at bounding box center [1521, 359] width 27 height 11
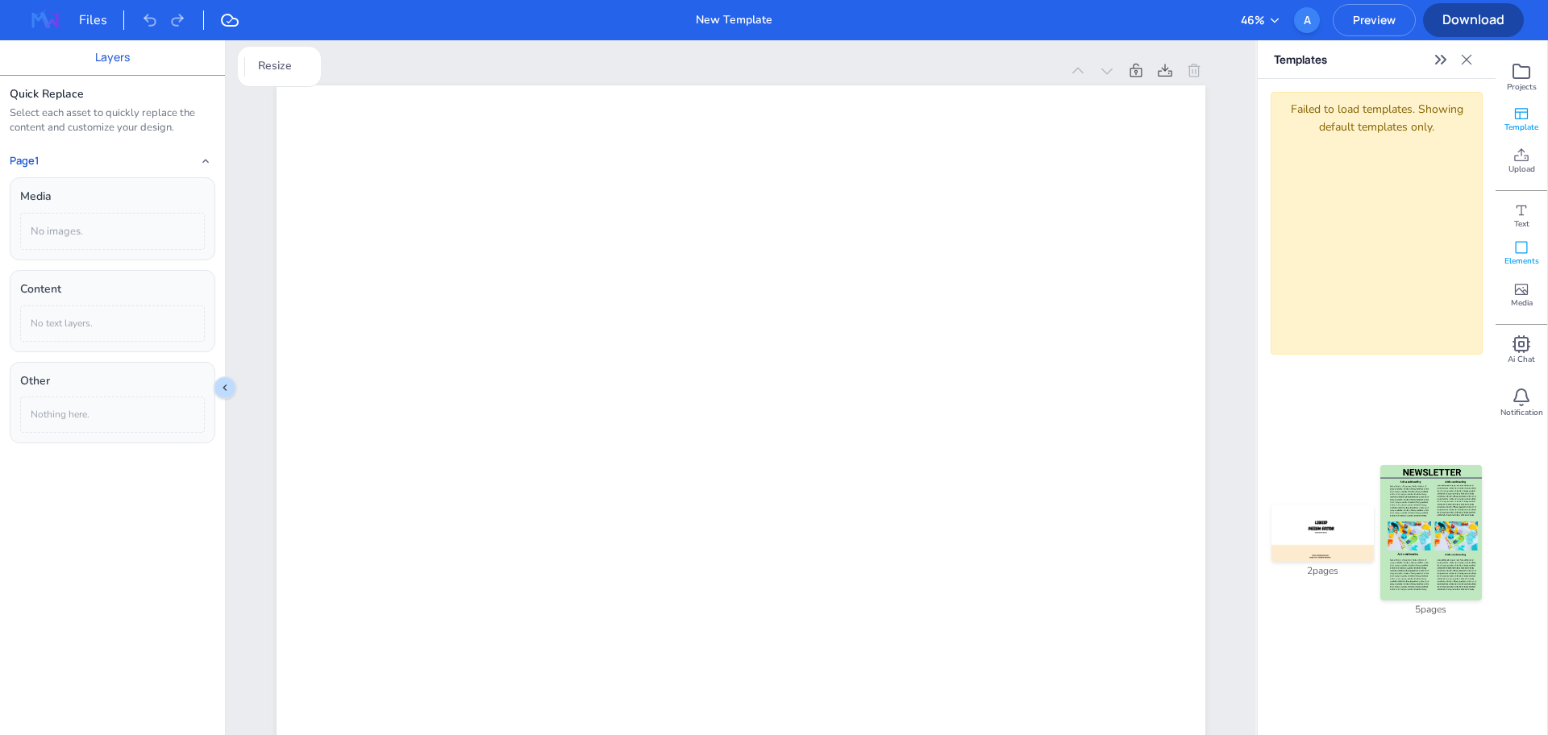
click at [1525, 240] on icon at bounding box center [1522, 247] width 16 height 16
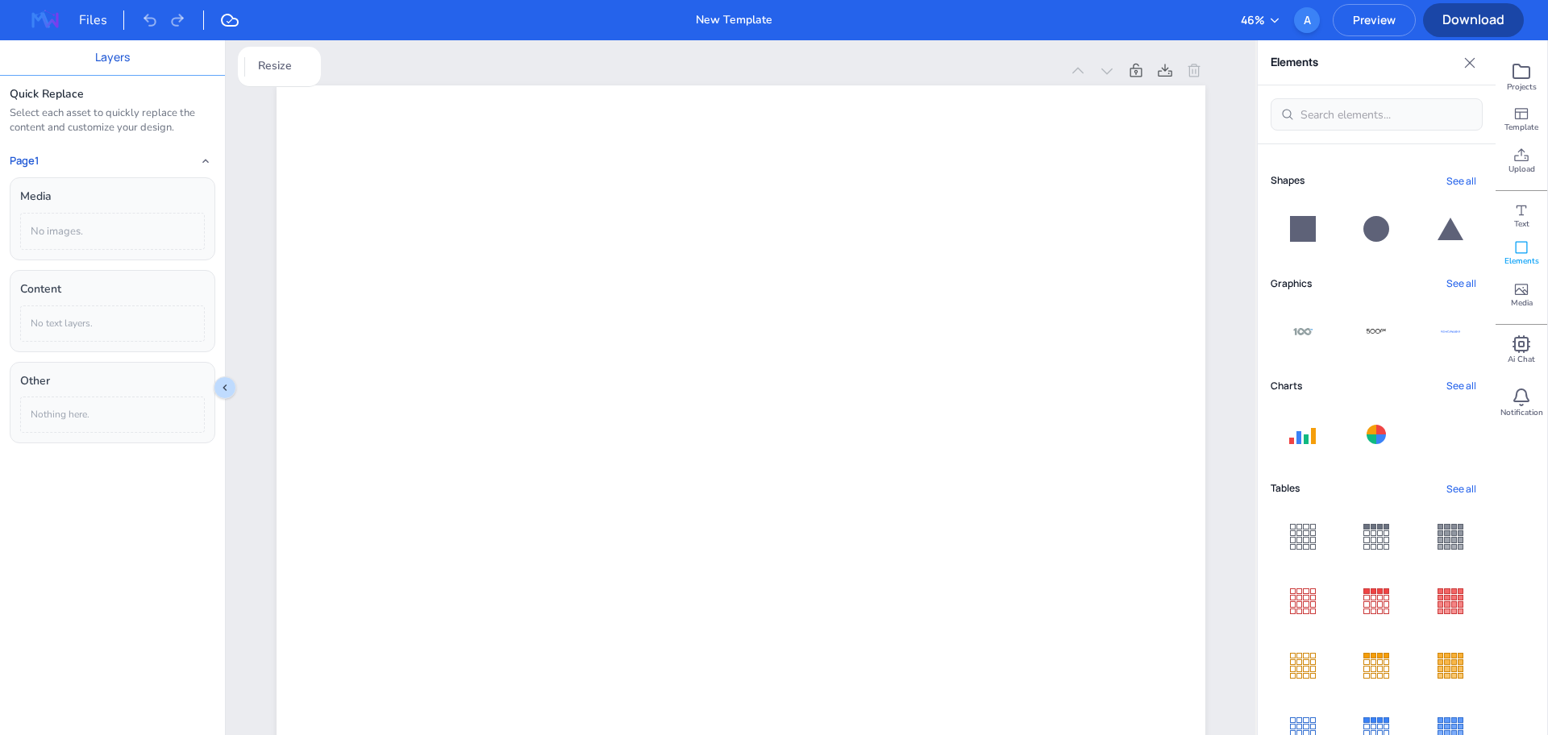
scroll to position [219, 0]
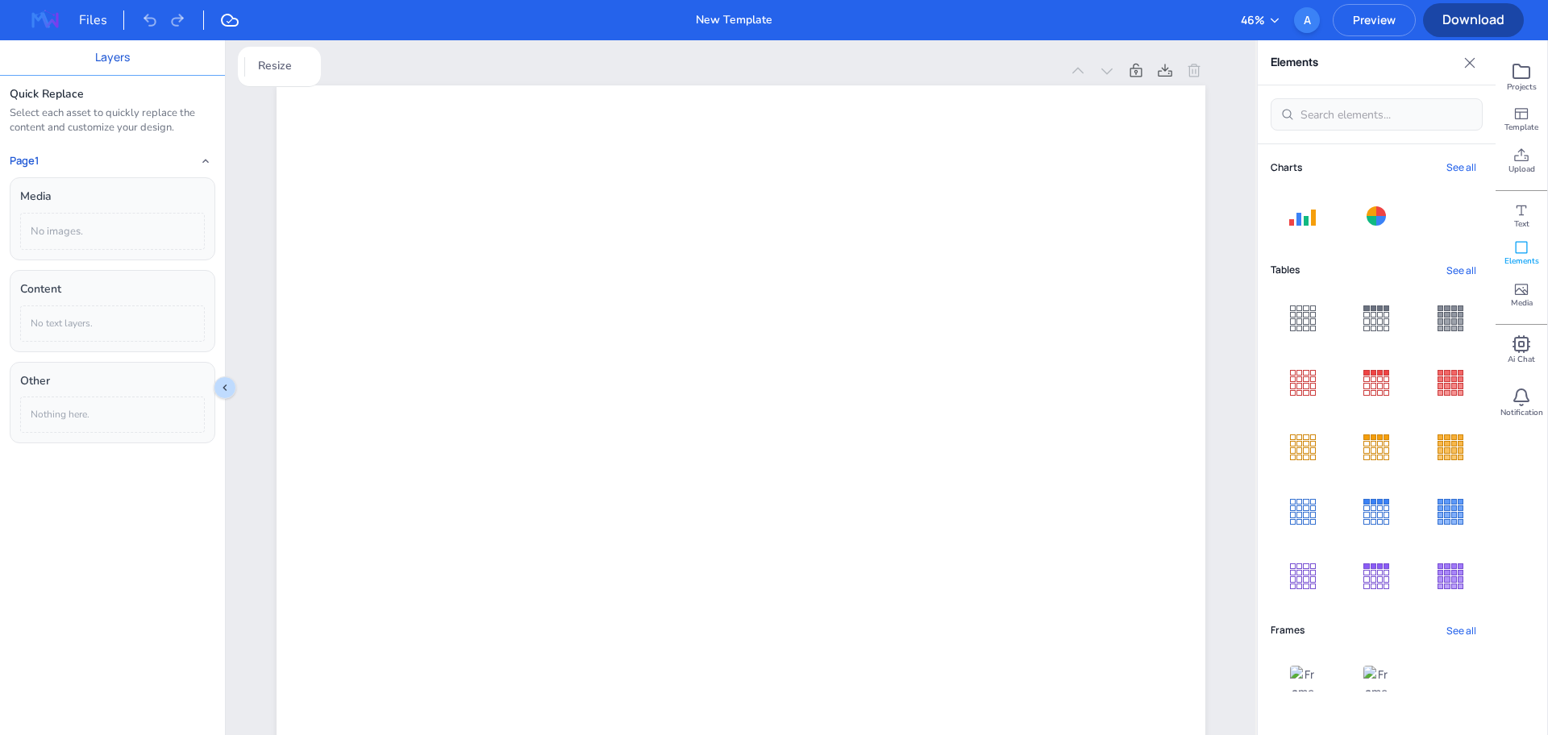
click at [1451, 270] on button "See all" at bounding box center [1461, 271] width 43 height 22
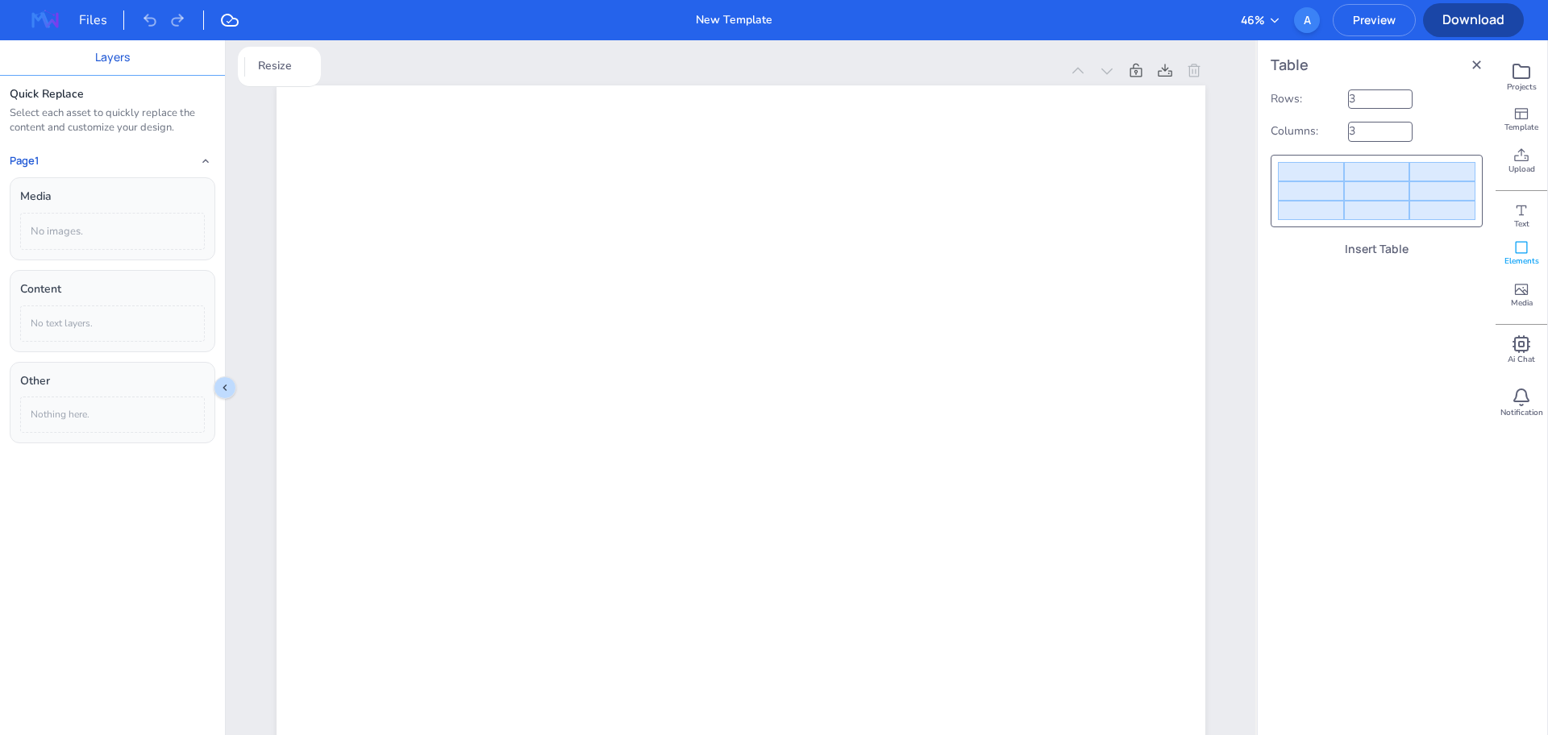
click at [1408, 188] on div at bounding box center [1377, 190] width 66 height 19
click at [1393, 242] on button "Insert Table" at bounding box center [1377, 249] width 212 height 18
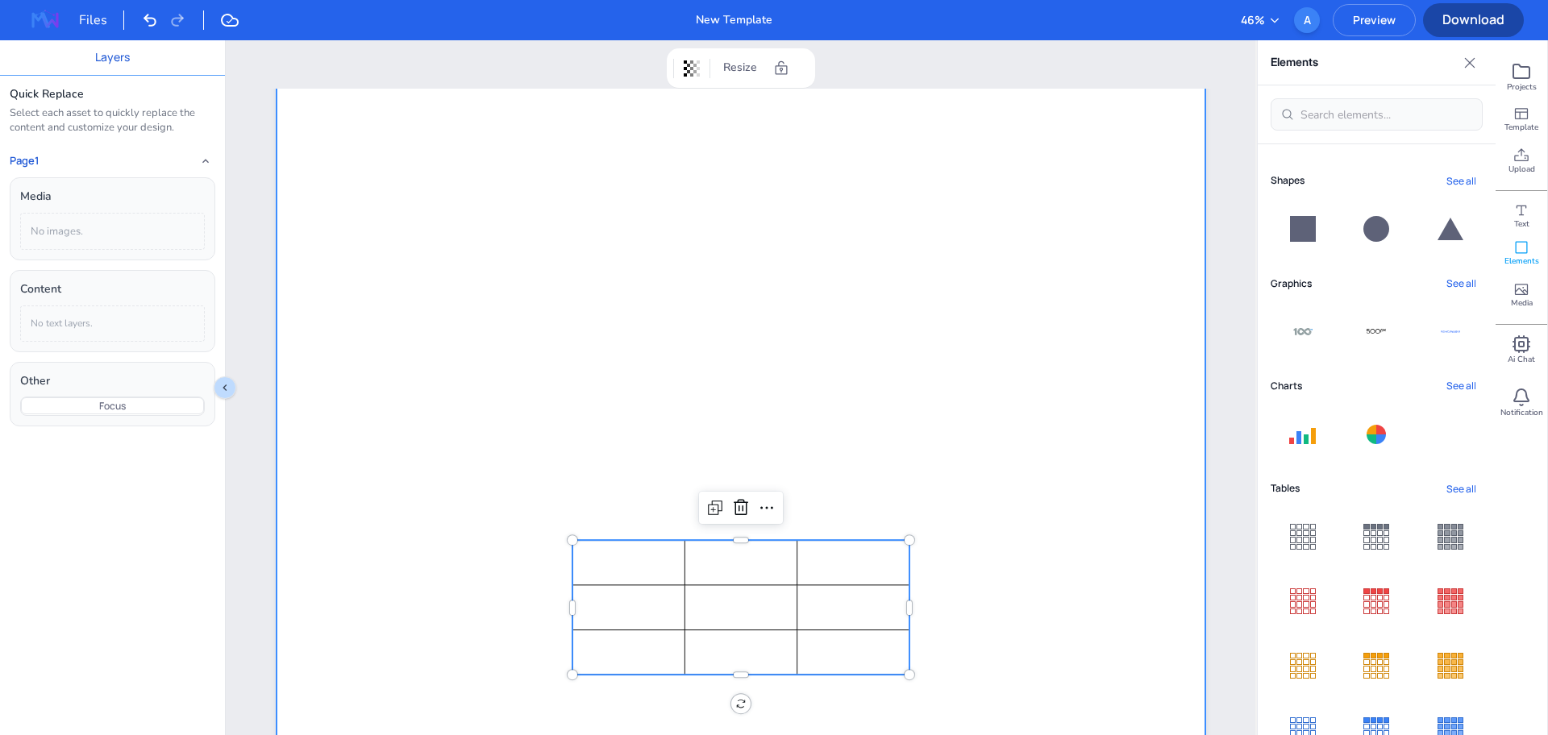
scroll to position [403, 0]
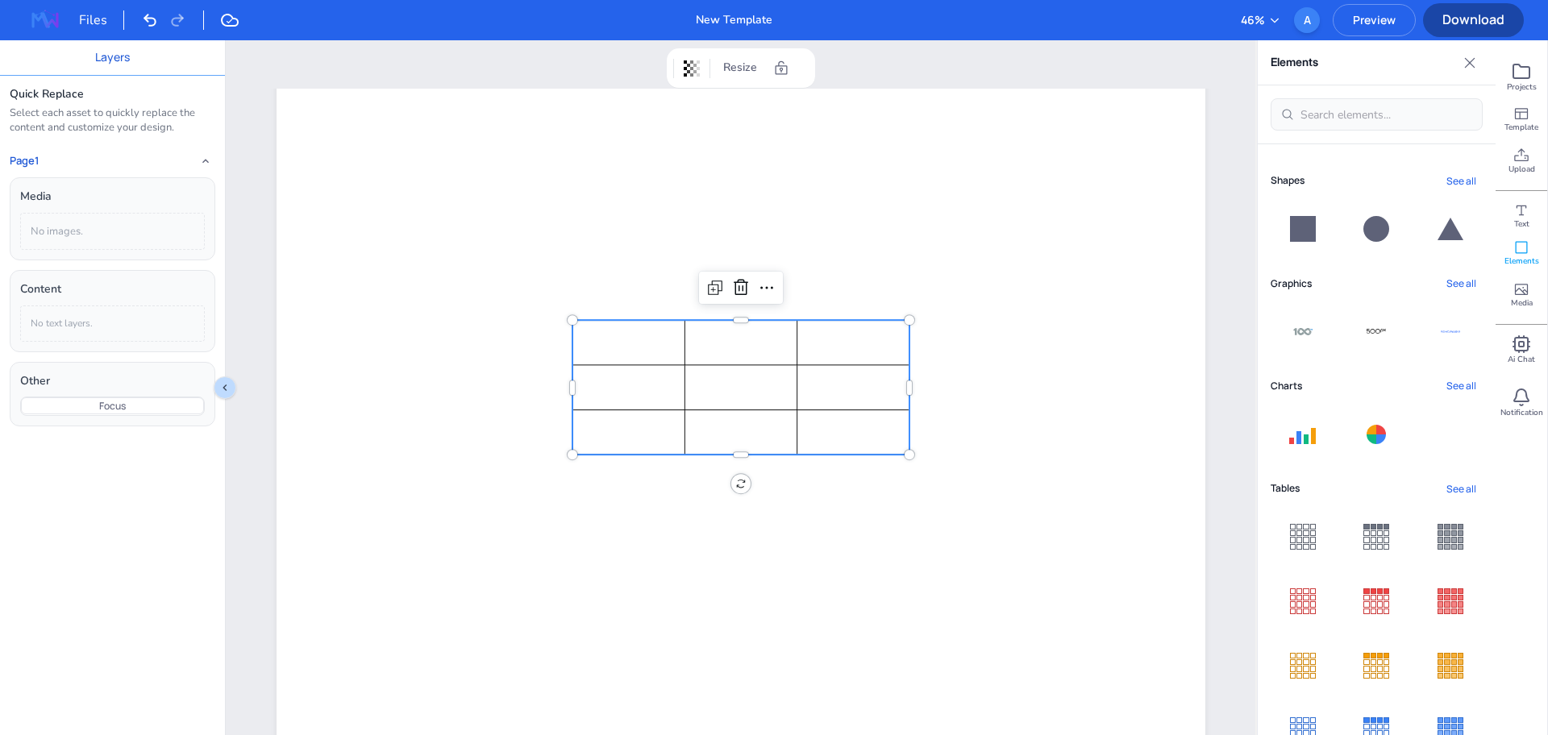
click at [797, 387] on td at bounding box center [853, 387] width 112 height 44
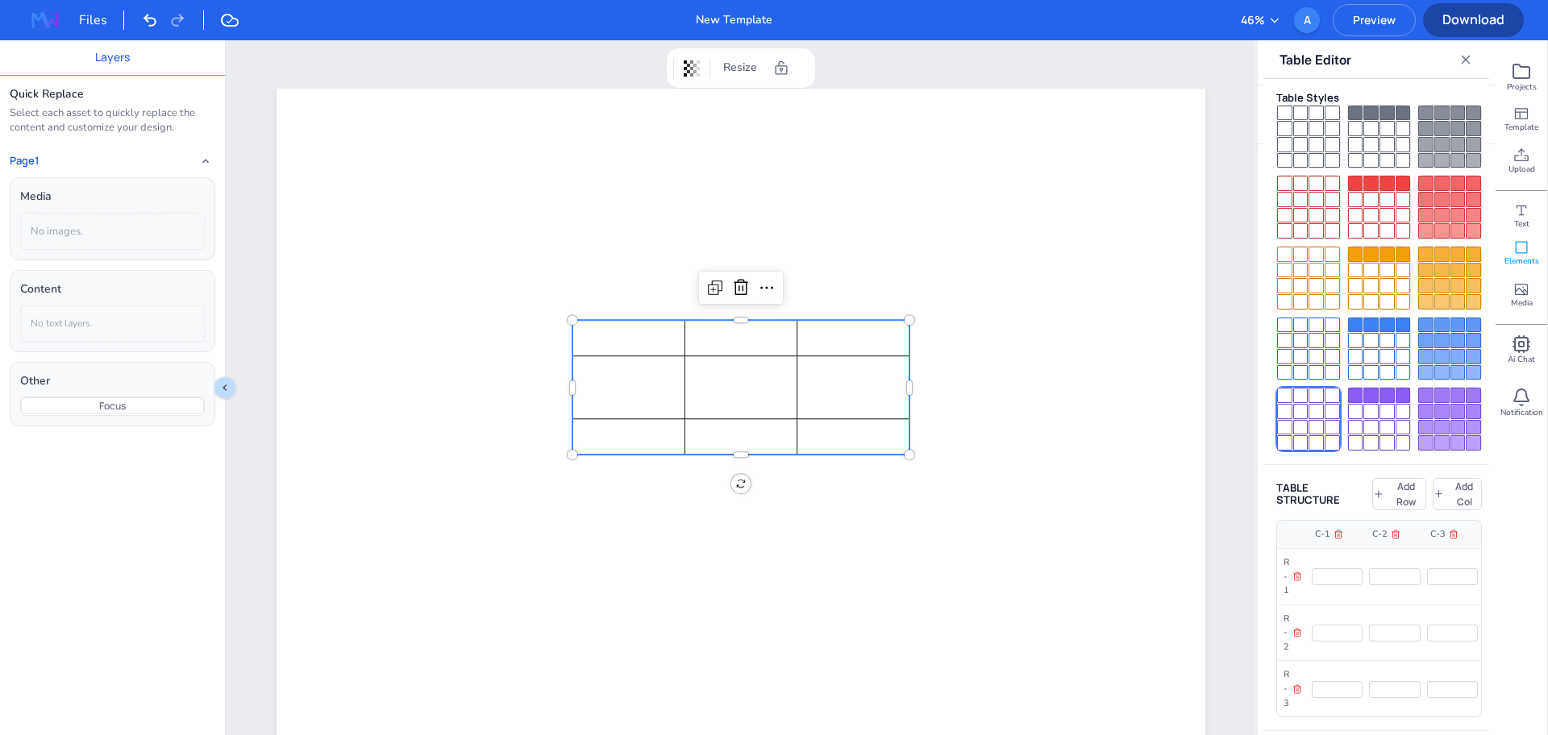
click at [1331, 404] on div at bounding box center [1332, 411] width 15 height 15
type input "#764ed1"
click at [1402, 404] on div at bounding box center [1403, 411] width 15 height 15
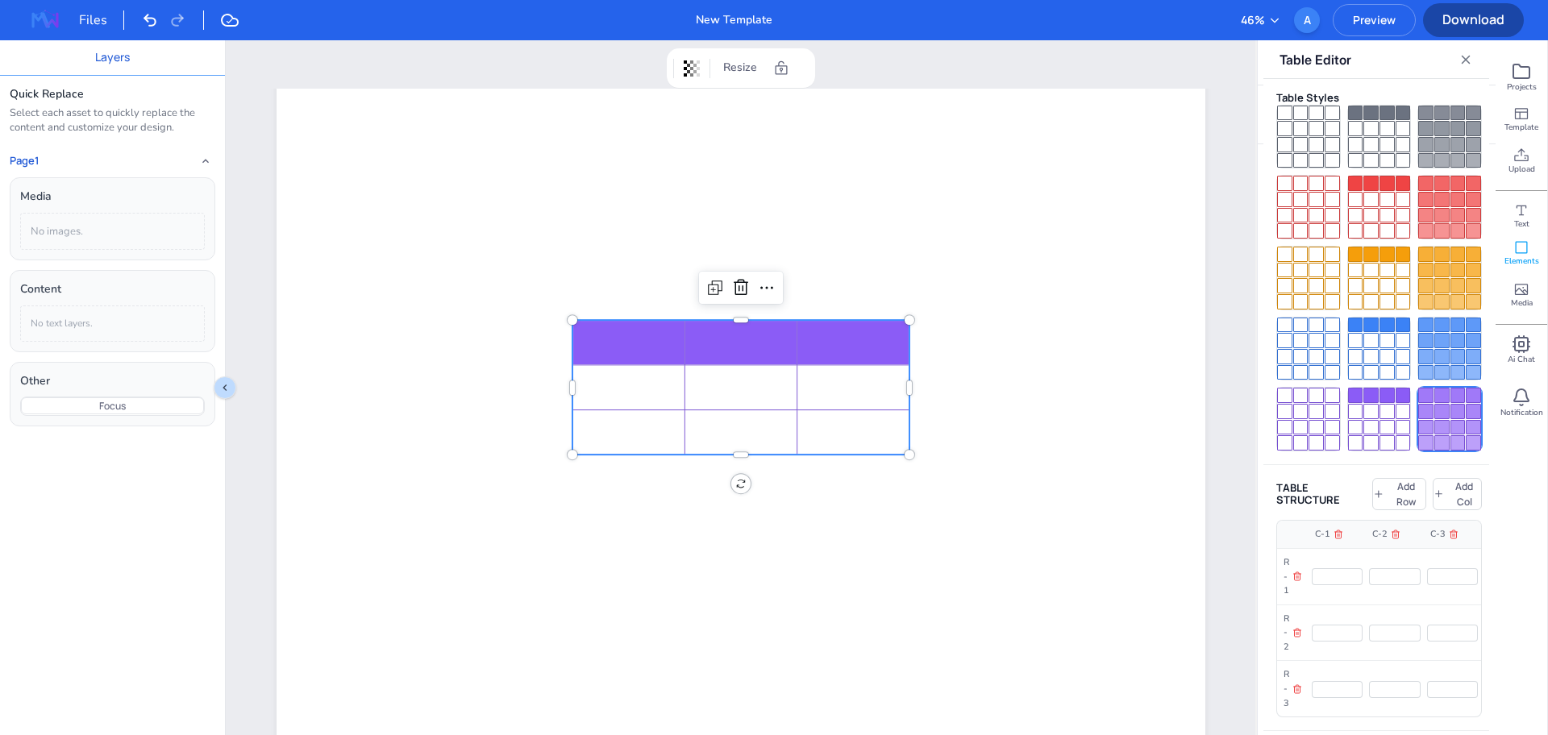
click at [1451, 420] on div at bounding box center [1458, 427] width 15 height 15
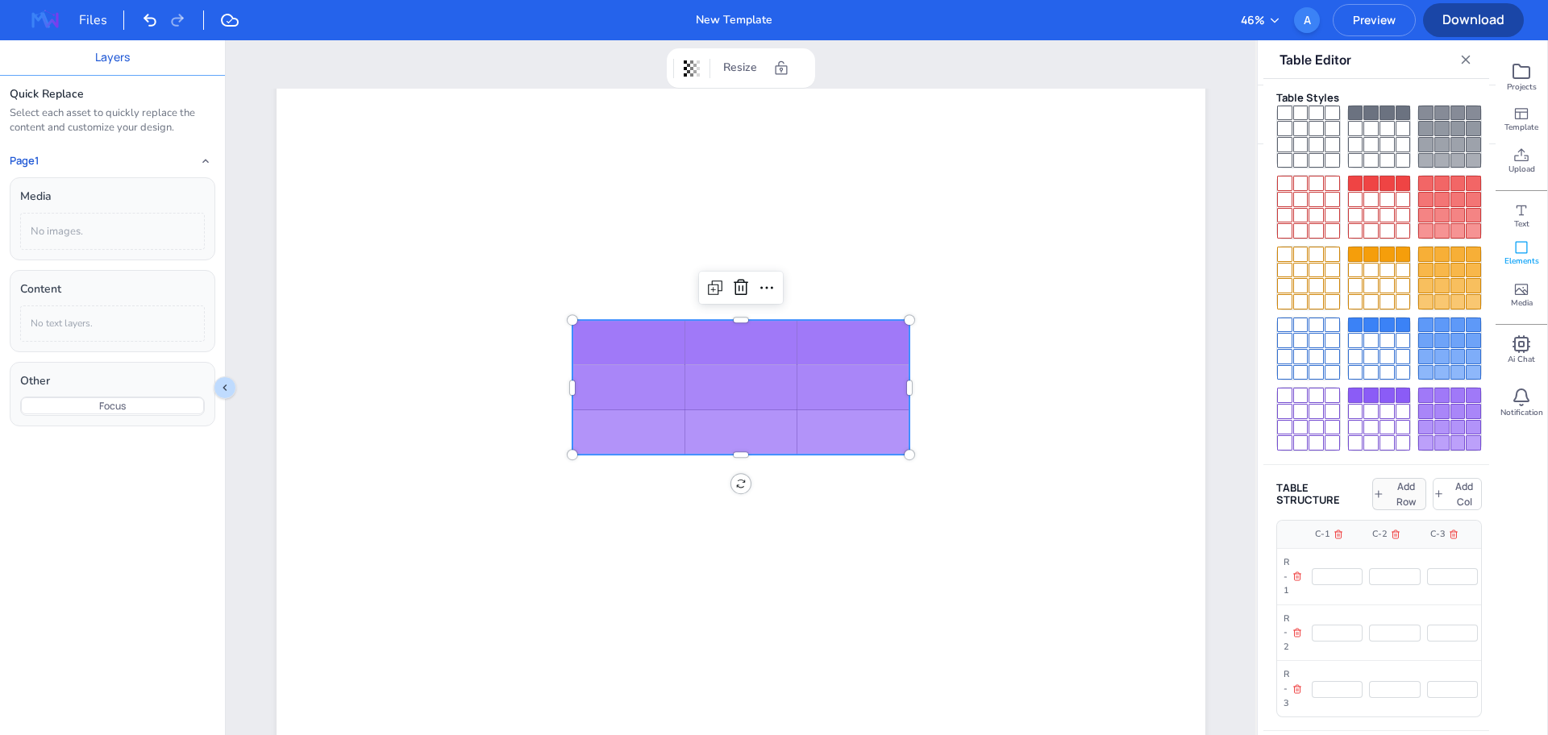
click at [1395, 481] on button "Add Row" at bounding box center [1398, 494] width 53 height 32
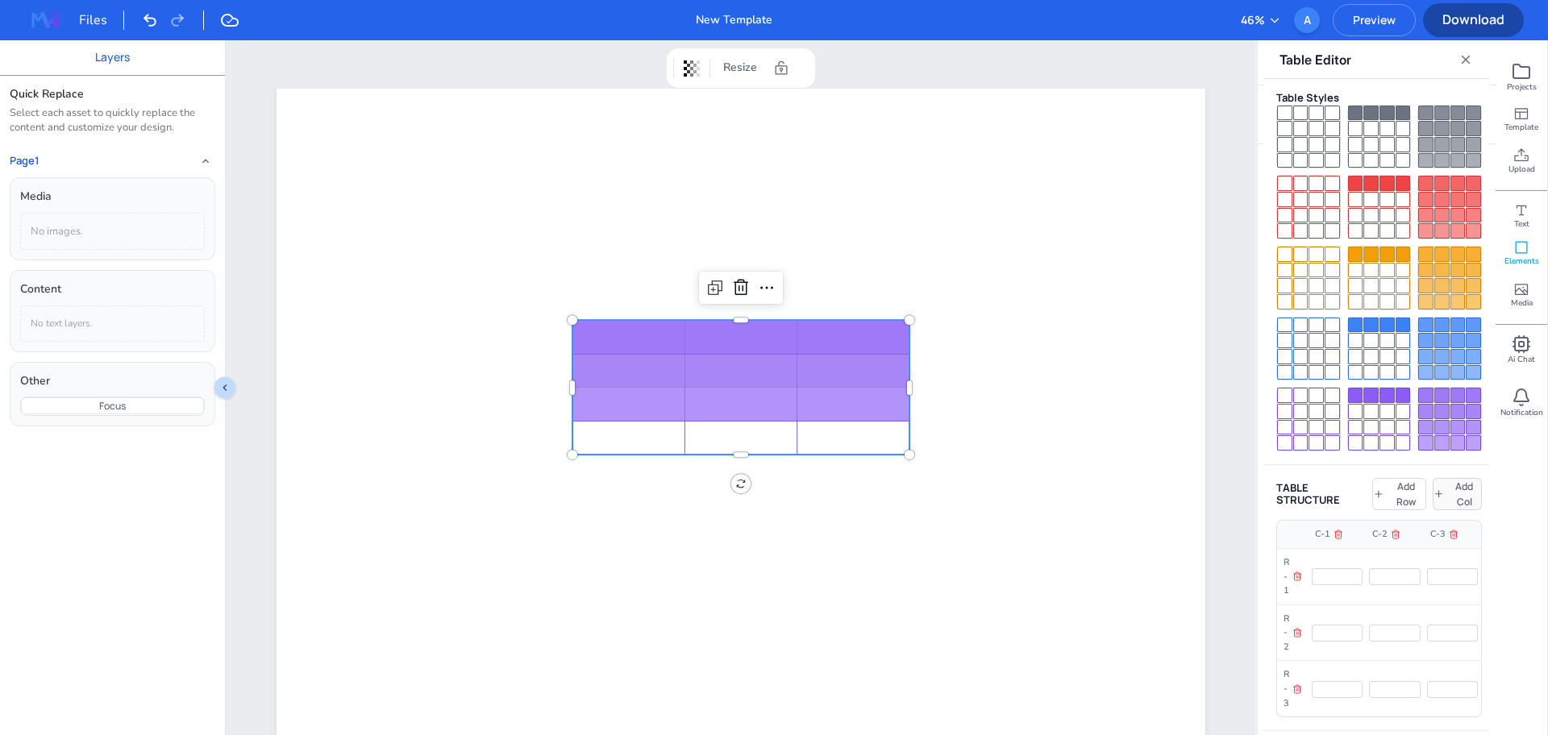
click at [1456, 478] on button "Add Col" at bounding box center [1457, 494] width 49 height 32
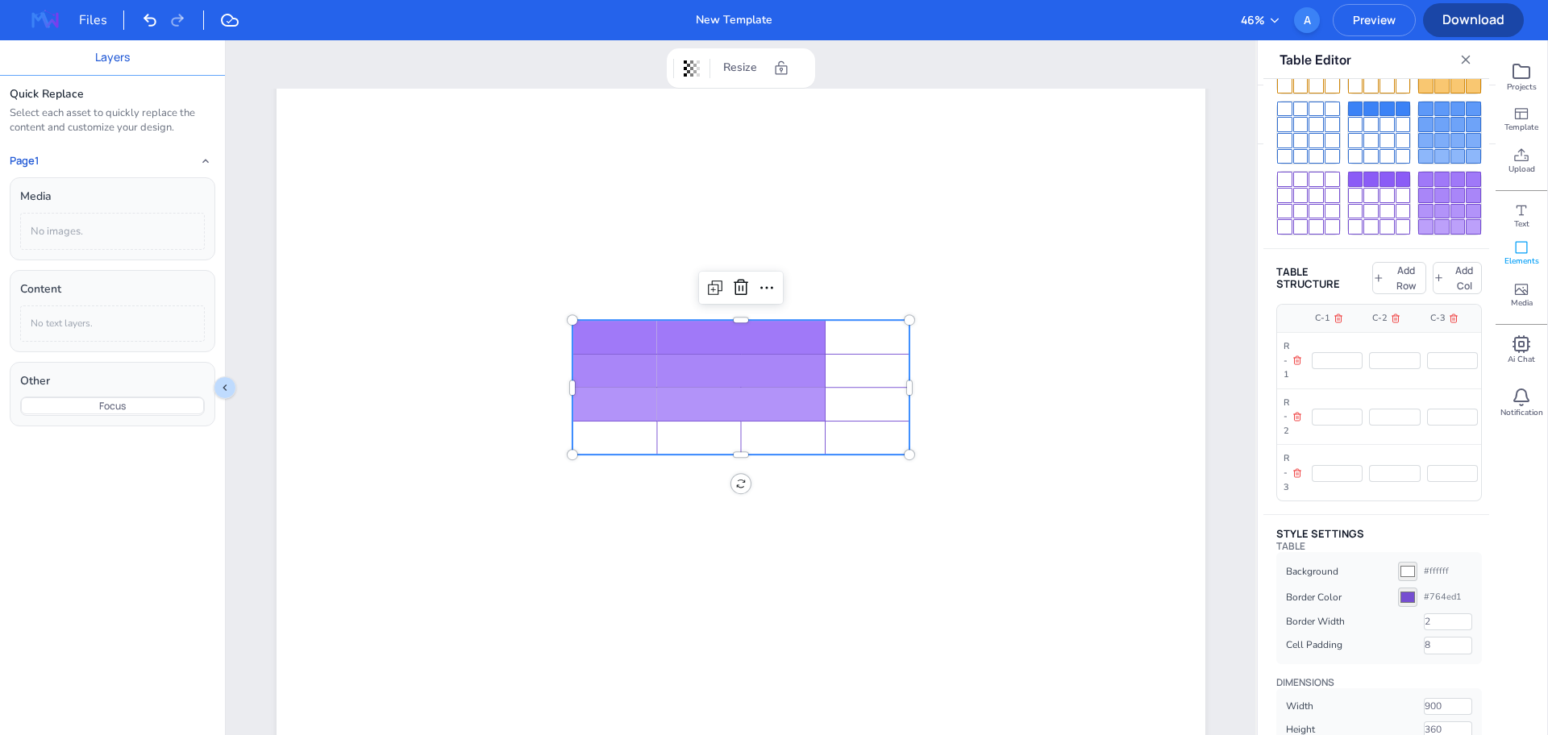
scroll to position [225, 0]
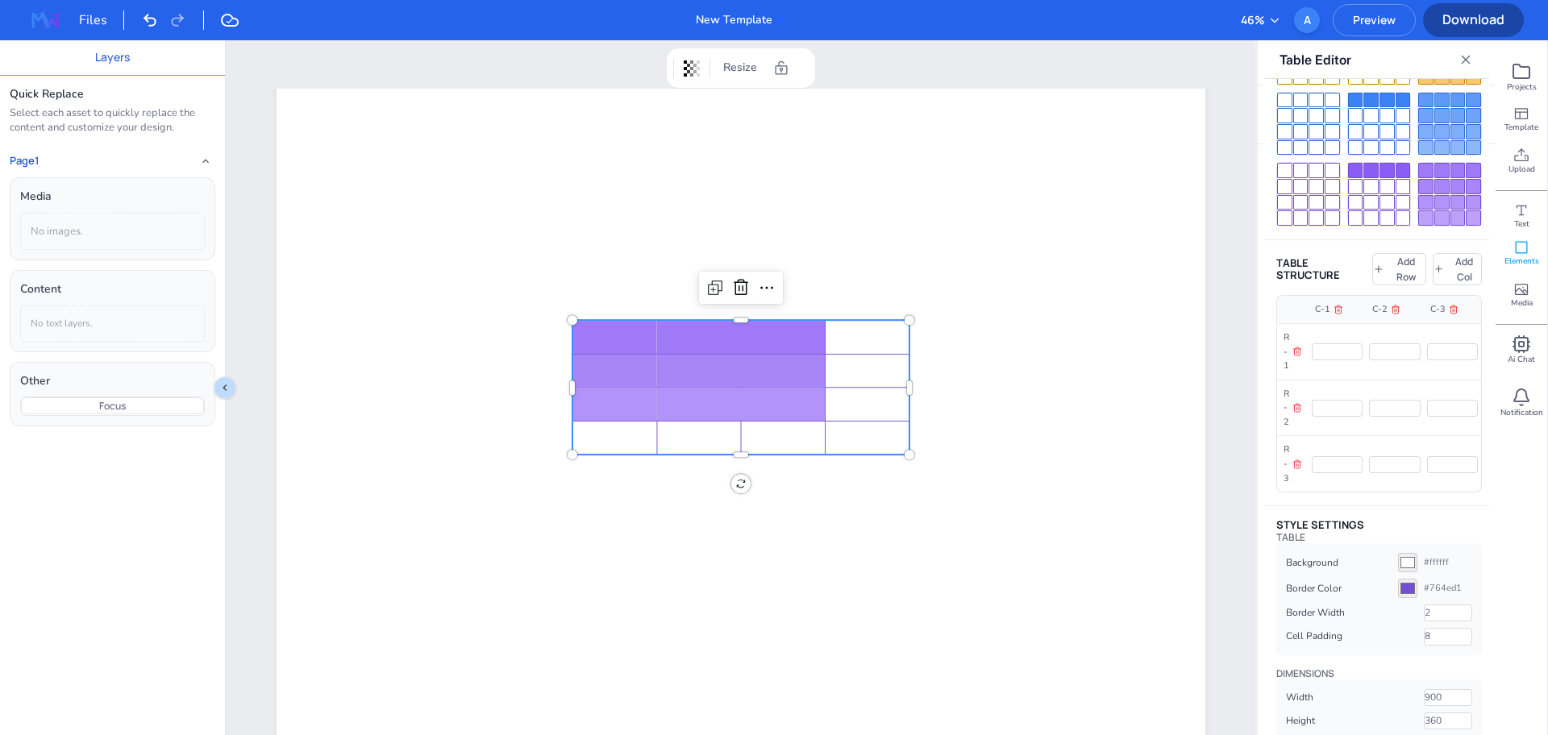
click at [744, 363] on div at bounding box center [782, 369] width 77 height 24
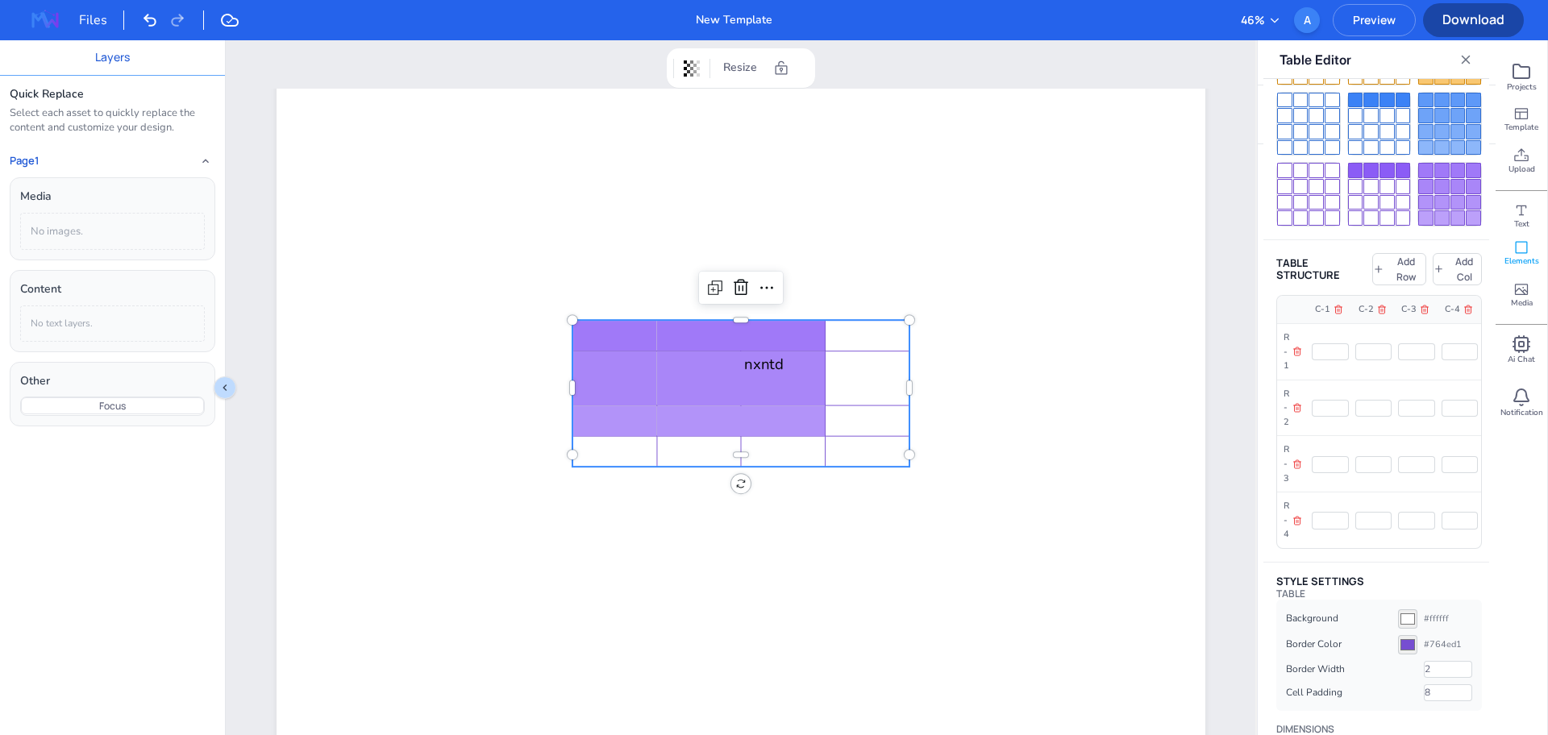
type textarea "nxntd"
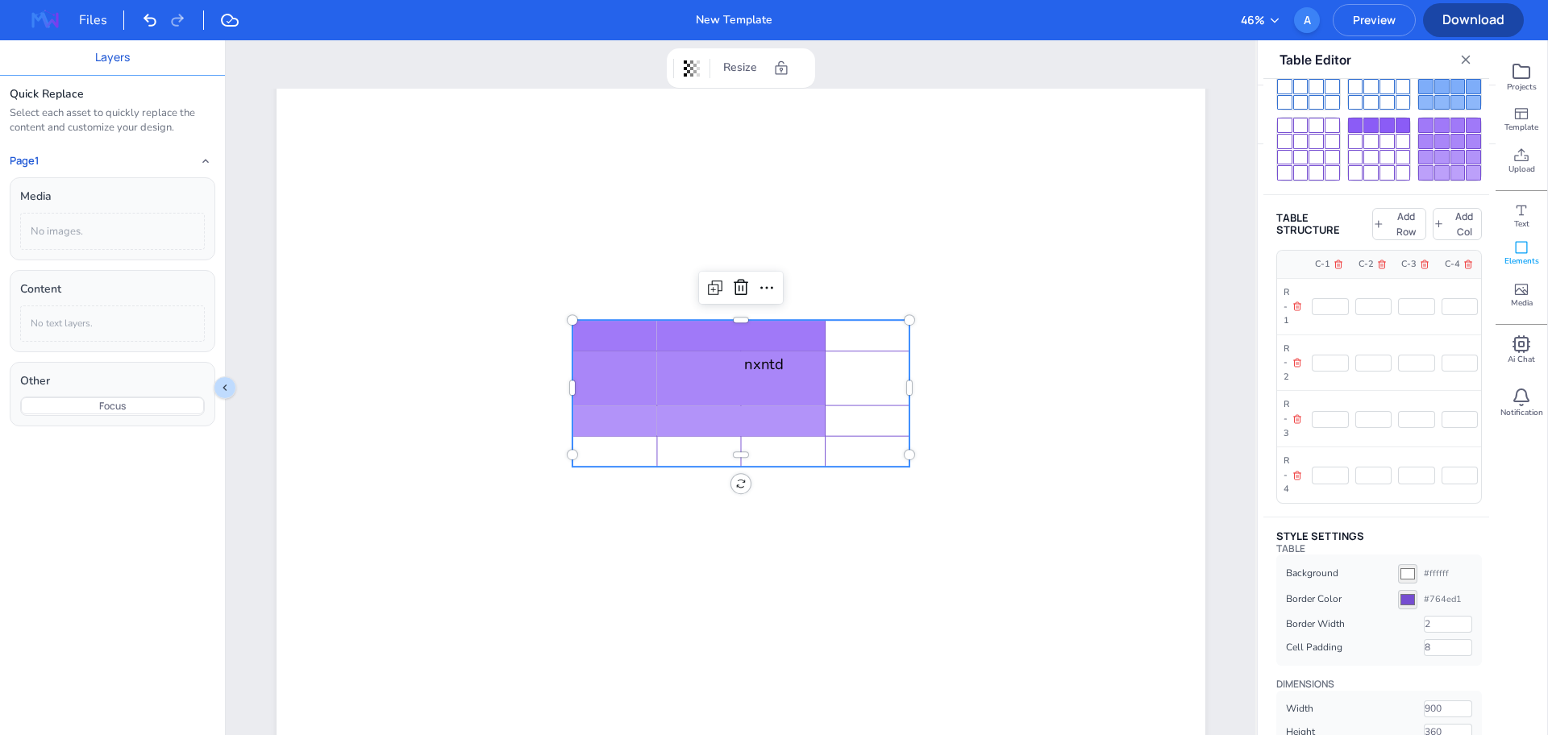
scroll to position [295, 0]
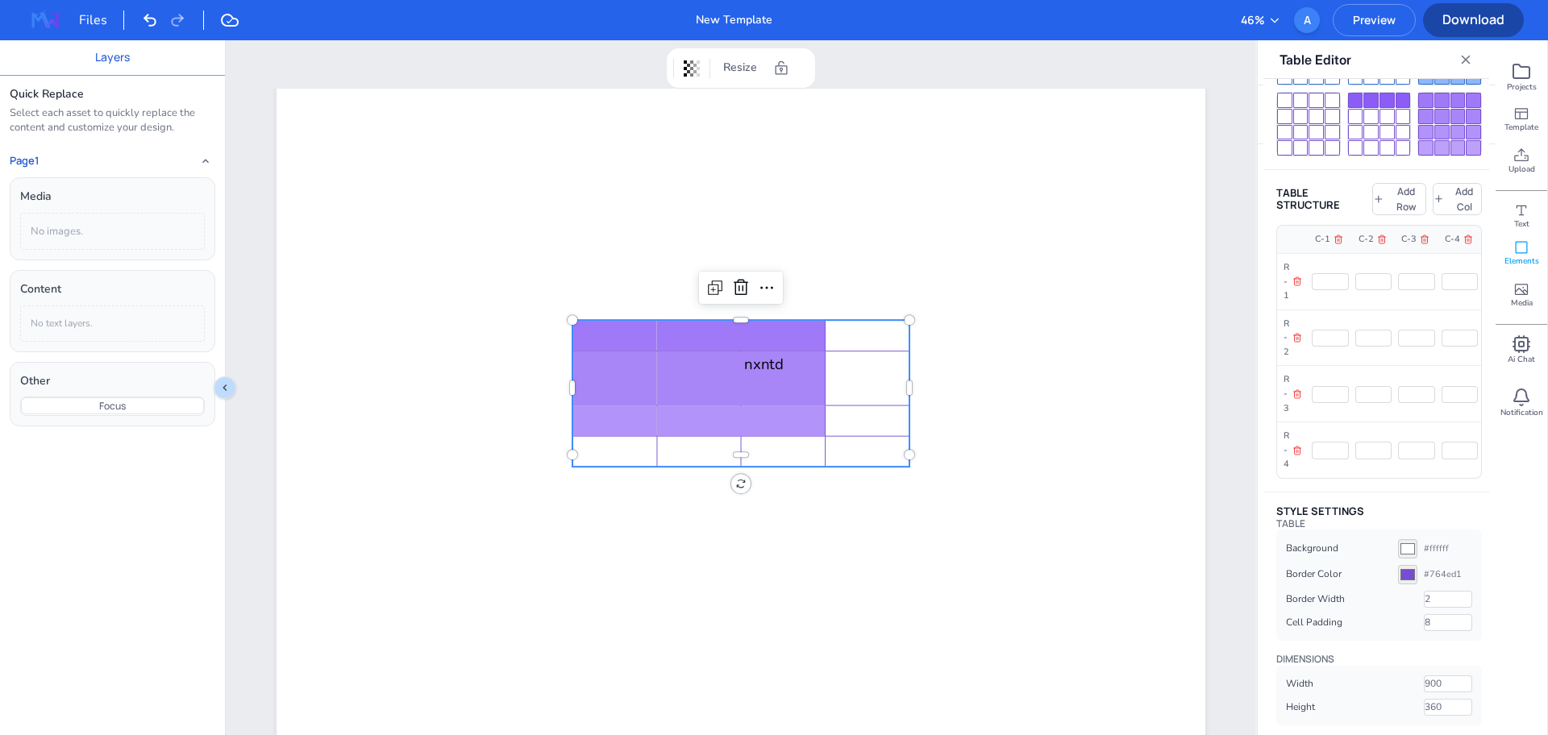
click at [1399, 543] on input "#ffffff" at bounding box center [1407, 548] width 19 height 19
type input "nxntd"
type input "#5f1b1b"
type input "391"
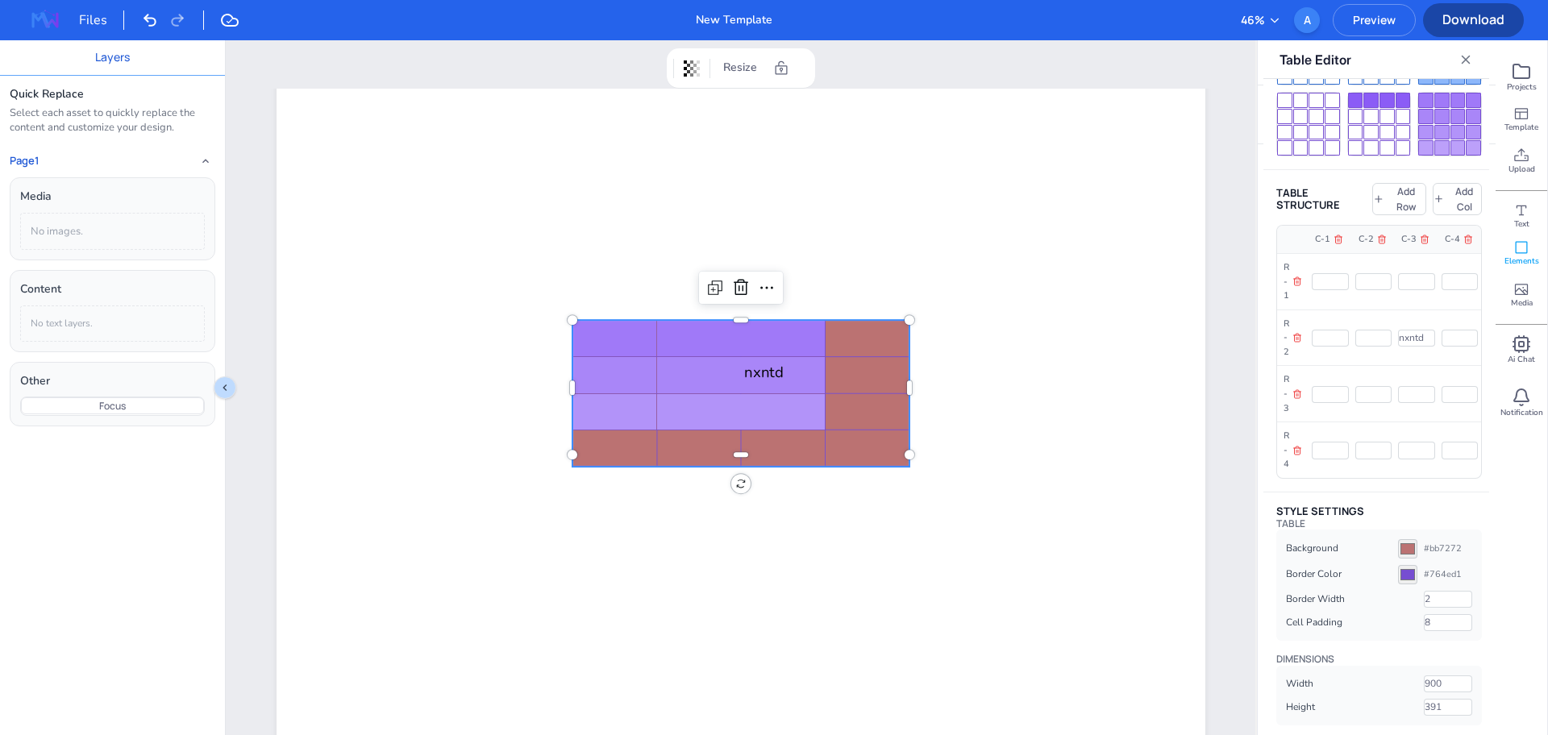
type input "#bb7272"
click at [668, 362] on div at bounding box center [698, 372] width 77 height 24
click at [1398, 574] on input "#764ed1" at bounding box center [1407, 574] width 19 height 19
click at [1401, 569] on input "#0c0717" at bounding box center [1407, 574] width 19 height 19
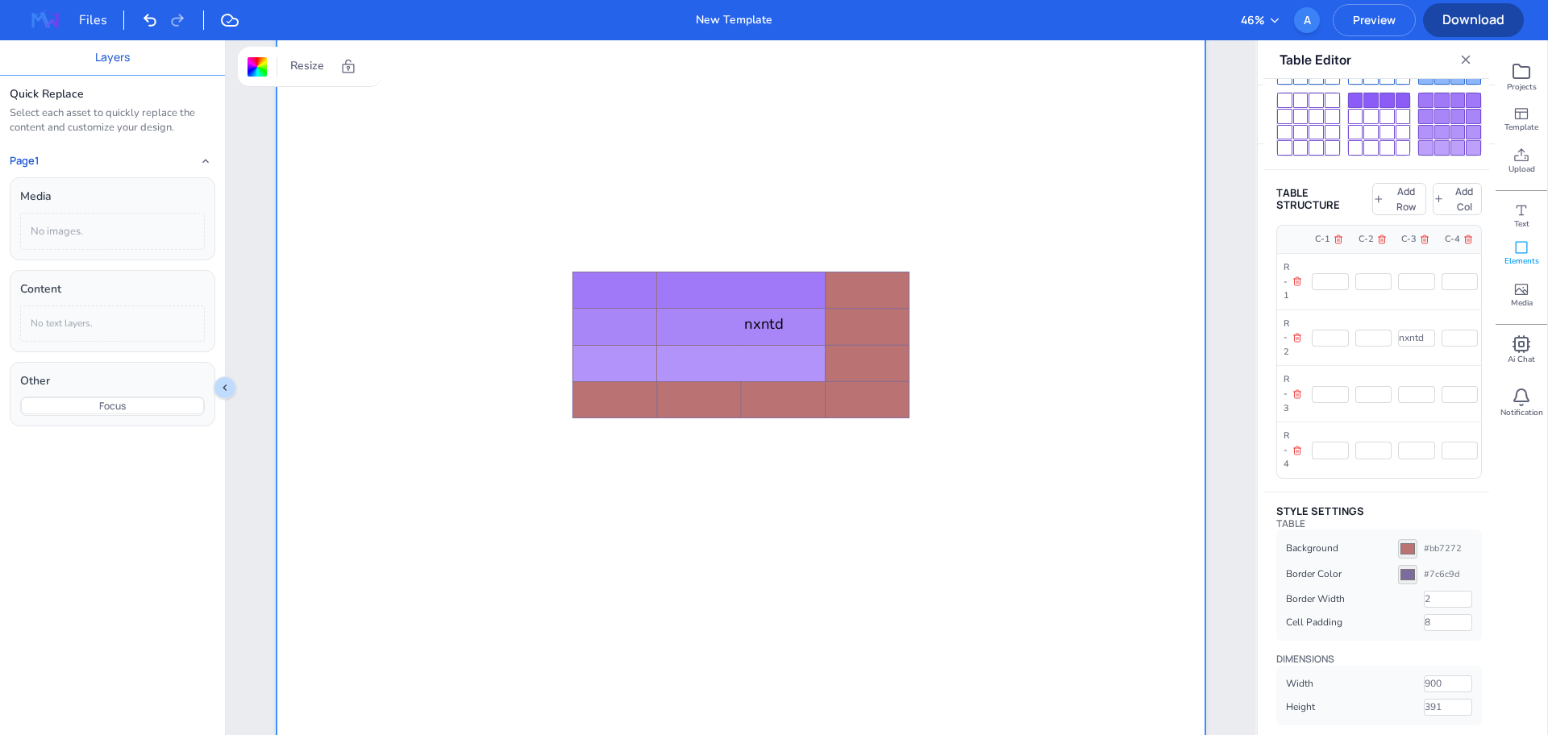
click at [1405, 544] on input "#bb7272" at bounding box center [1407, 548] width 19 height 19
click at [752, 355] on tbody "nxntd" at bounding box center [741, 346] width 336 height 146
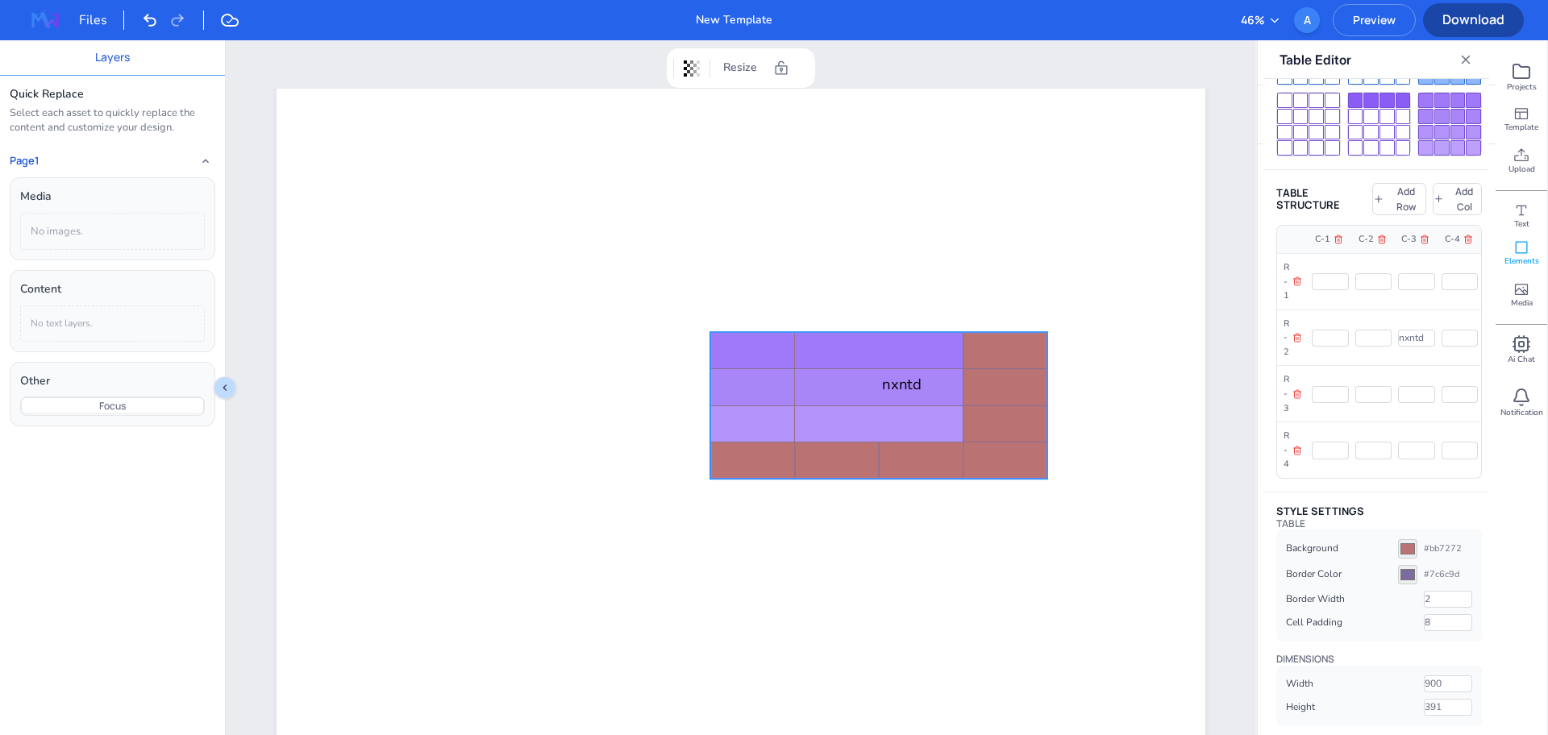
drag, startPoint x: 602, startPoint y: 342, endPoint x: 731, endPoint y: 345, distance: 129.9
click at [731, 345] on div at bounding box center [752, 348] width 77 height 24
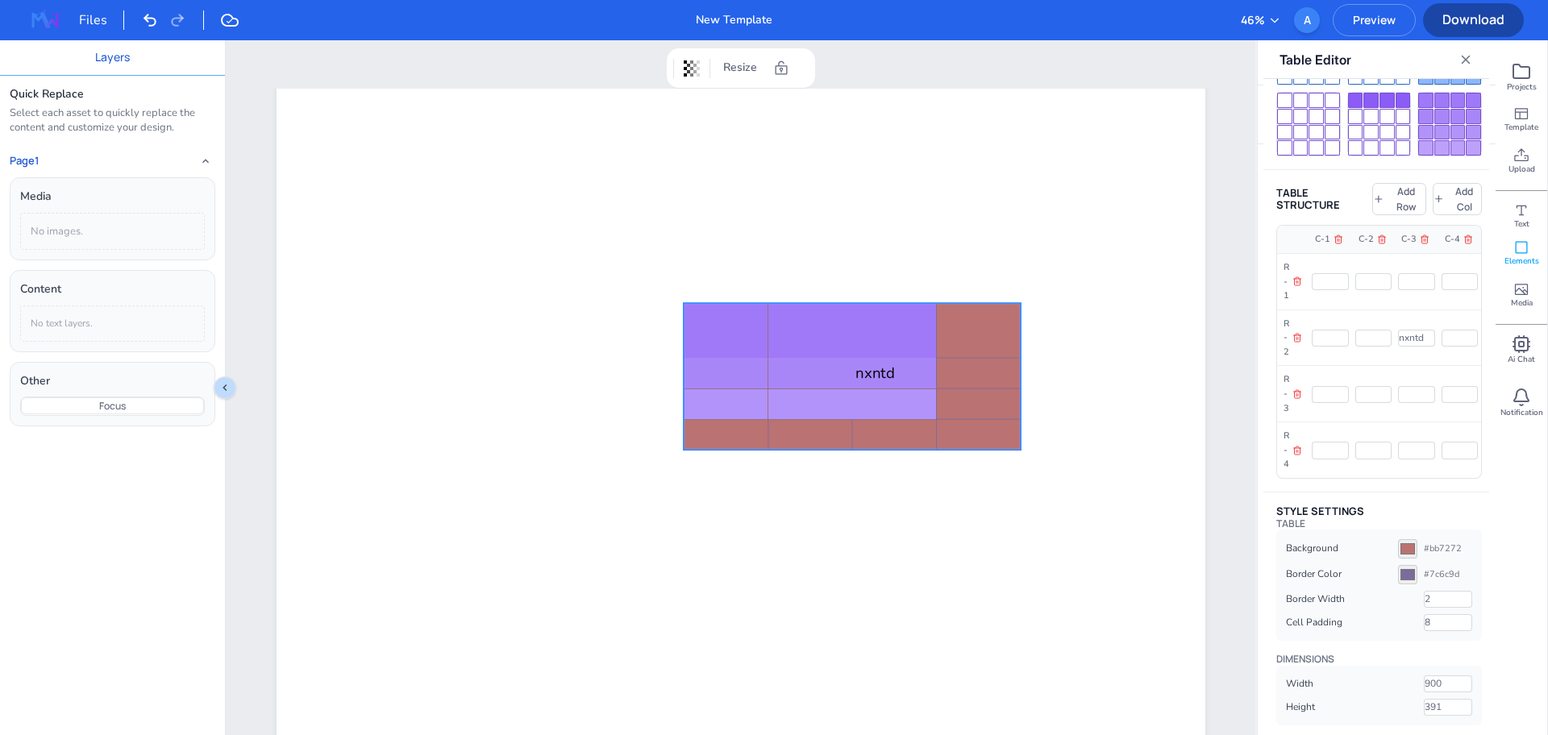
drag, startPoint x: 754, startPoint y: 336, endPoint x: 732, endPoint y: 314, distance: 30.8
click at [732, 314] on textarea at bounding box center [725, 327] width 77 height 40
click at [1455, 108] on div at bounding box center [1449, 124] width 63 height 63
type input "#764ed1"
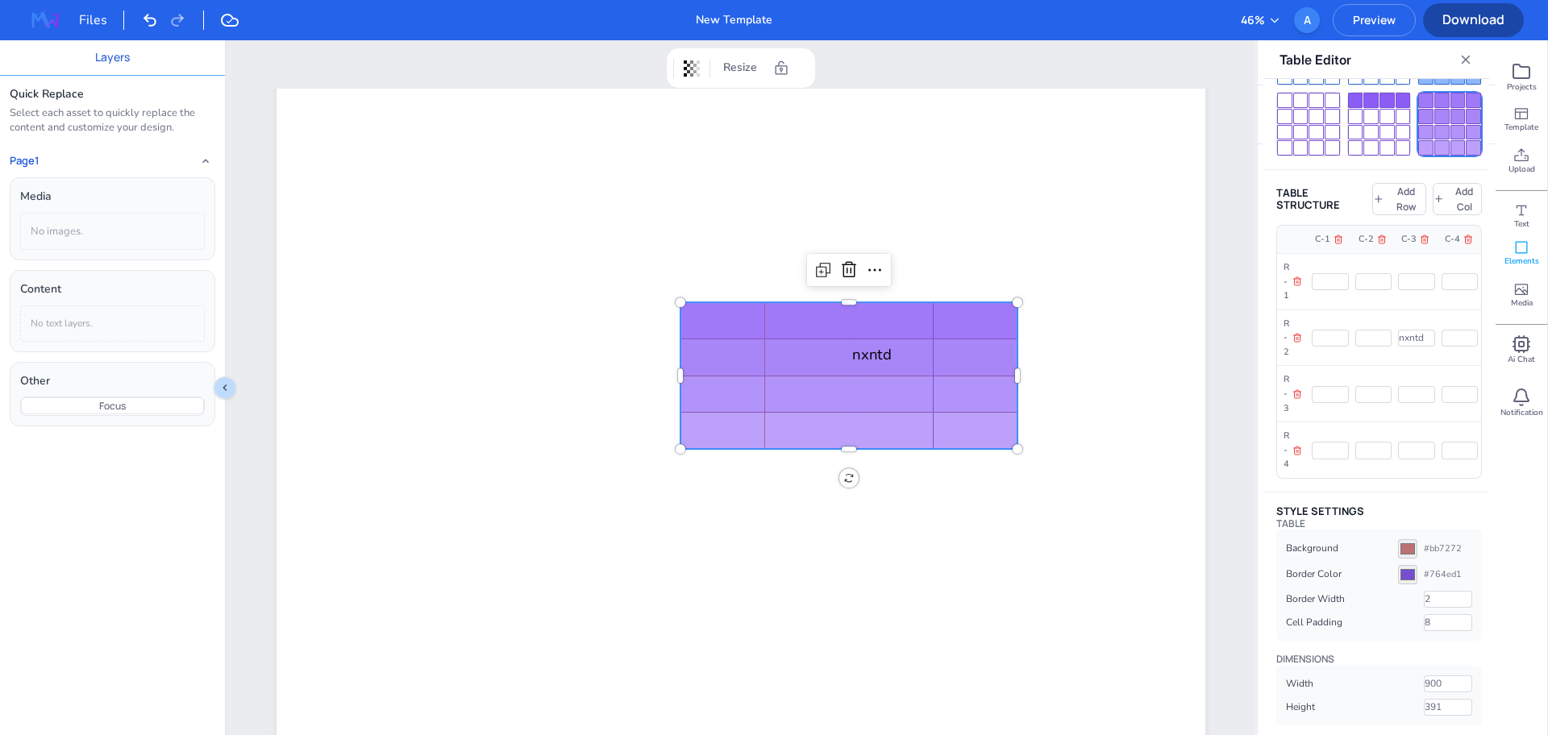
click at [1455, 108] on div at bounding box center [1449, 124] width 63 height 63
click at [1398, 549] on input "#bb7272" at bounding box center [1407, 548] width 19 height 19
type input "#160e0e"
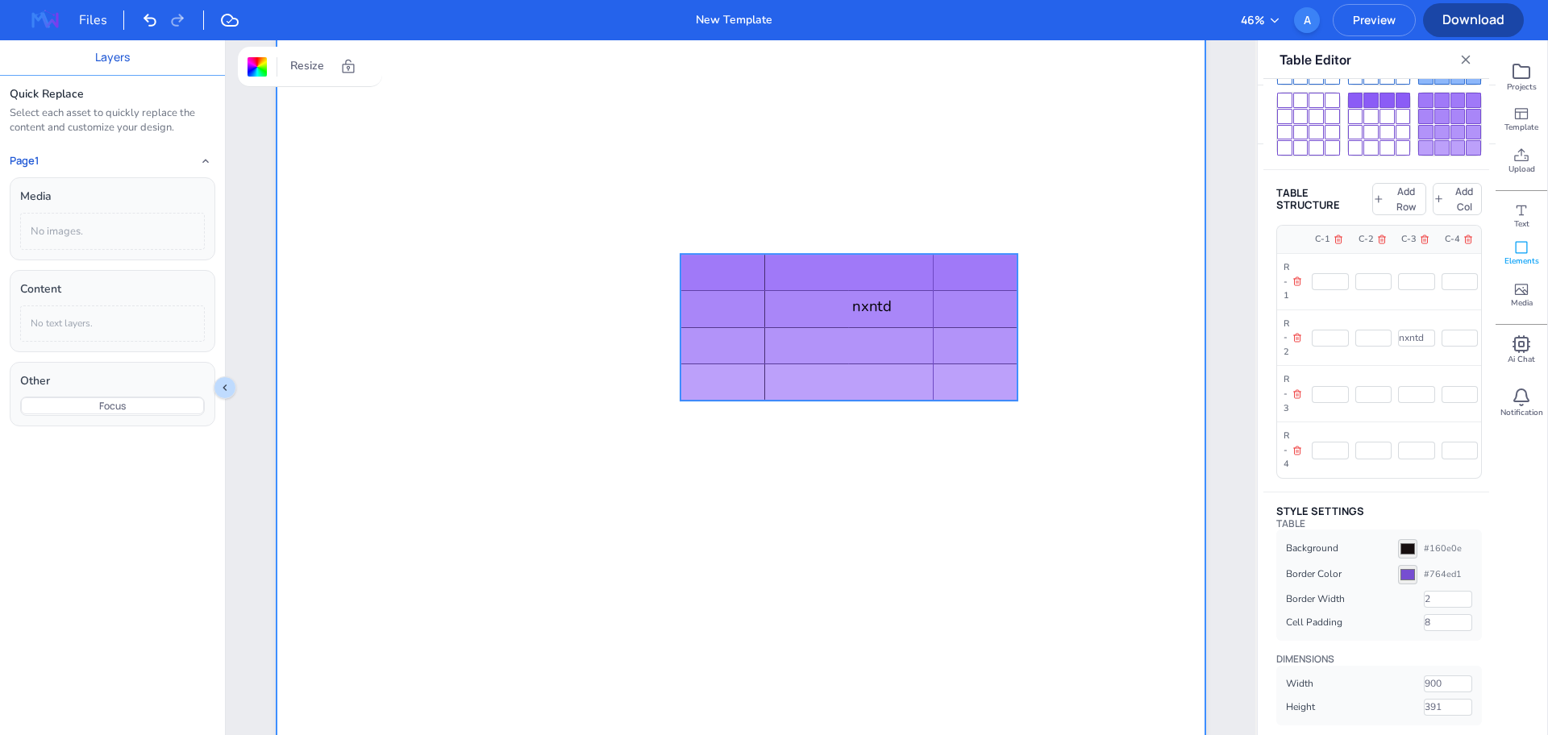
click at [881, 307] on tbody "nxntd" at bounding box center [849, 328] width 336 height 146
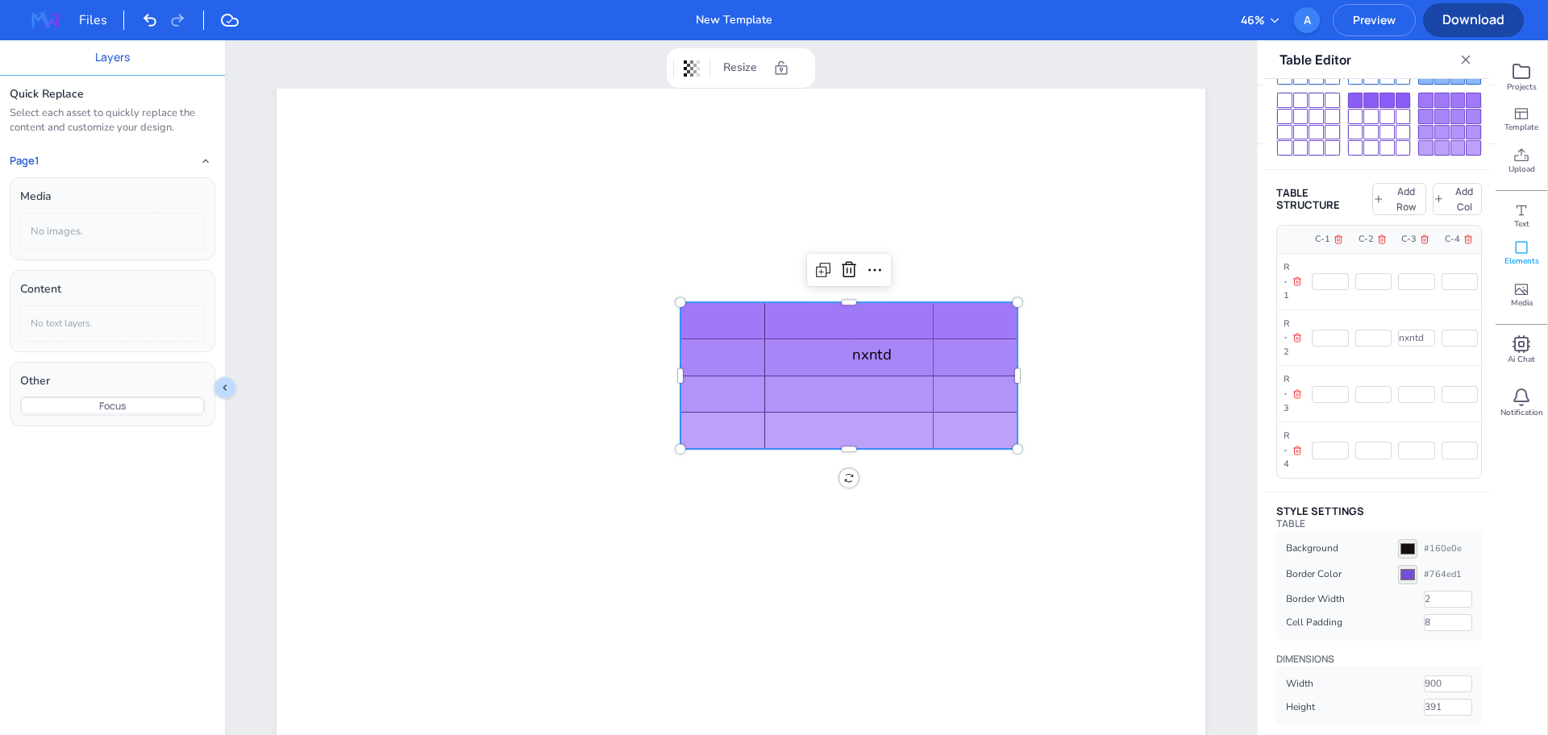
click at [878, 310] on div at bounding box center [890, 318] width 77 height 24
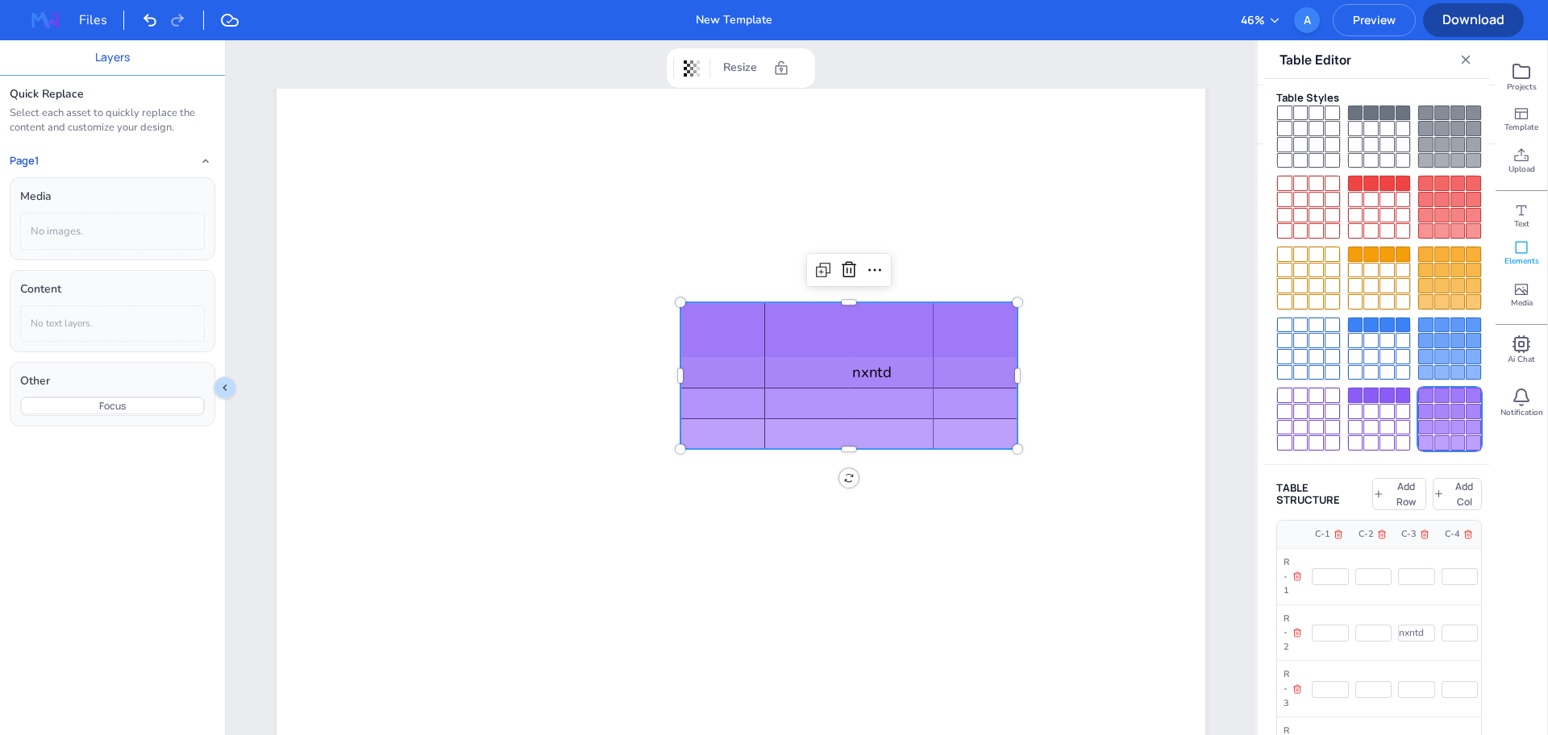
click at [1466, 420] on div at bounding box center [1473, 427] width 15 height 15
click at [1451, 404] on div at bounding box center [1458, 411] width 15 height 15
click at [1451, 349] on div at bounding box center [1458, 356] width 15 height 15
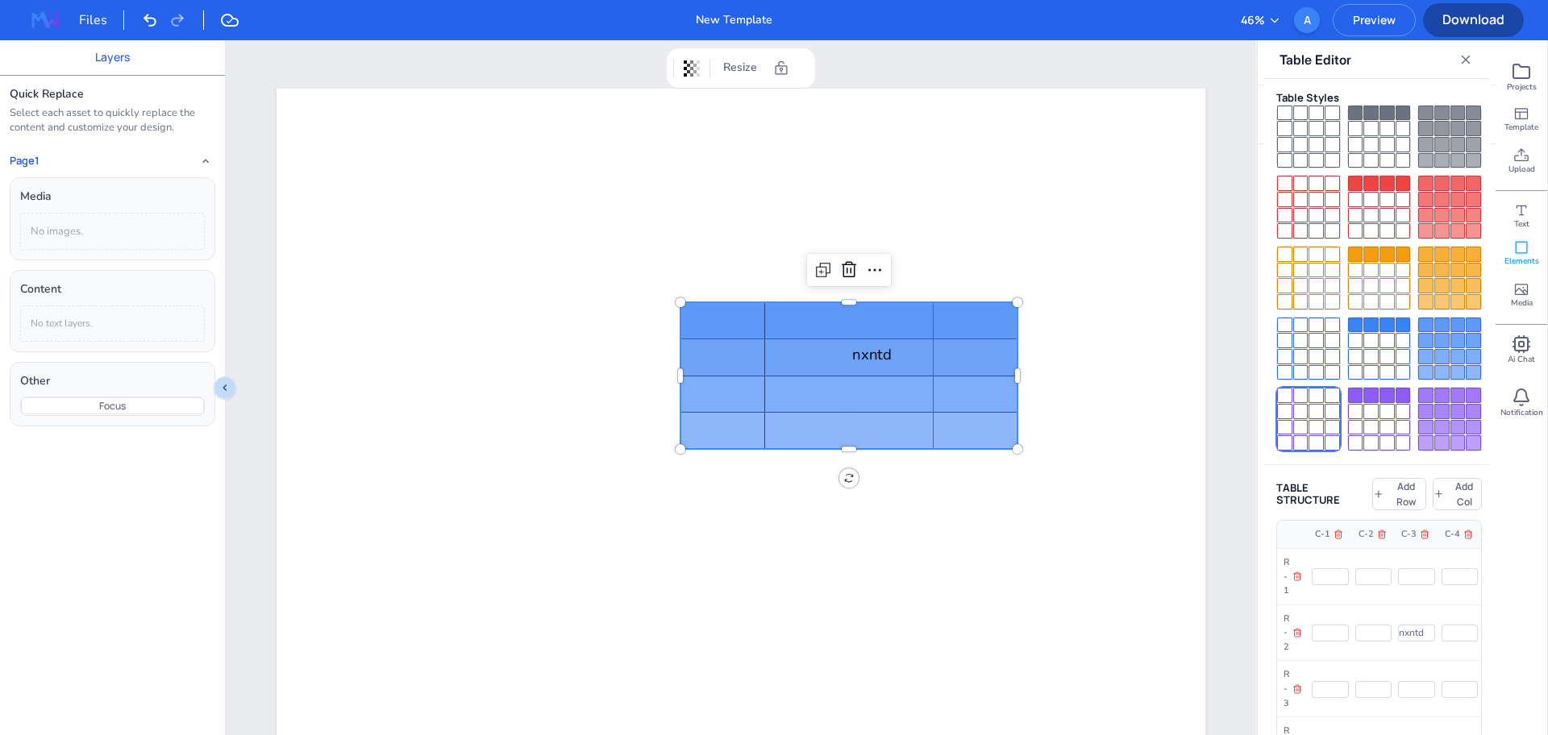
click at [1277, 404] on div at bounding box center [1284, 411] width 15 height 15
type input "#764ed1"
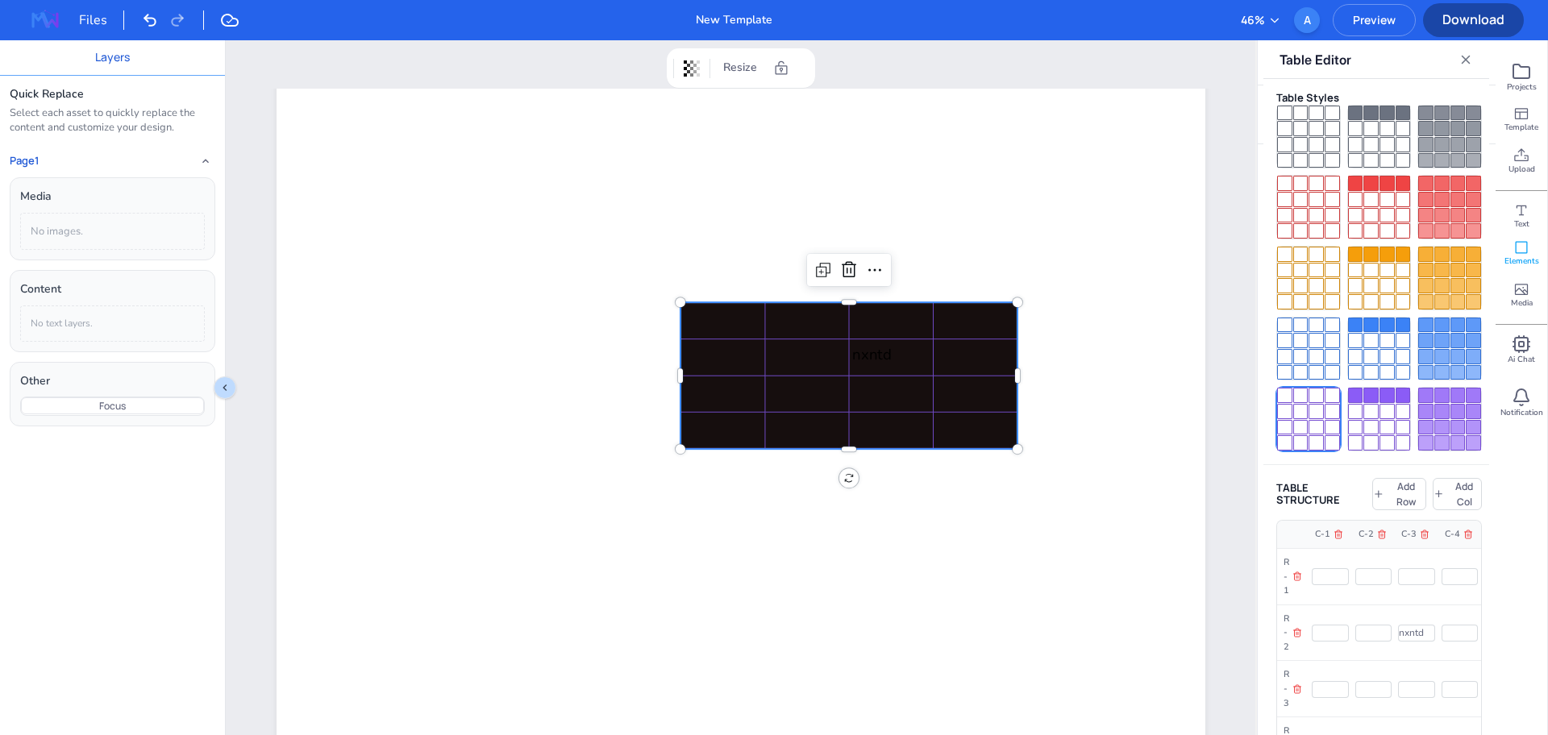
click at [1306, 420] on div at bounding box center [1300, 427] width 15 height 15
click at [1310, 404] on div at bounding box center [1316, 411] width 15 height 15
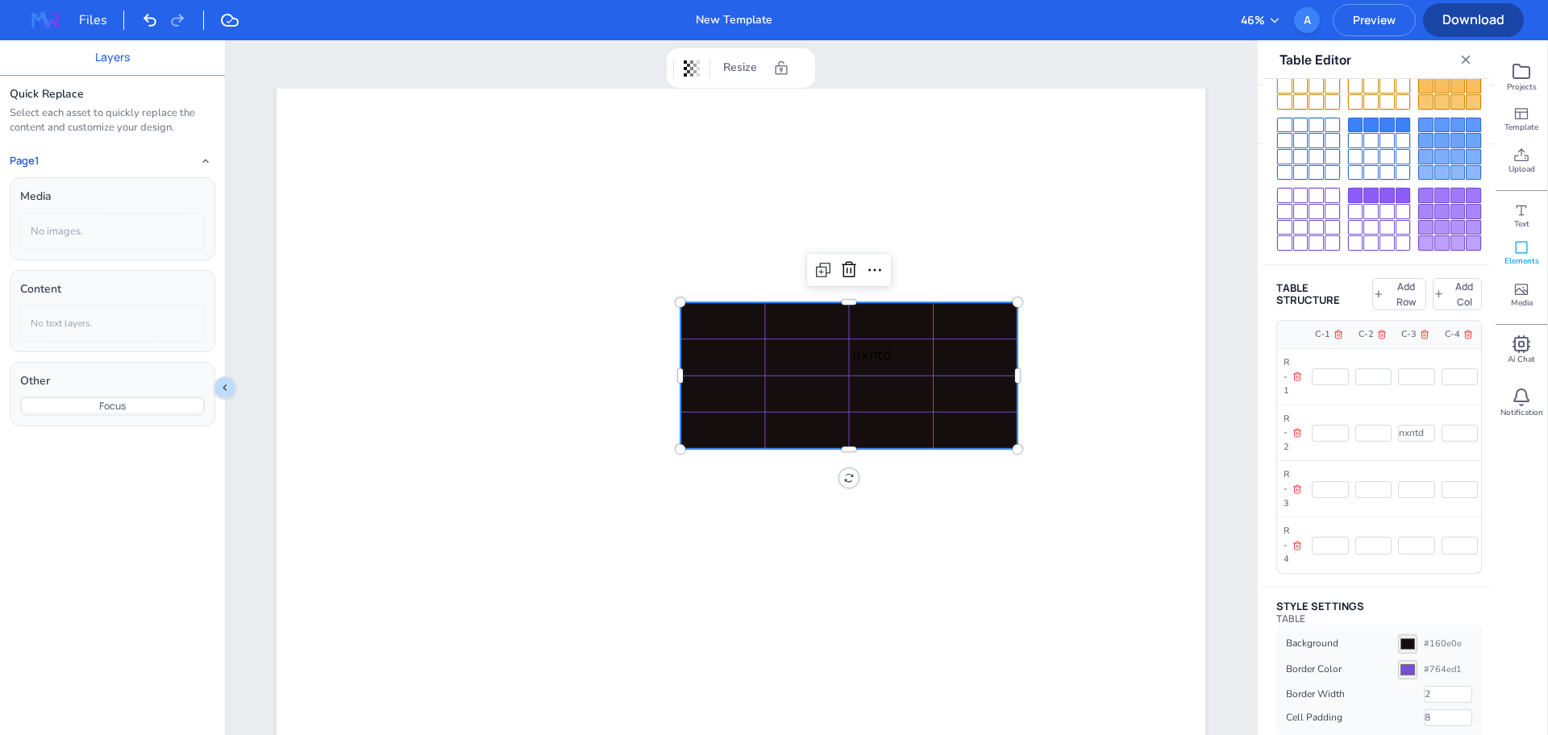
scroll to position [295, 0]
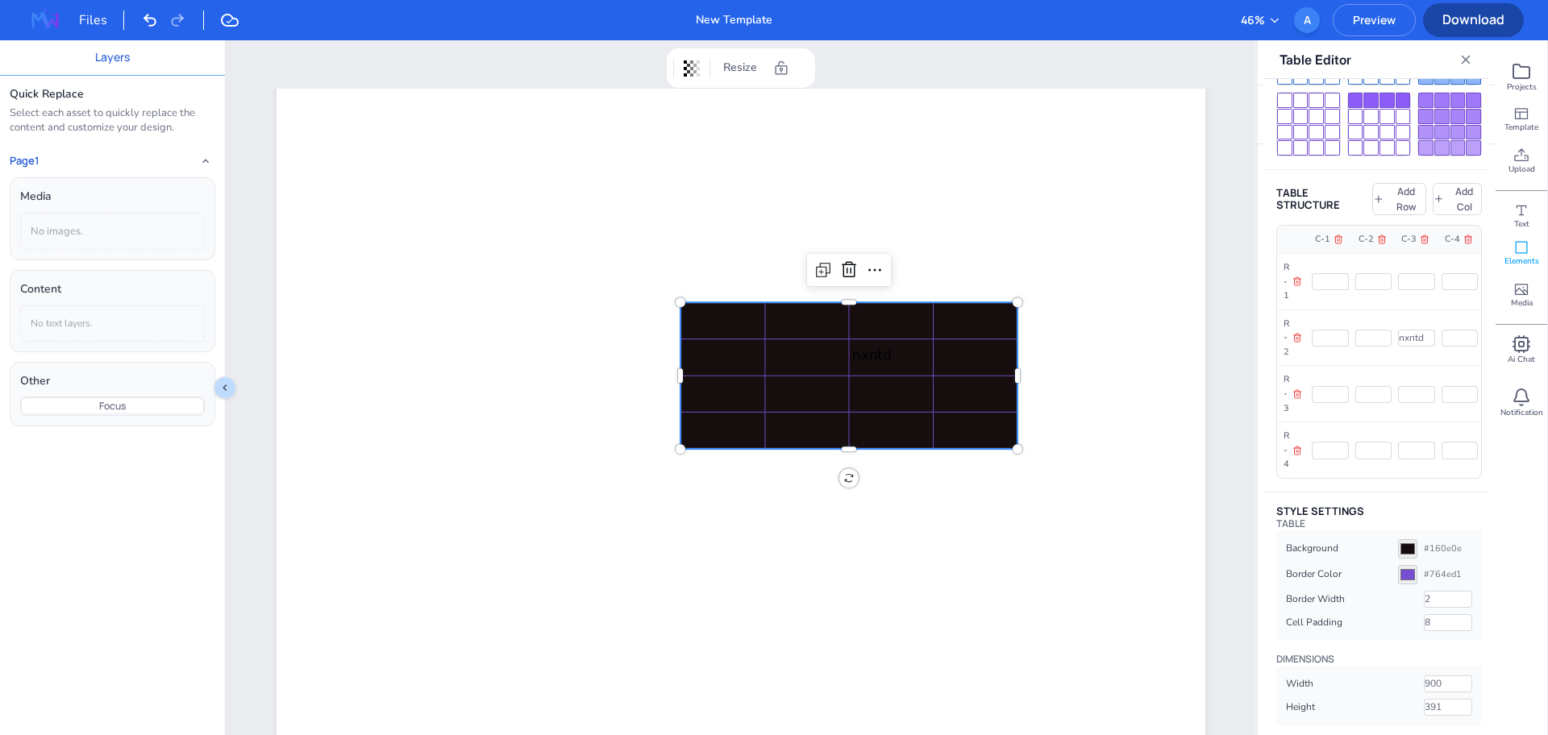
click at [1401, 548] on input "#160e0e" at bounding box center [1407, 548] width 19 height 19
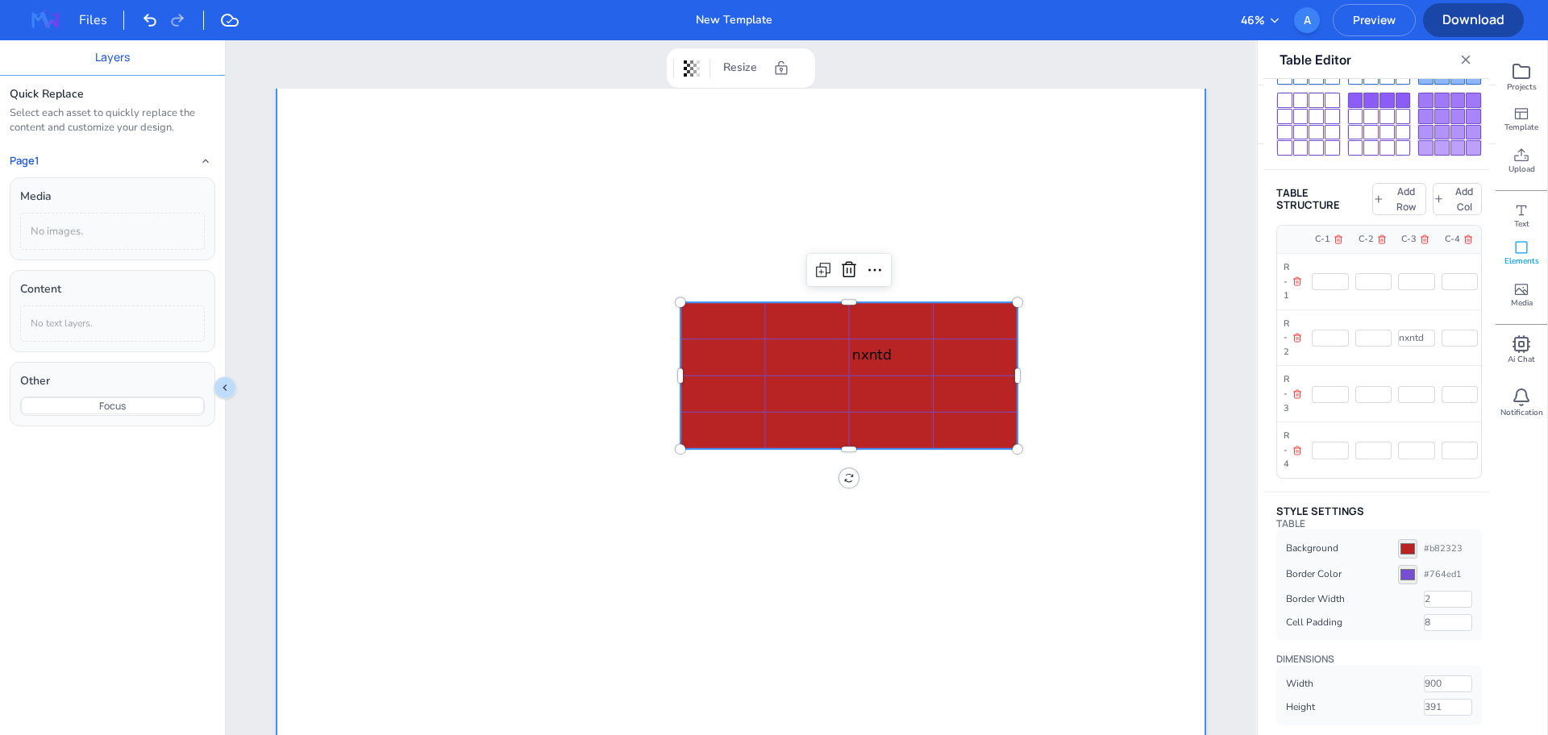
type input "#b82323"
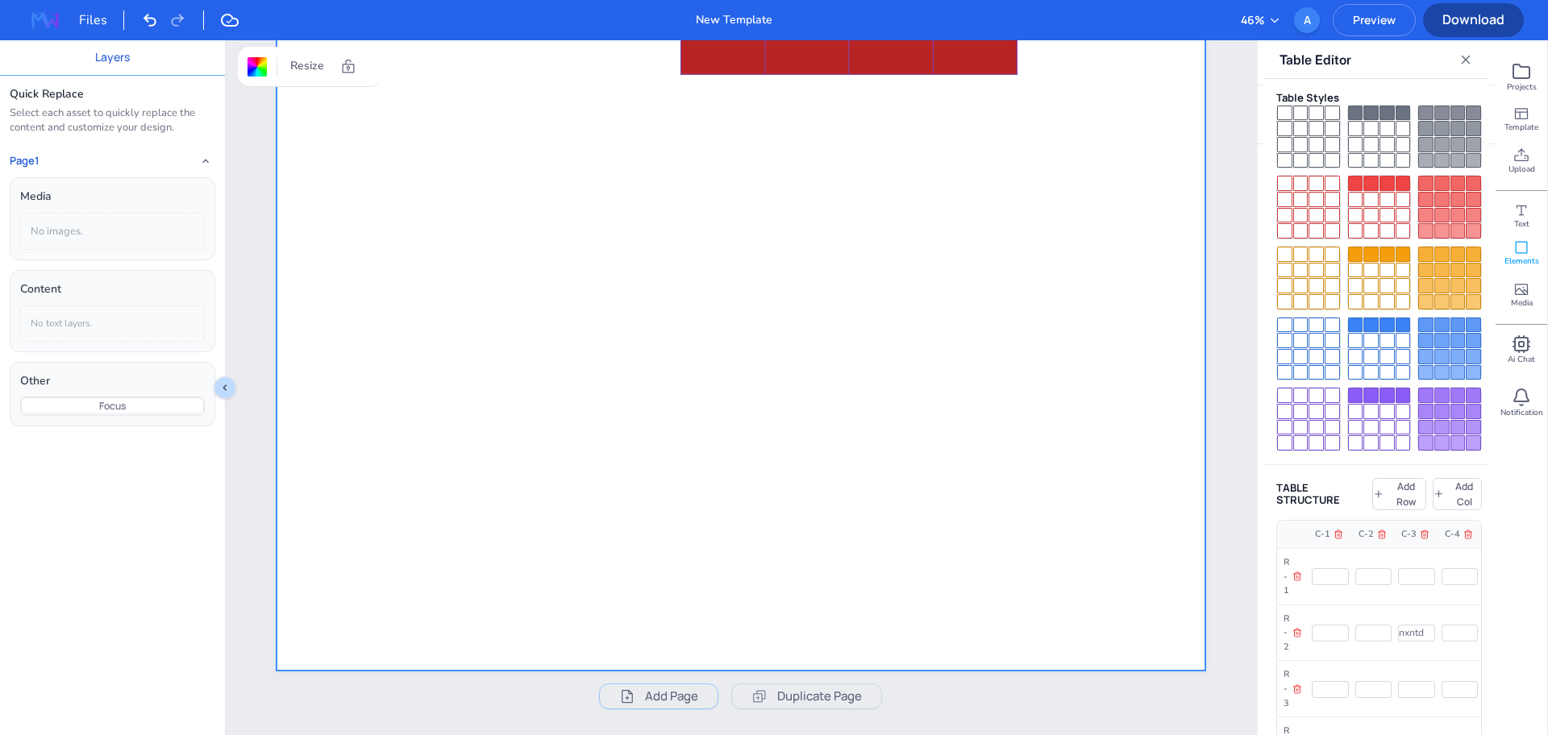
scroll to position [437, 0]
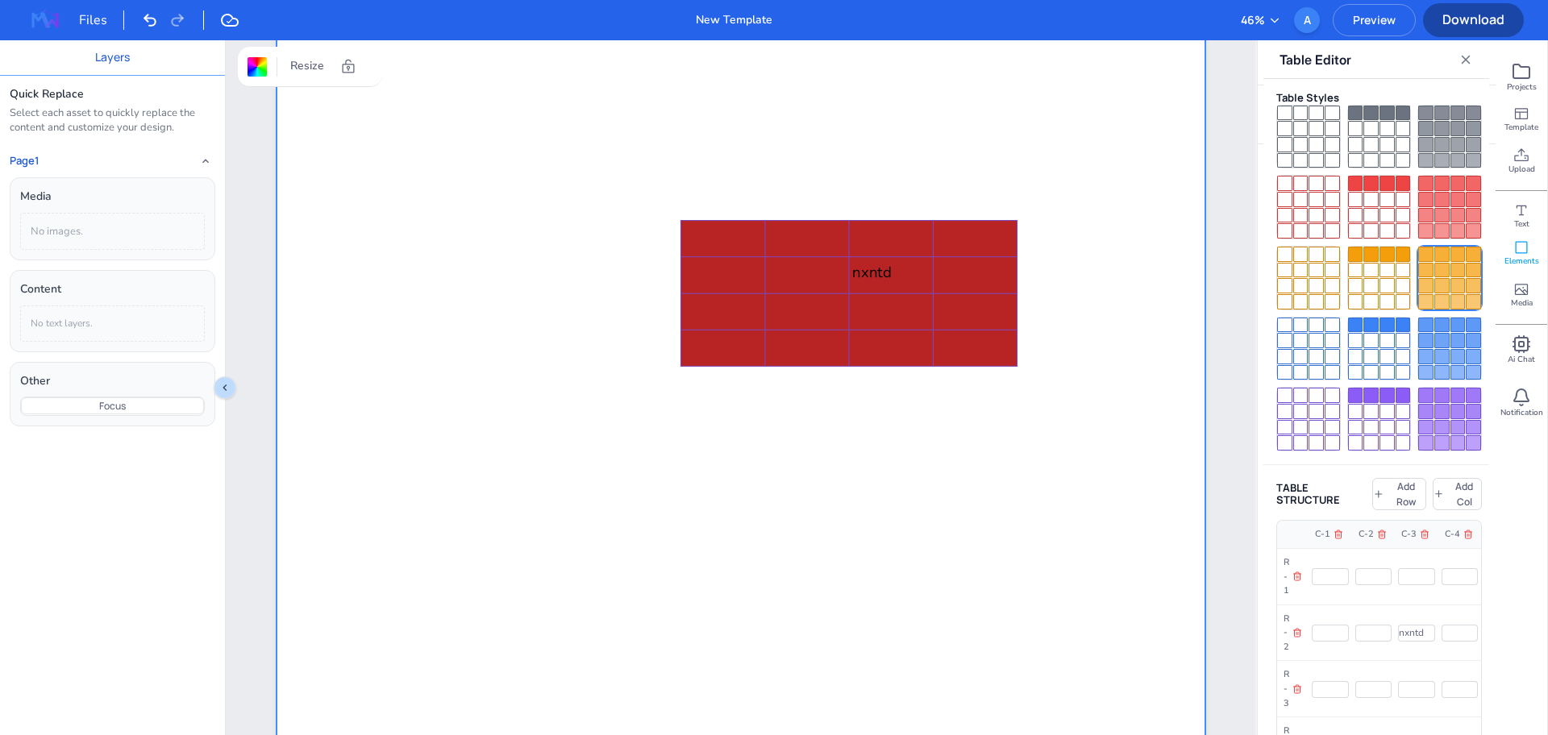
click at [1451, 278] on div at bounding box center [1458, 285] width 15 height 15
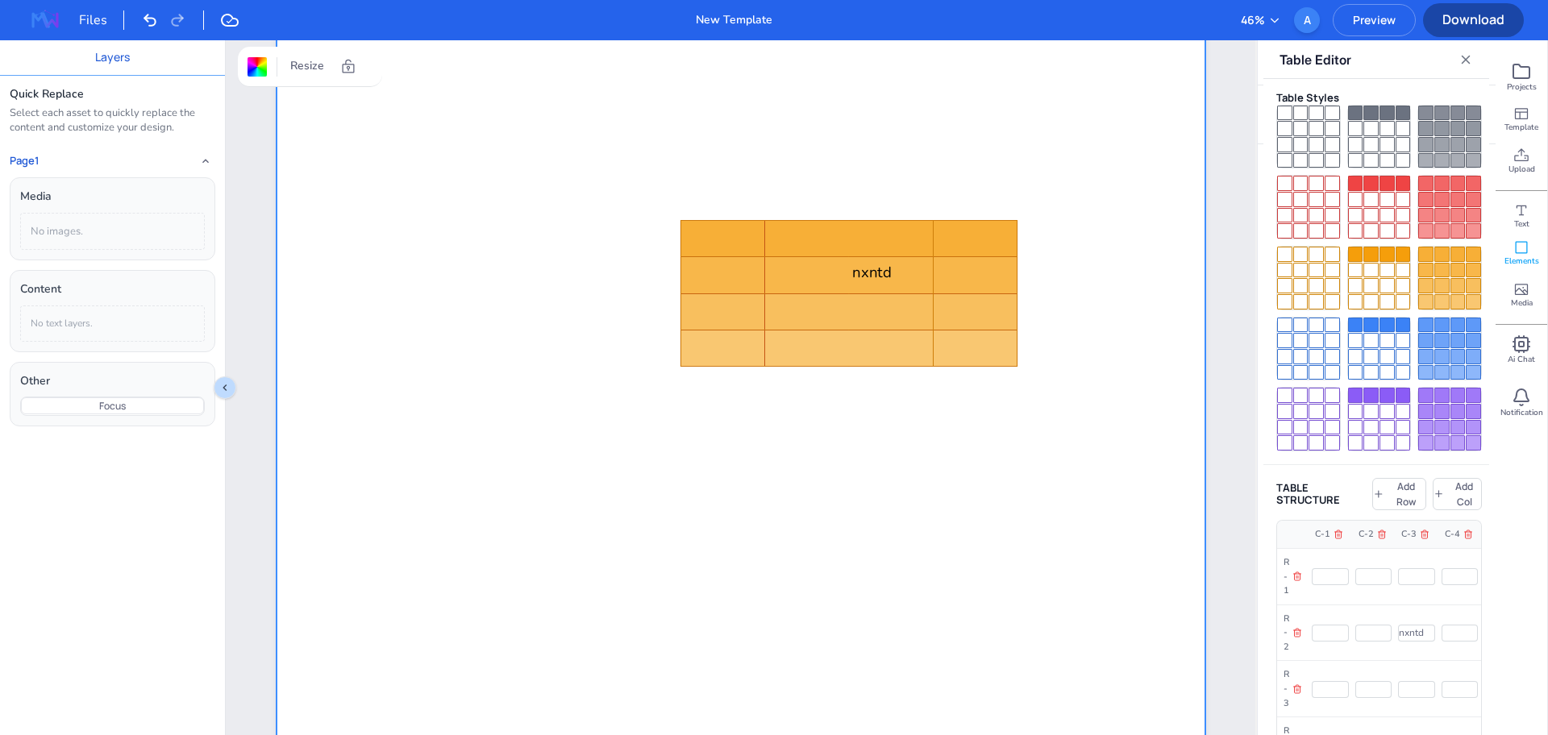
click at [1260, 251] on div "Shapes See all Graphics See all Charts See all Tables See all Frames See all" at bounding box center [1377, 439] width 238 height 591
click at [1298, 278] on div at bounding box center [1300, 285] width 15 height 15
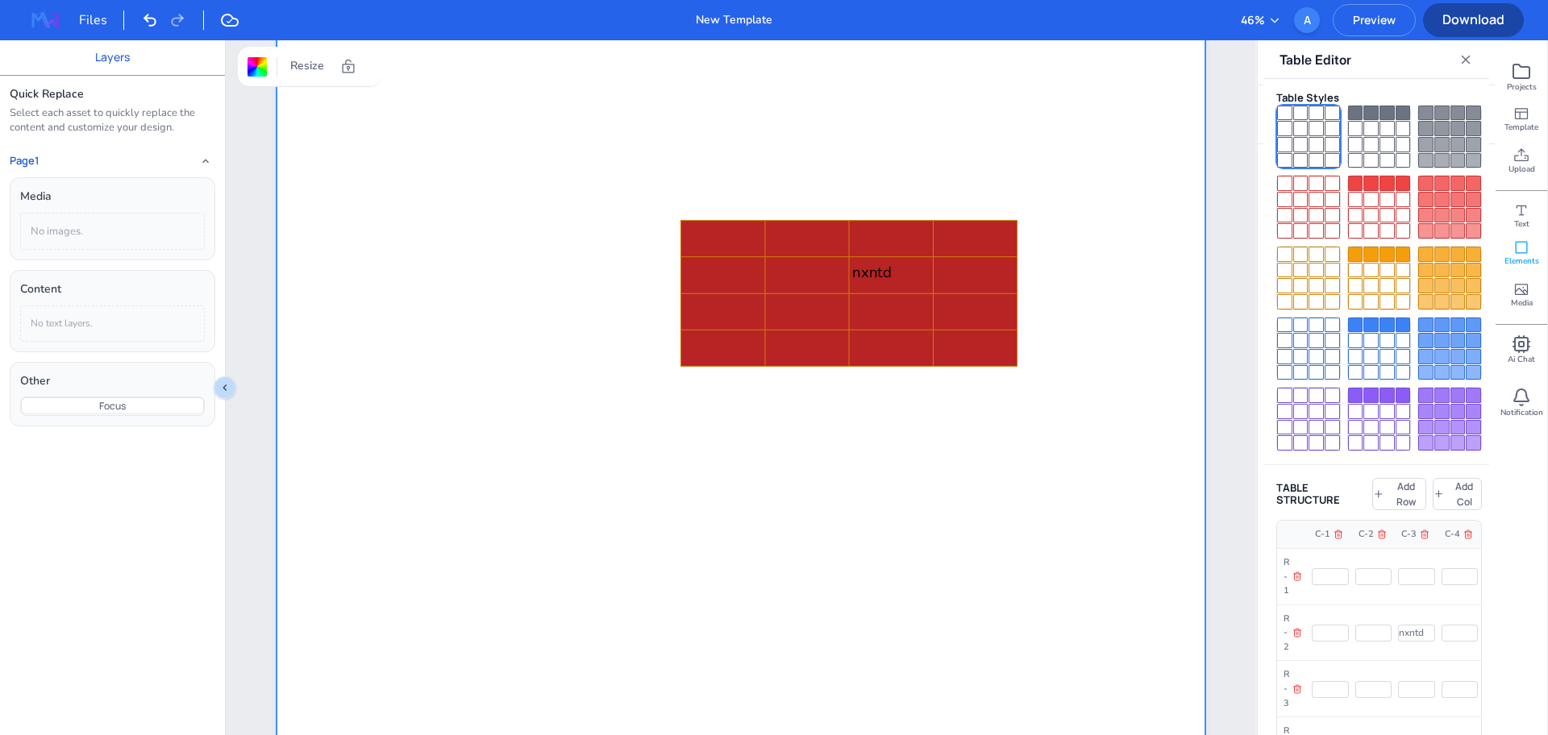
click at [1301, 130] on div at bounding box center [1300, 128] width 15 height 15
type input "#5b616d"
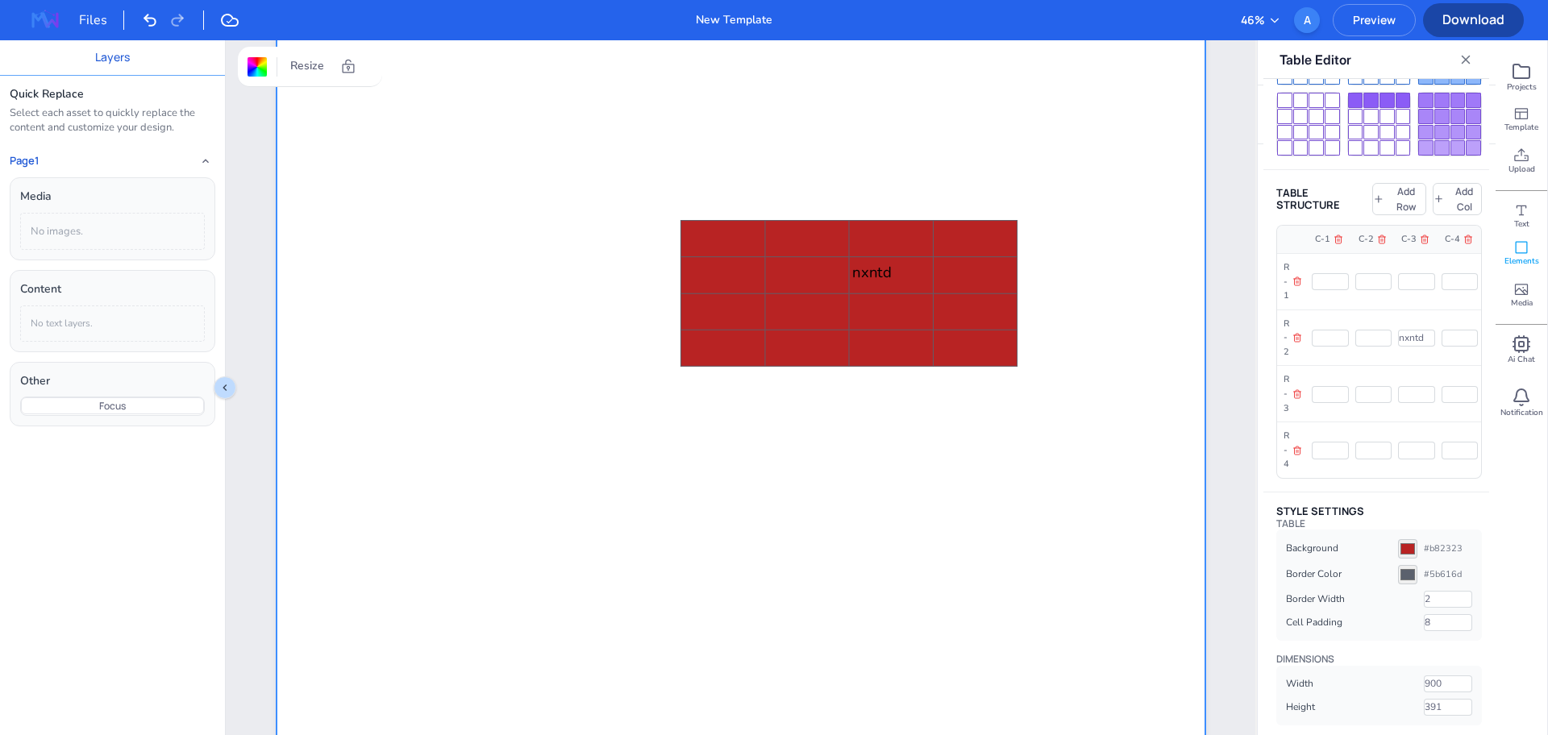
click at [1398, 544] on input "#b82323" at bounding box center [1407, 548] width 19 height 19
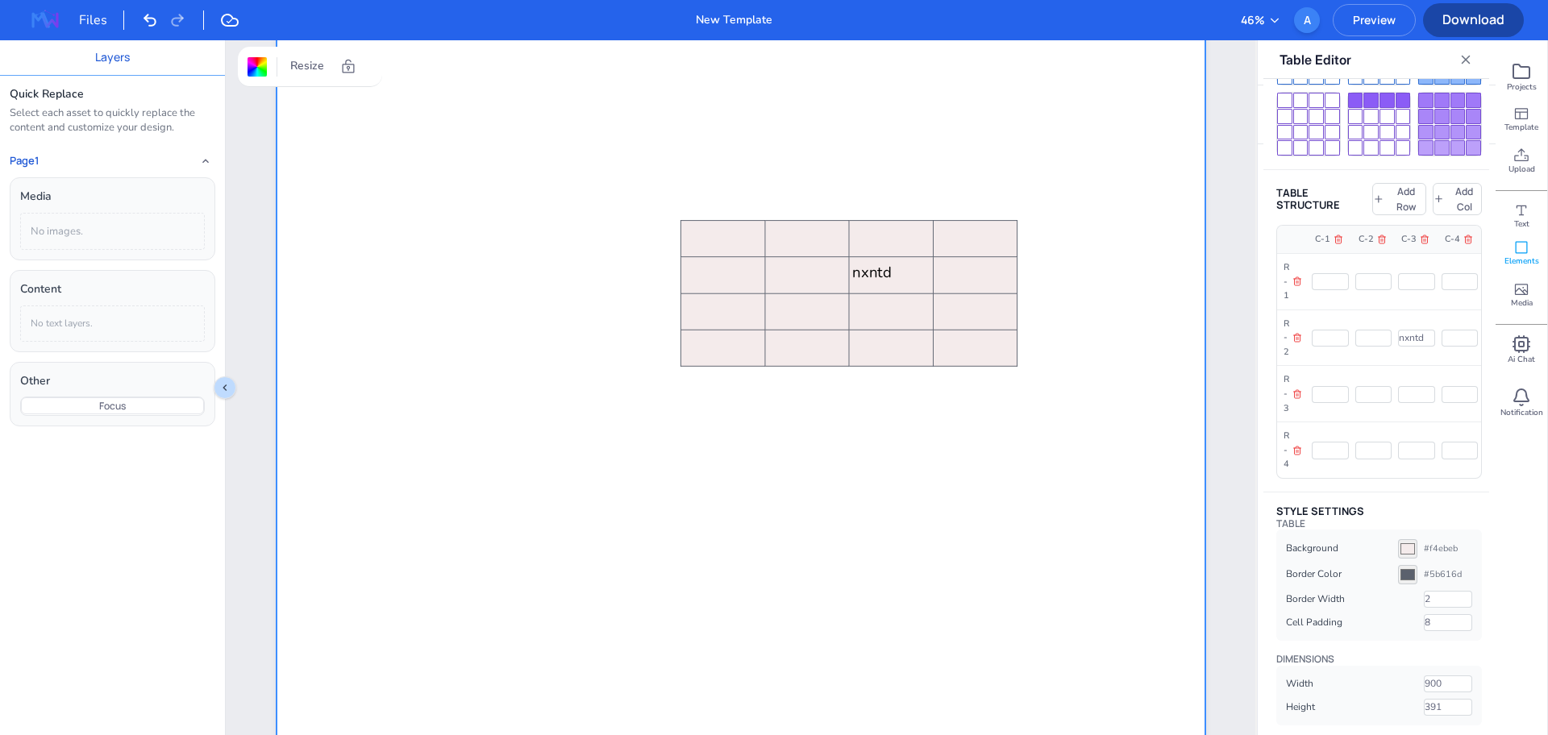
type input "#f4ebeb"
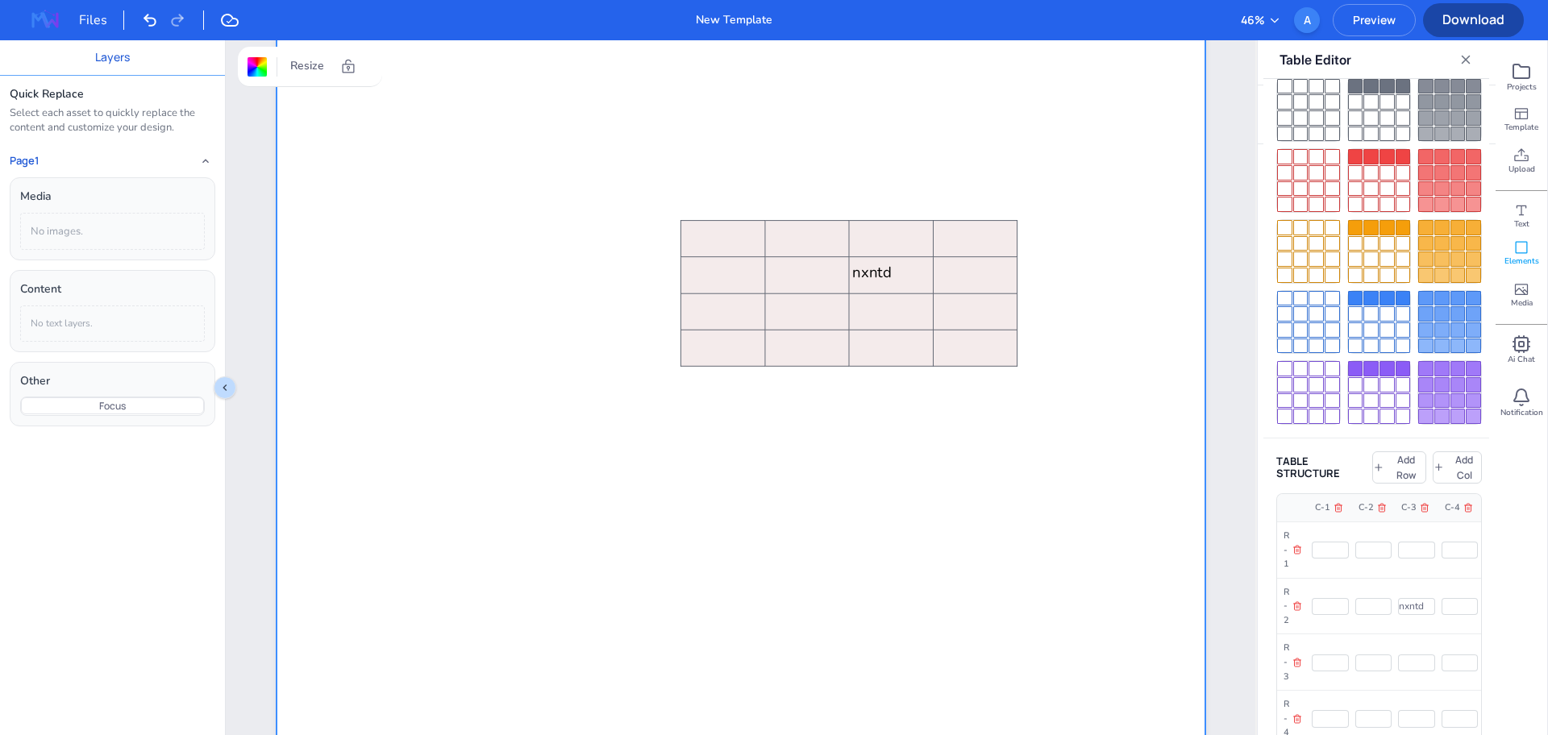
scroll to position [0, 0]
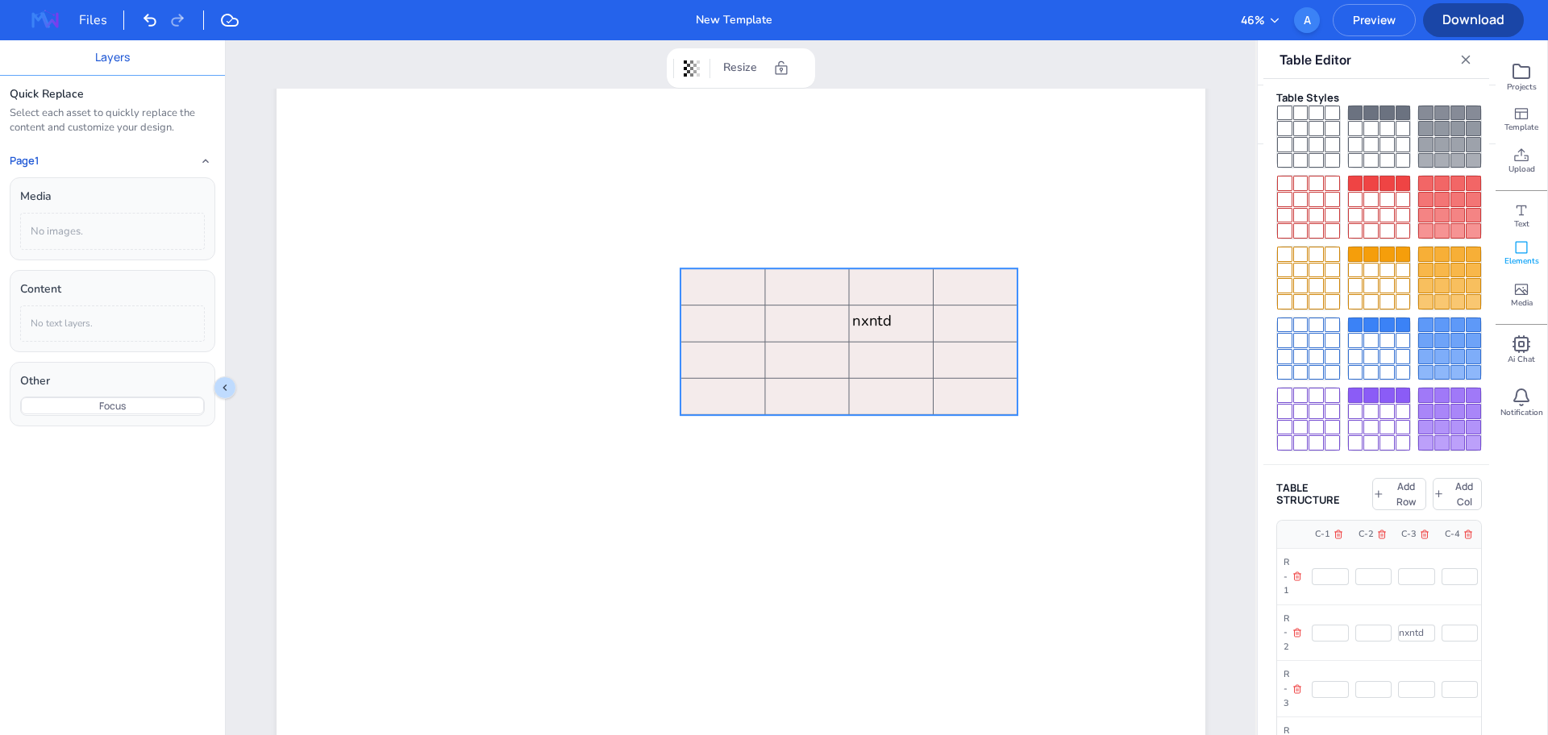
click at [891, 274] on tbody "nxntd" at bounding box center [849, 342] width 336 height 146
click at [1518, 212] on icon at bounding box center [1522, 210] width 16 height 16
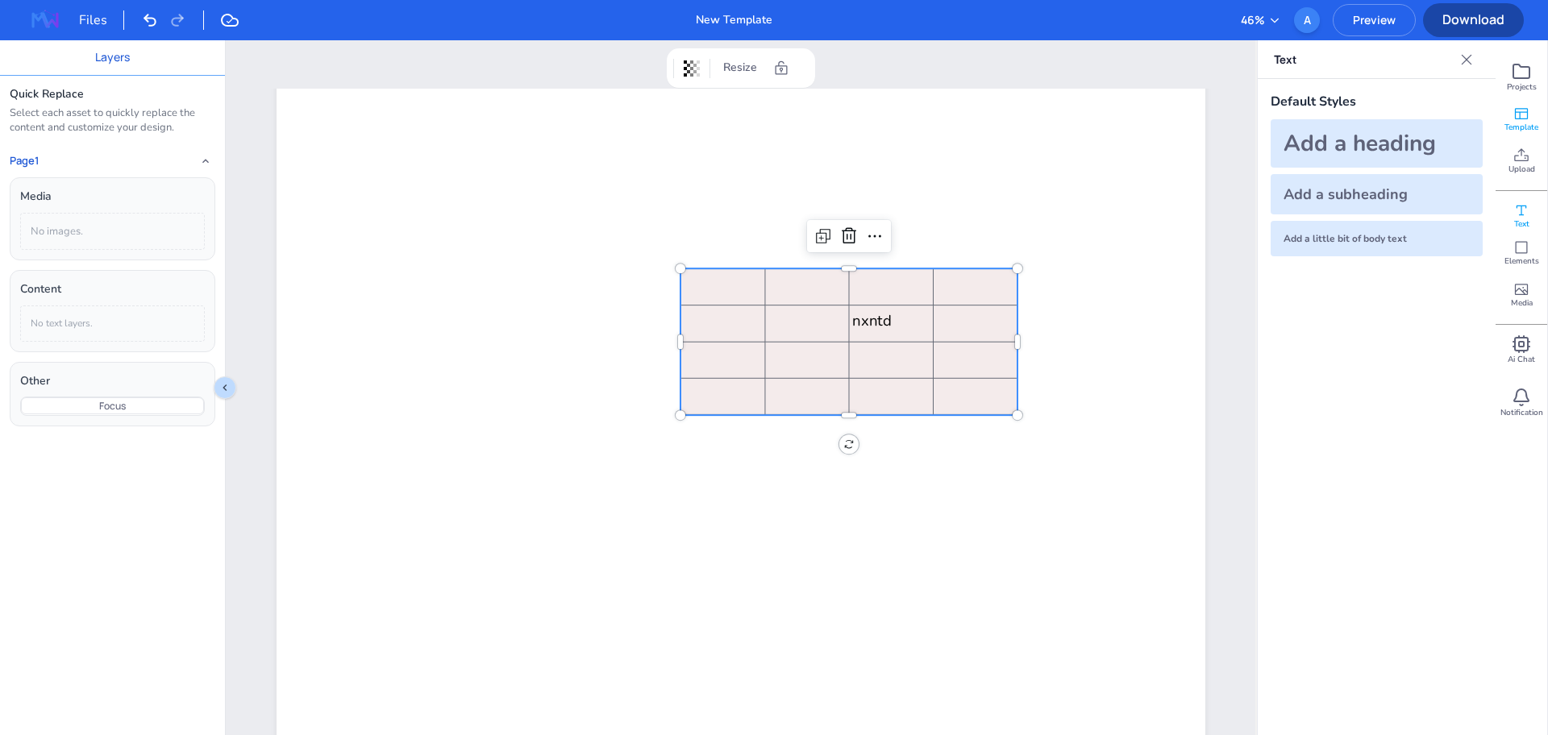
click at [1527, 123] on span "Template" at bounding box center [1522, 127] width 34 height 11
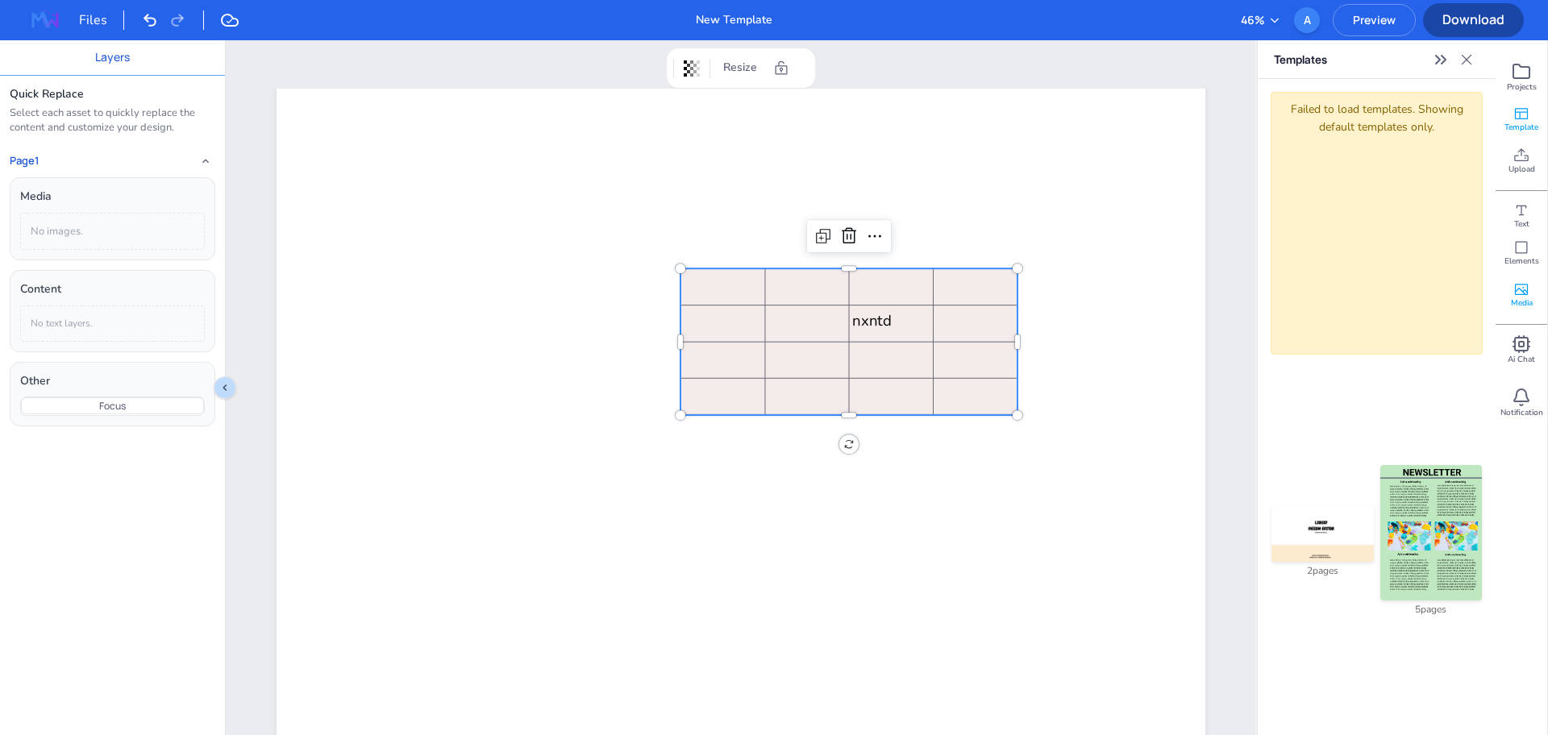
click at [1535, 290] on div "Media" at bounding box center [1522, 295] width 52 height 42
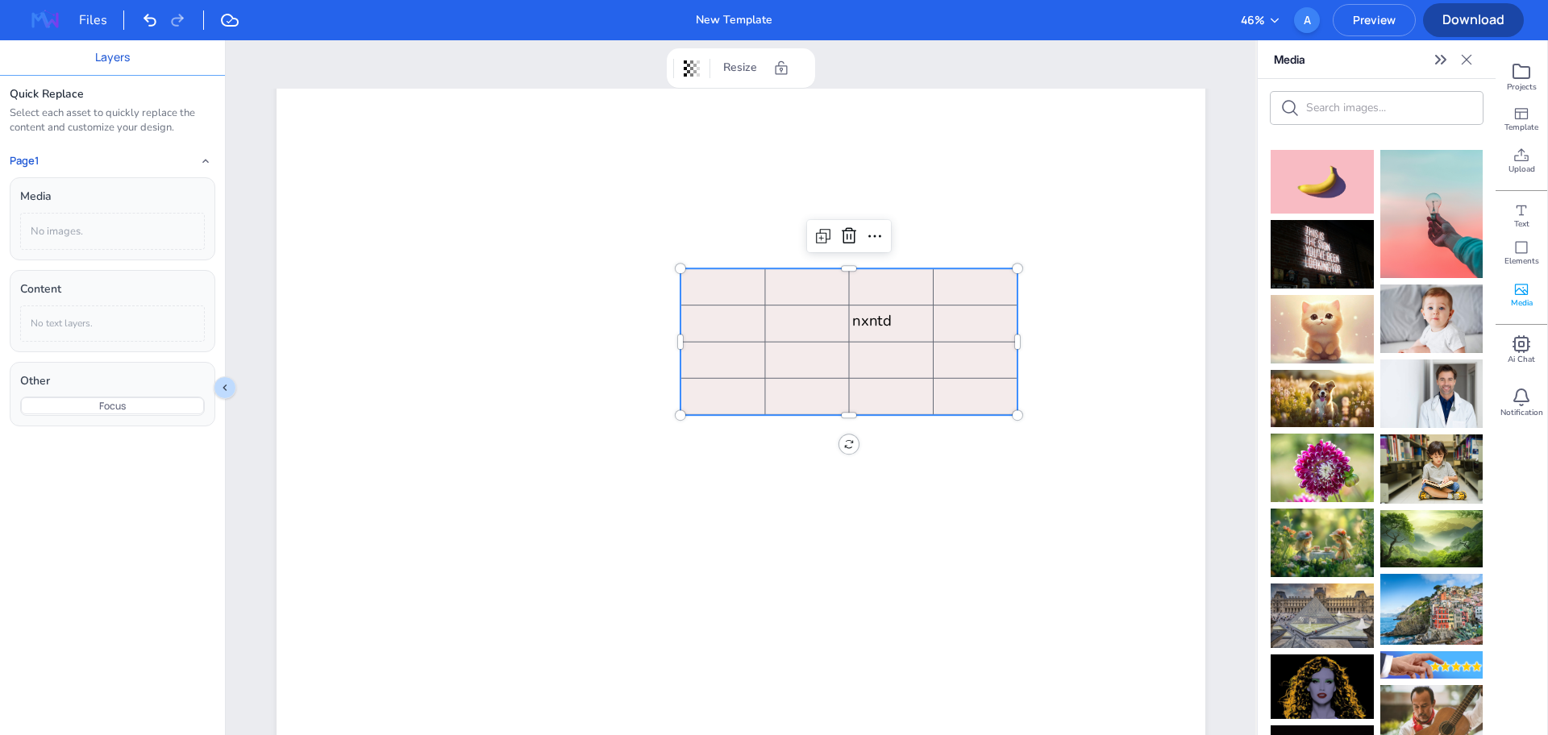
click at [109, 227] on div "No images." at bounding box center [112, 232] width 185 height 38
click at [27, 162] on h4 "Page 1" at bounding box center [24, 161] width 29 height 13
click at [779, 320] on div at bounding box center [806, 321] width 77 height 24
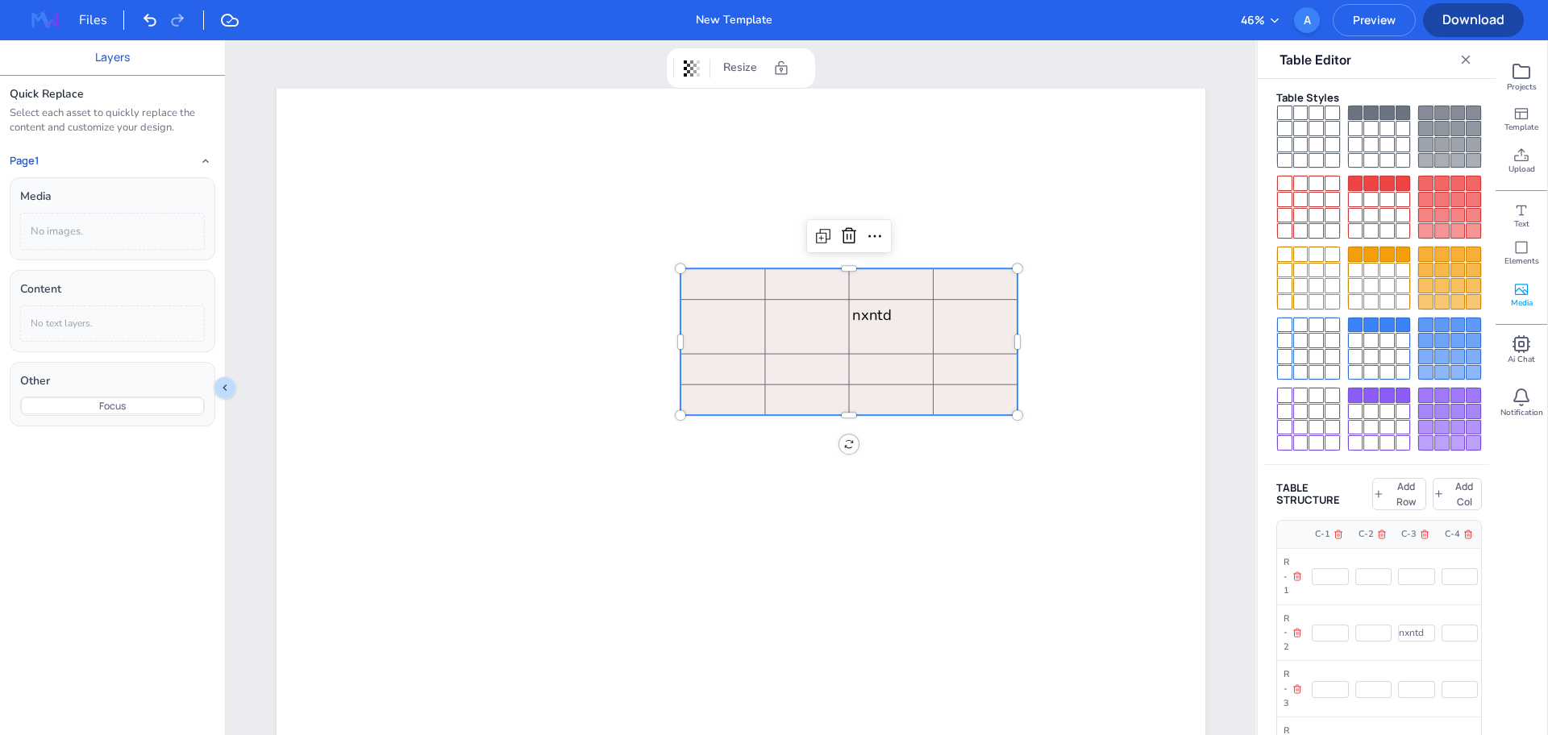
click at [137, 303] on div "Content No text layers." at bounding box center [113, 311] width 206 height 82
click at [121, 323] on div "No text layers." at bounding box center [112, 324] width 185 height 36
click at [60, 398] on button "Focus" at bounding box center [112, 406] width 183 height 17
click at [137, 411] on button "Focus" at bounding box center [112, 406] width 183 height 17
click at [1530, 225] on div "Text" at bounding box center [1522, 211] width 52 height 42
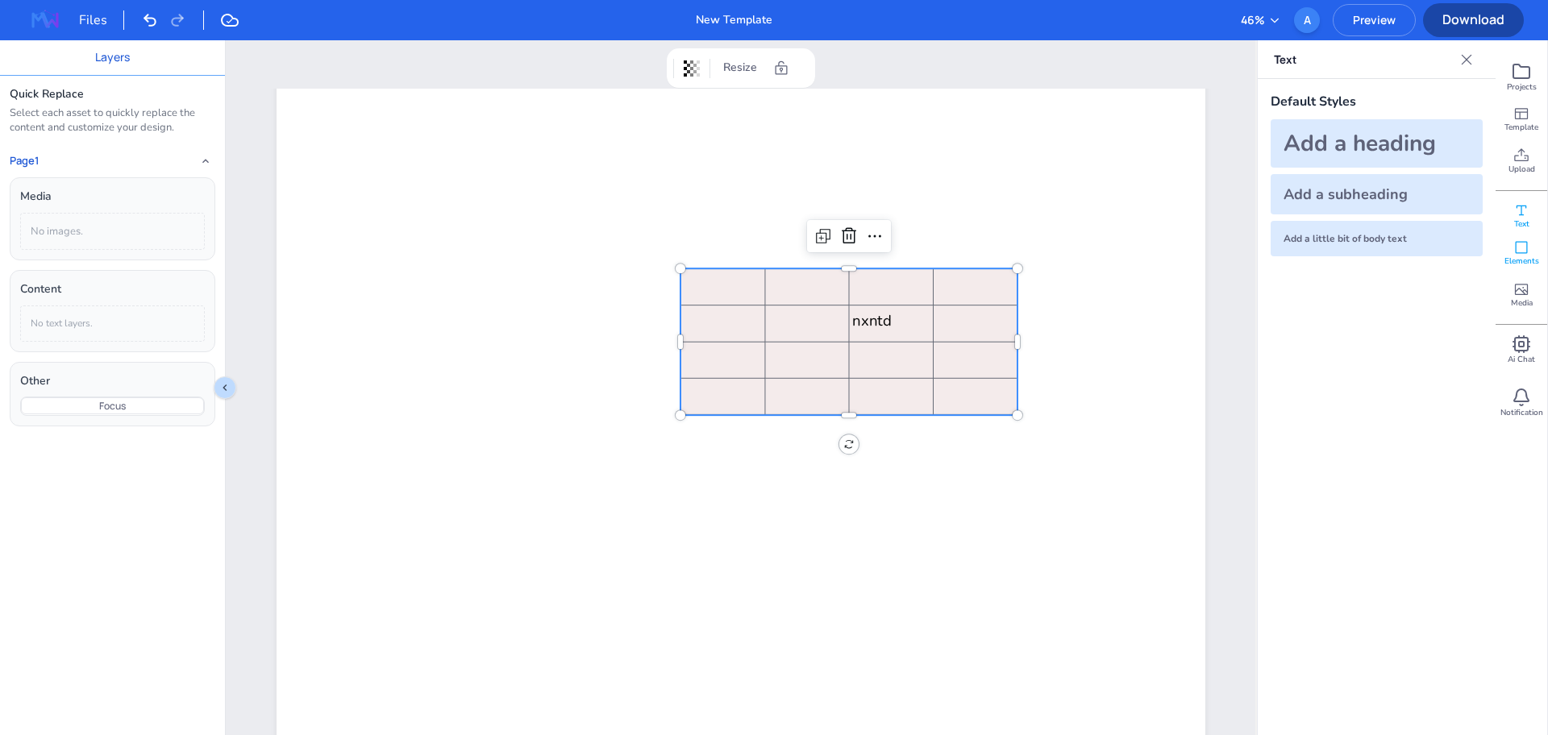
click at [1533, 248] on div "Elements" at bounding box center [1522, 253] width 52 height 42
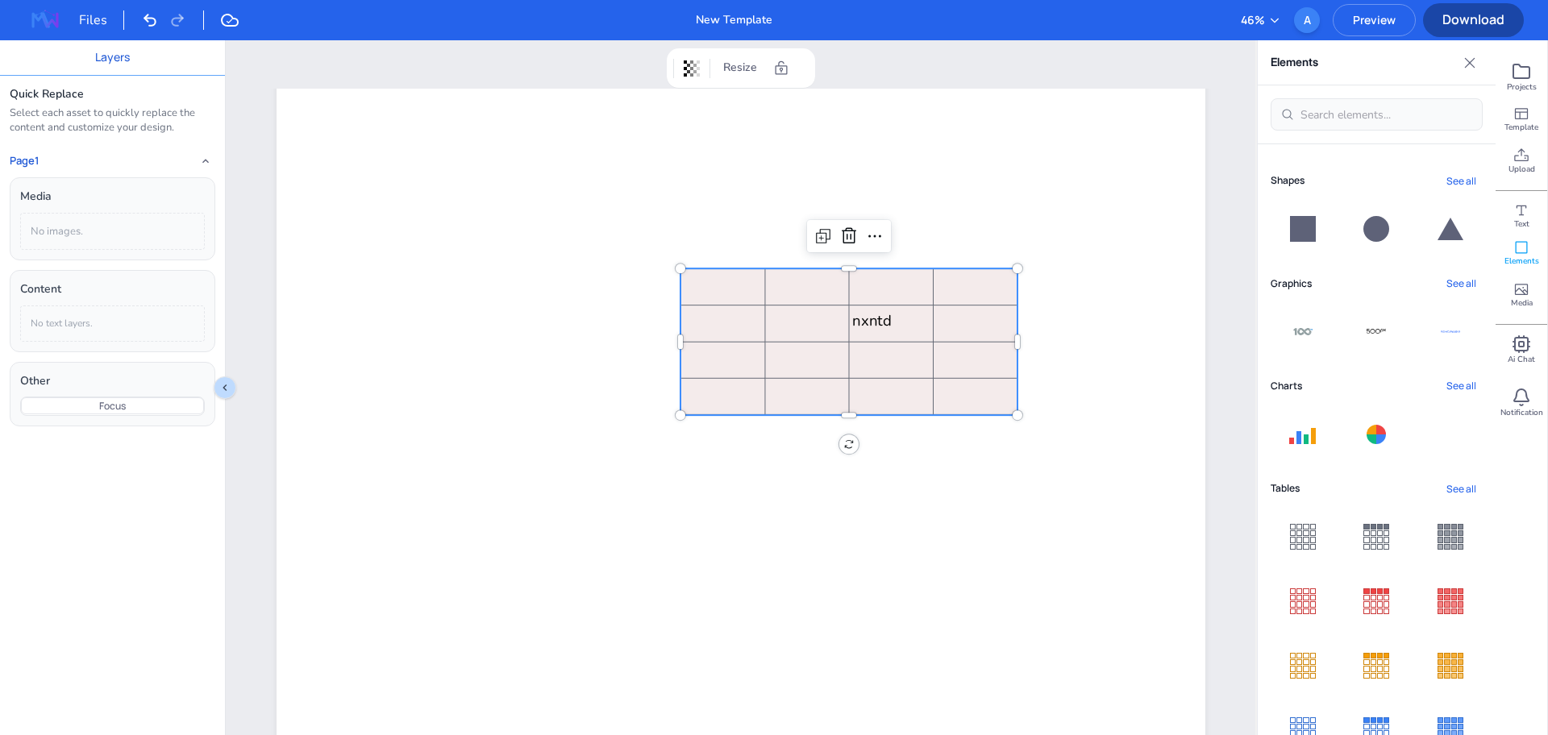
click at [1318, 226] on button at bounding box center [1303, 229] width 65 height 55
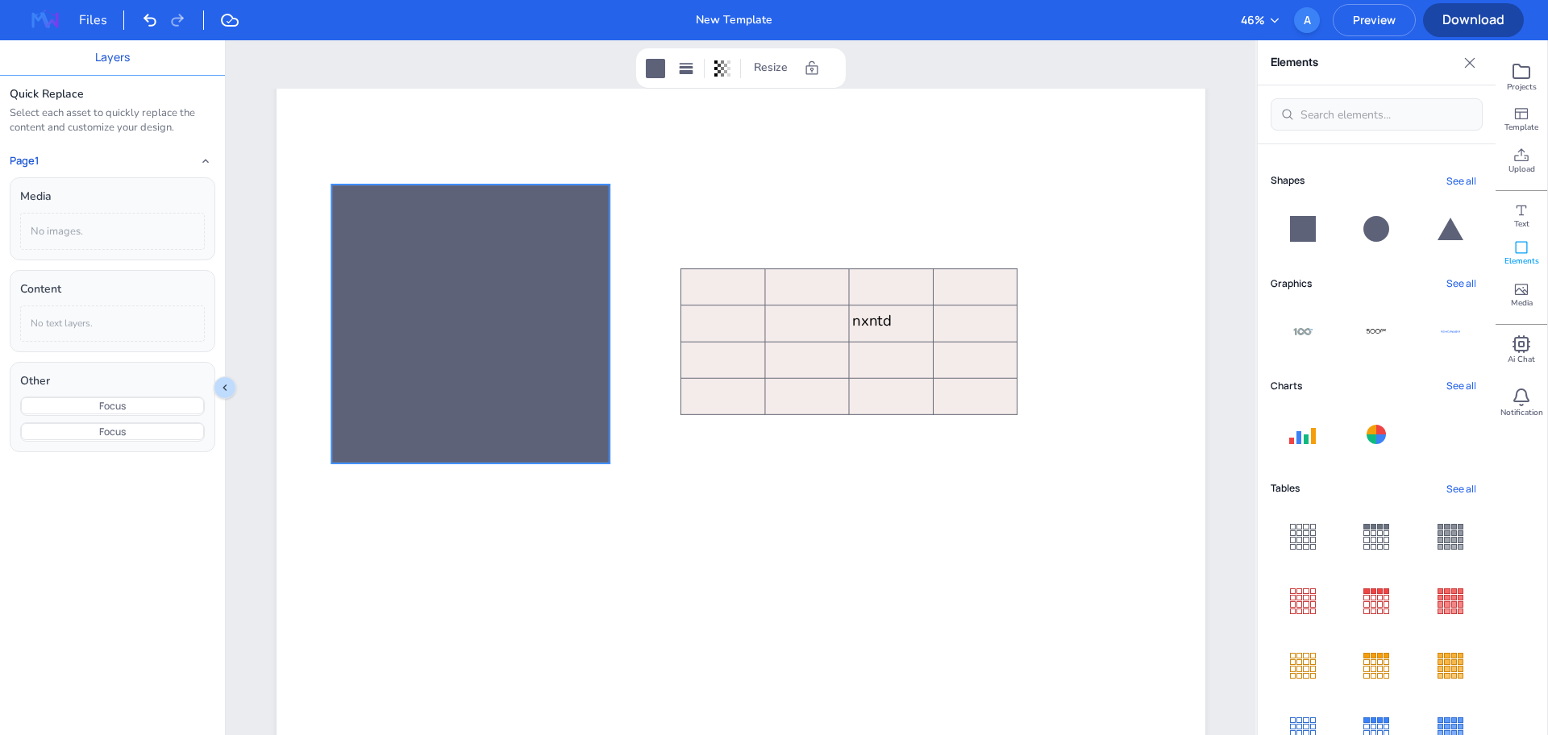
drag, startPoint x: 710, startPoint y: 285, endPoint x: 434, endPoint y: 253, distance: 278.4
click at [434, 253] on div at bounding box center [470, 324] width 279 height 279
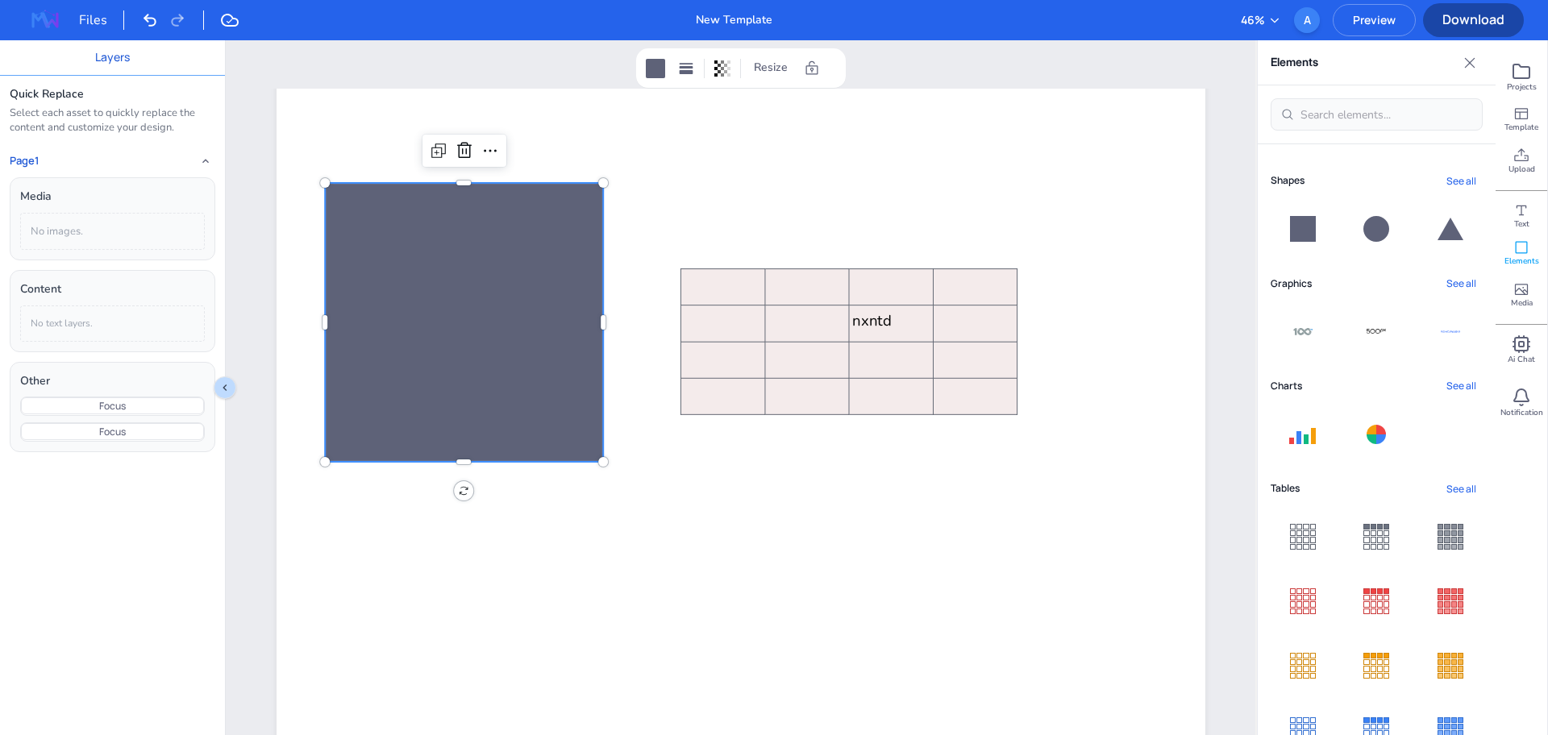
click at [452, 289] on div at bounding box center [464, 322] width 279 height 279
click at [131, 235] on div "No images." at bounding box center [112, 232] width 185 height 38
click at [206, 159] on icon "button" at bounding box center [205, 161] width 13 height 13
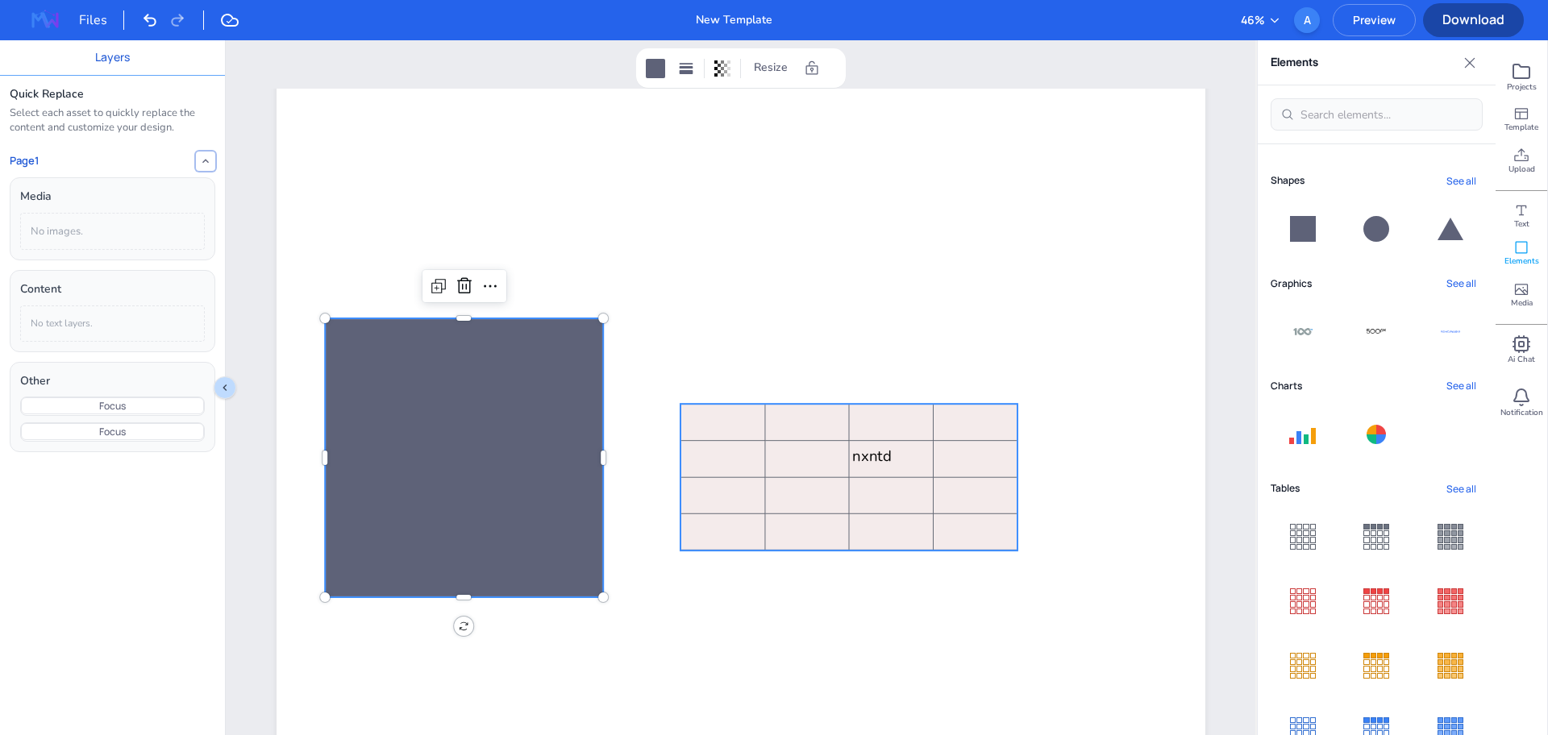
scroll to position [284, 0]
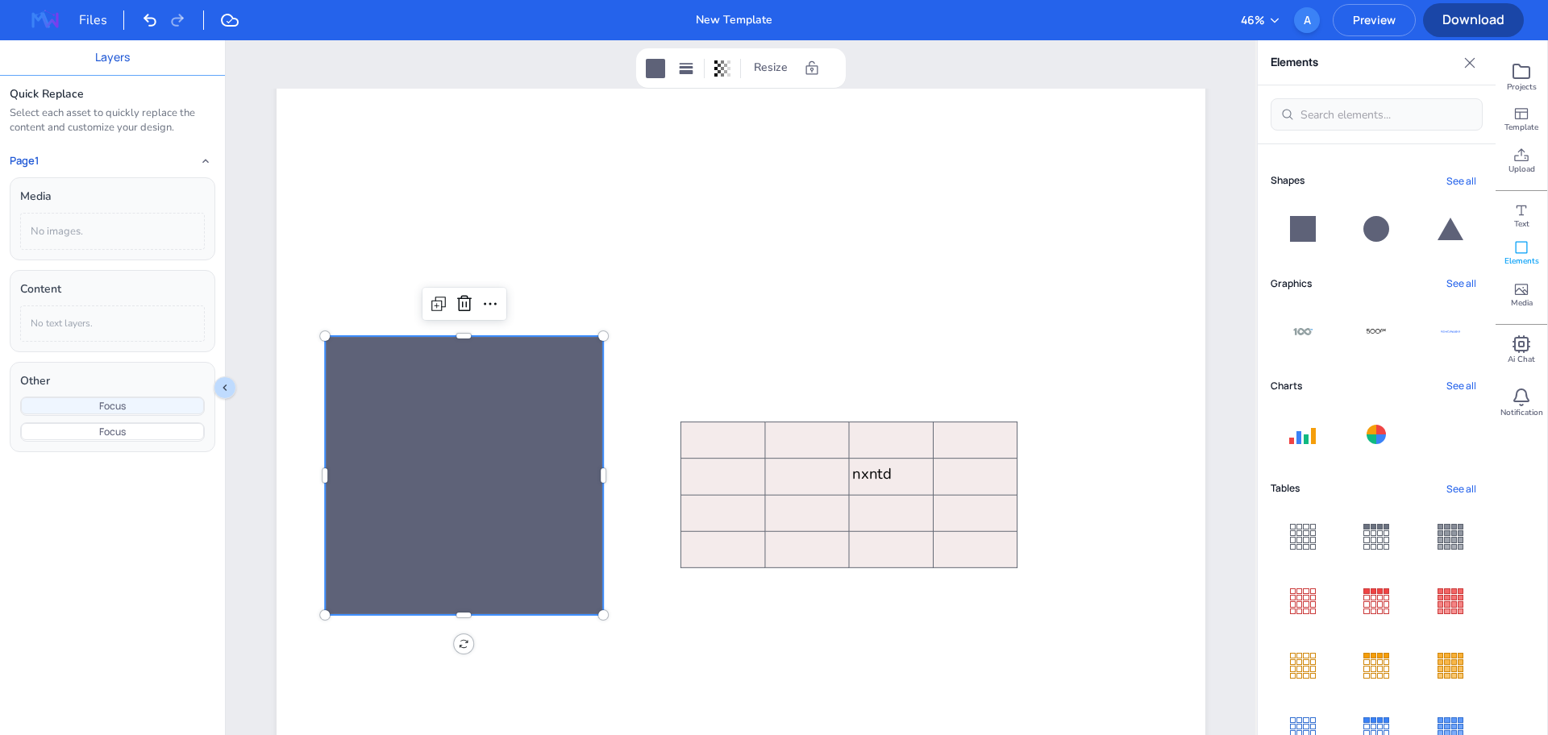
click at [102, 404] on button "Focus" at bounding box center [112, 406] width 183 height 17
click at [177, 432] on button "Focus" at bounding box center [112, 431] width 183 height 17
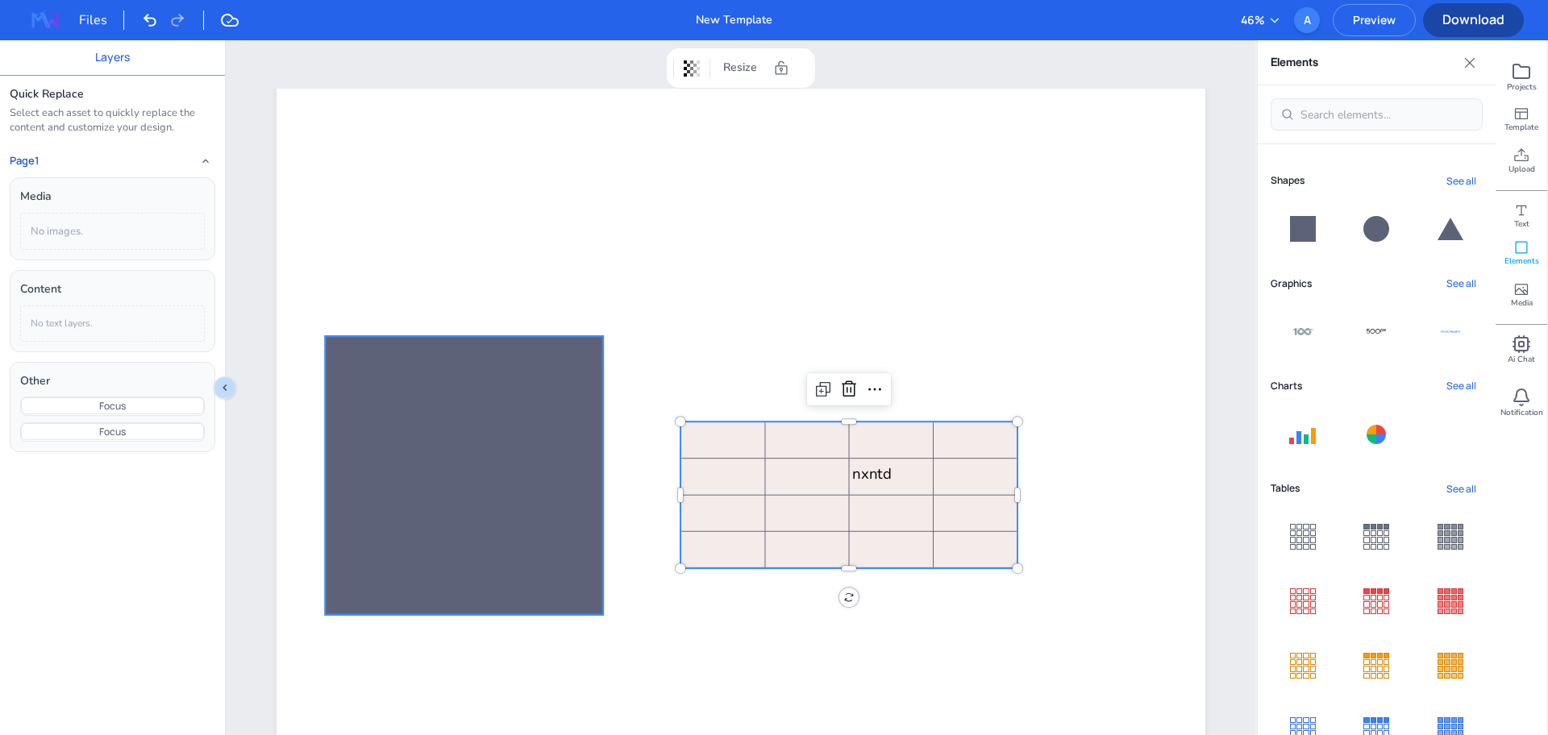
click at [512, 431] on div at bounding box center [464, 475] width 279 height 279
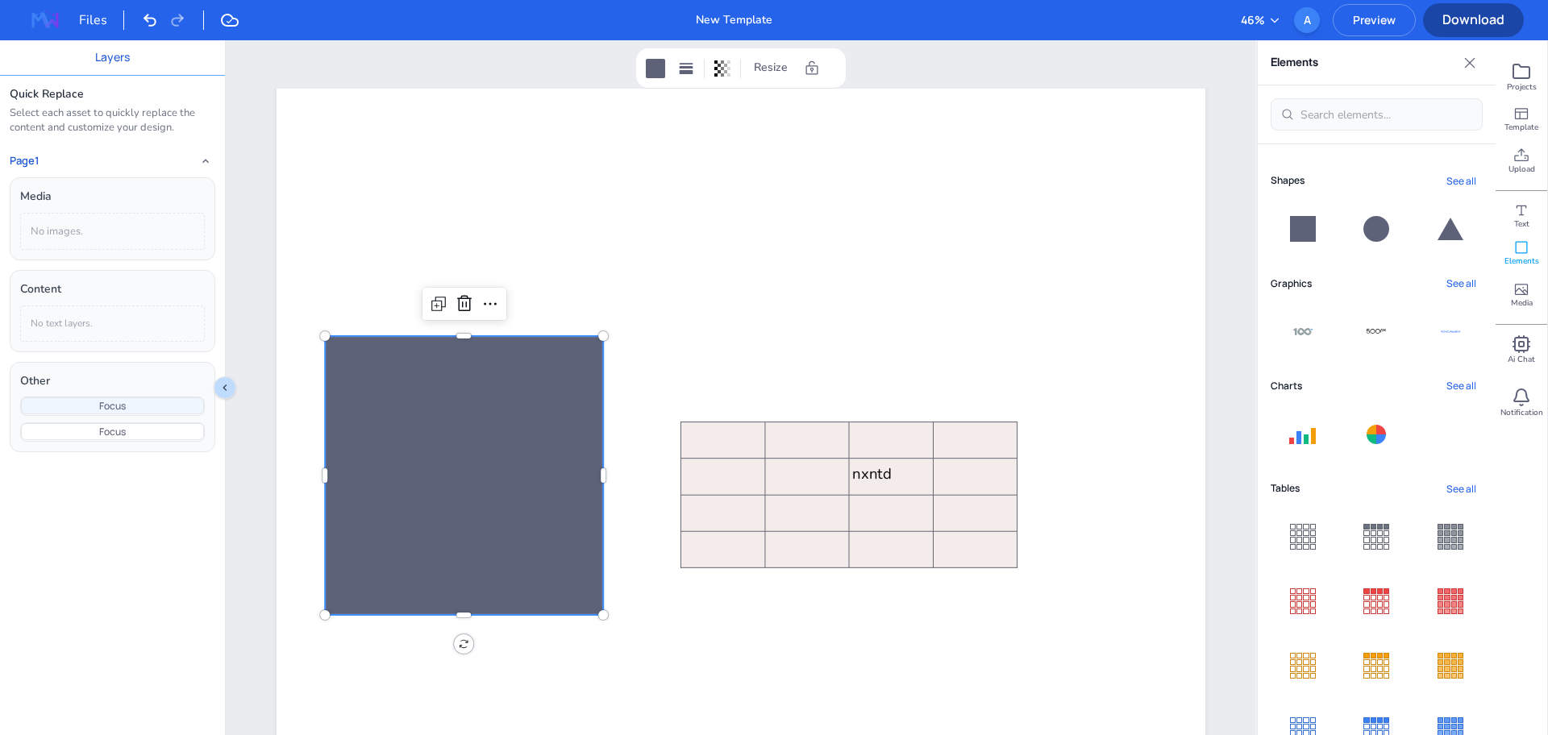
click at [167, 406] on button "Focus" at bounding box center [112, 406] width 183 height 17
click at [235, 389] on div "Page 1 nxntd Add Page Duplicate Page" at bounding box center [740, 517] width 1019 height 1424
click at [472, 394] on div at bounding box center [464, 475] width 279 height 279
click at [123, 65] on button "Layers" at bounding box center [112, 57] width 35 height 18
click at [90, 21] on div "Files" at bounding box center [101, 19] width 45 height 19
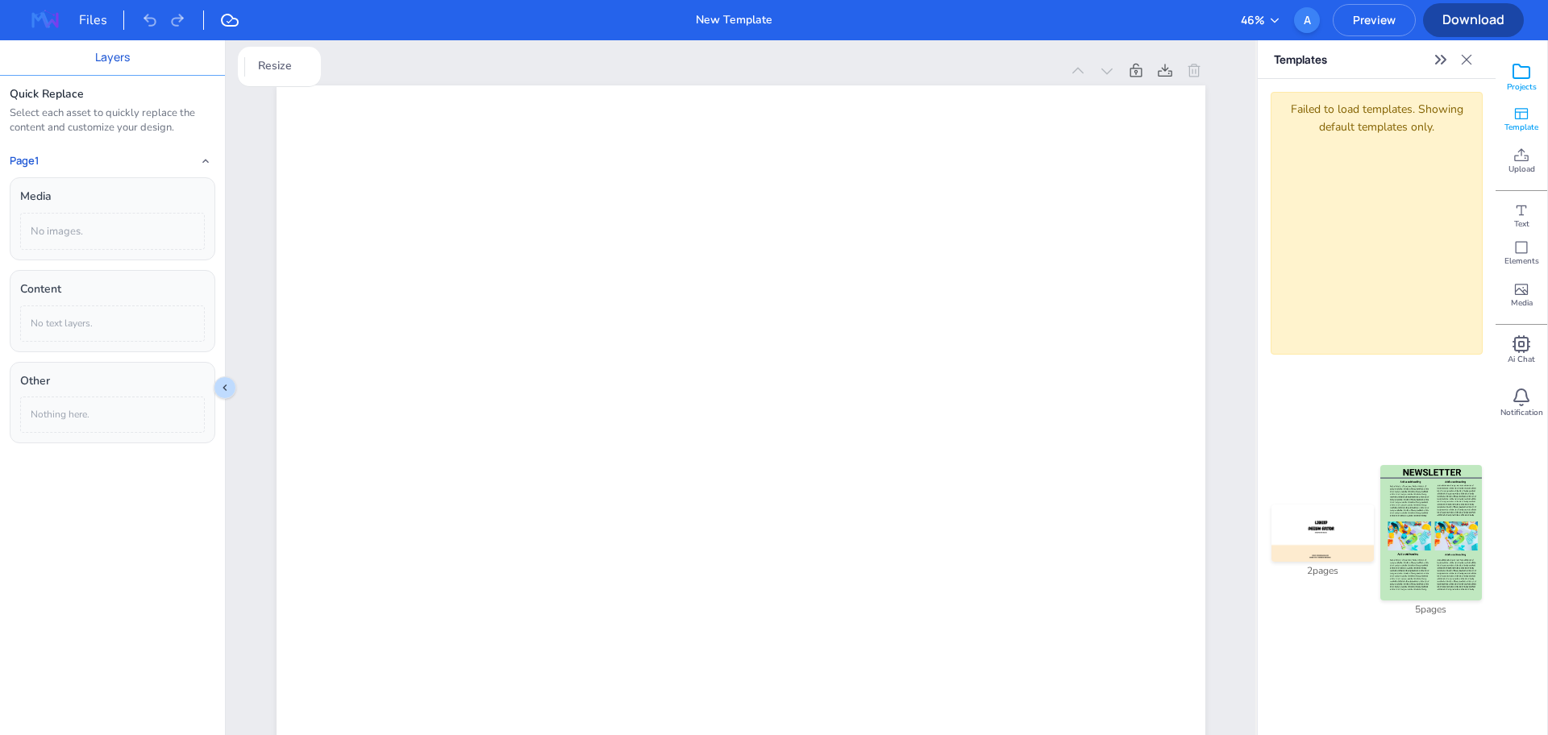
click at [1531, 77] on div "Projects" at bounding box center [1522, 77] width 52 height 42
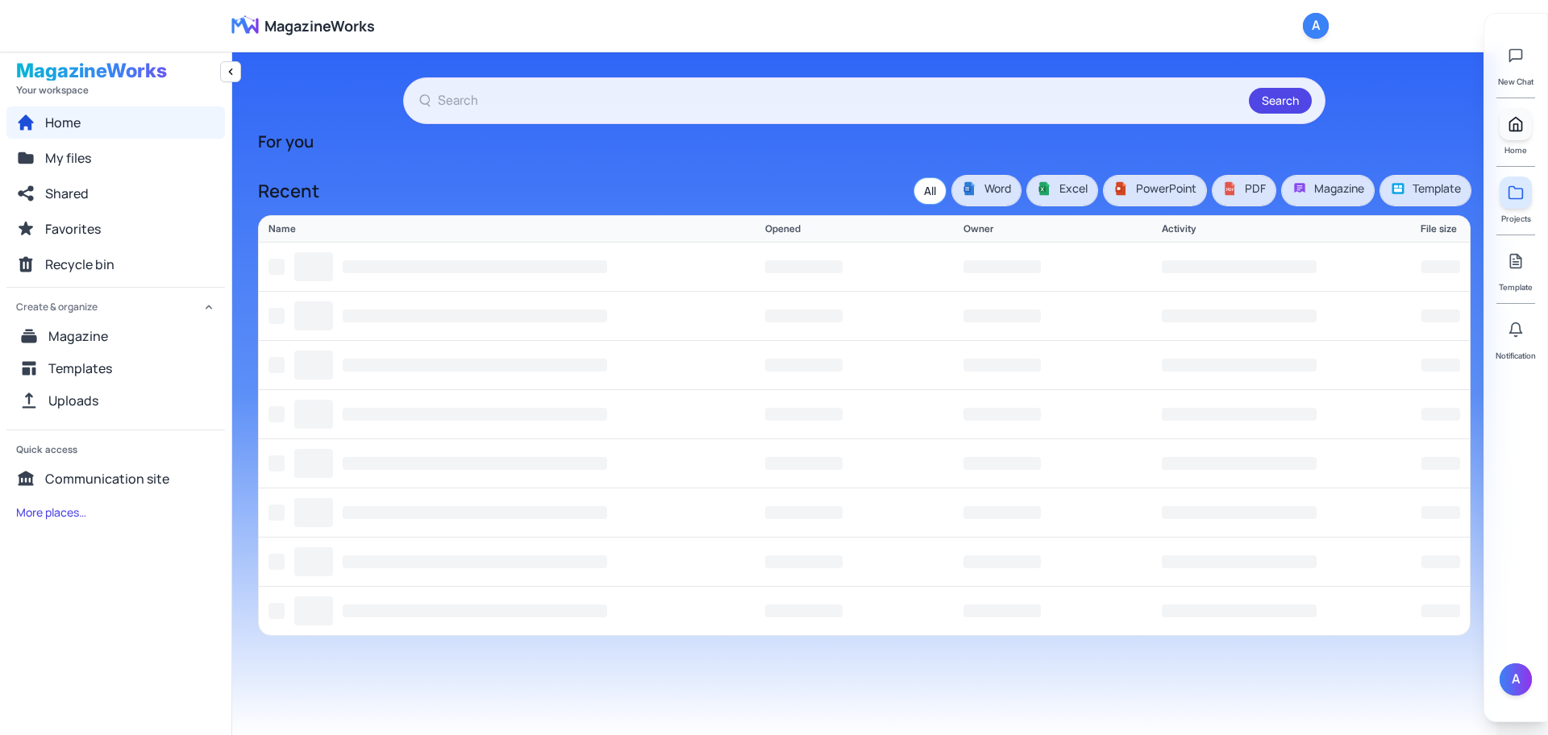
click at [1512, 123] on icon at bounding box center [1516, 124] width 16 height 16
